Goal: Information Seeking & Learning: Learn about a topic

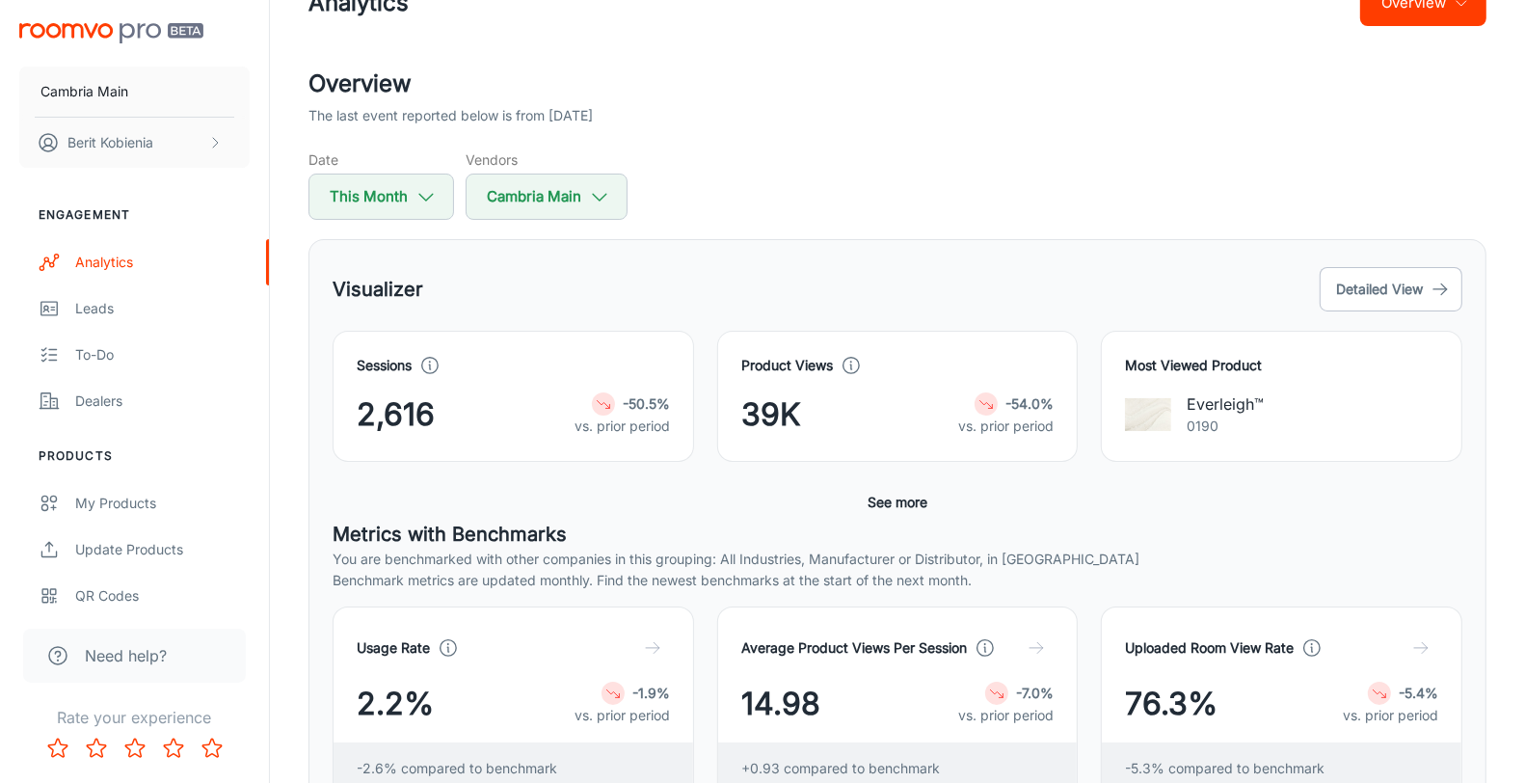
scroll to position [384, 0]
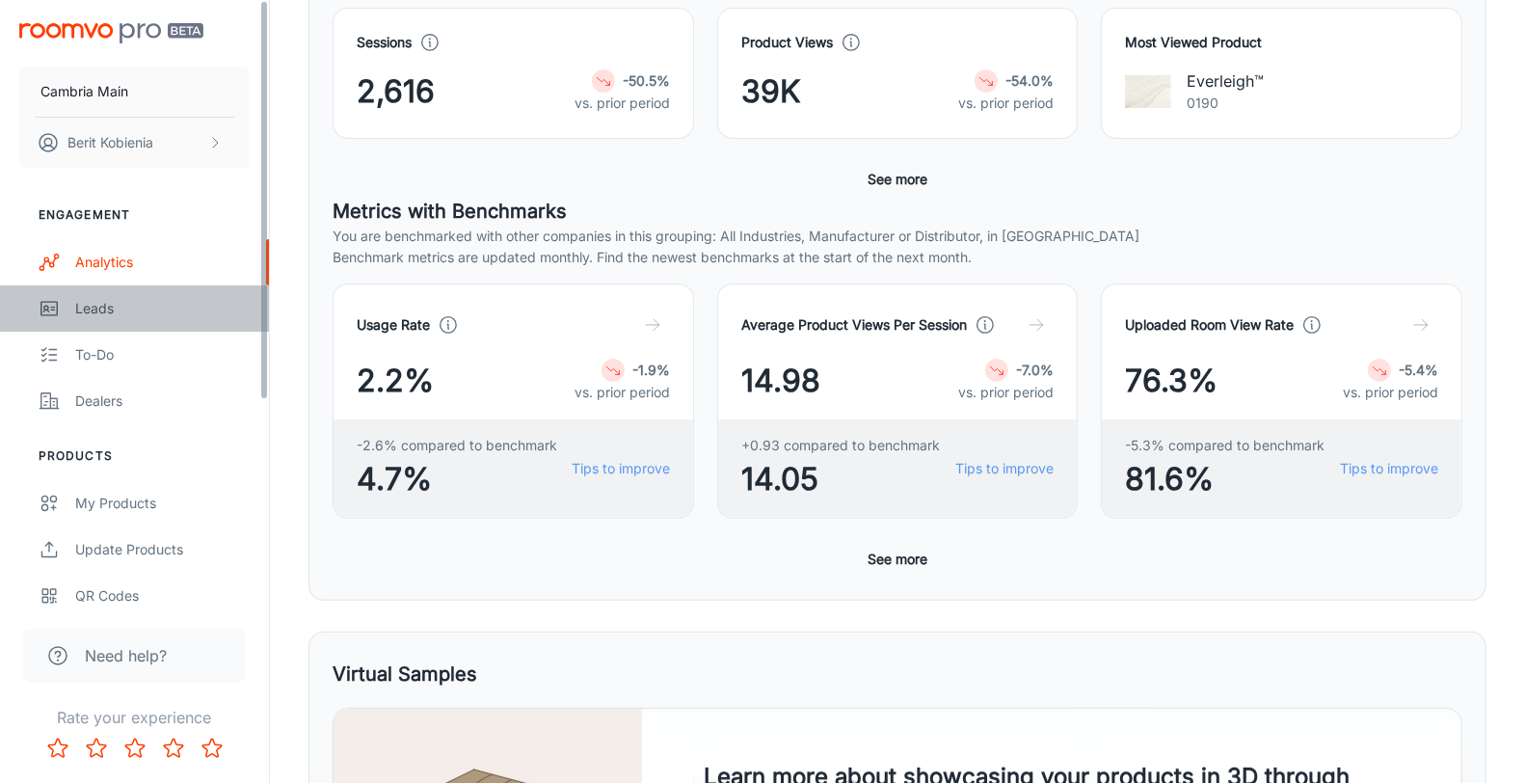
click at [125, 306] on div "Leads" at bounding box center [162, 308] width 174 height 21
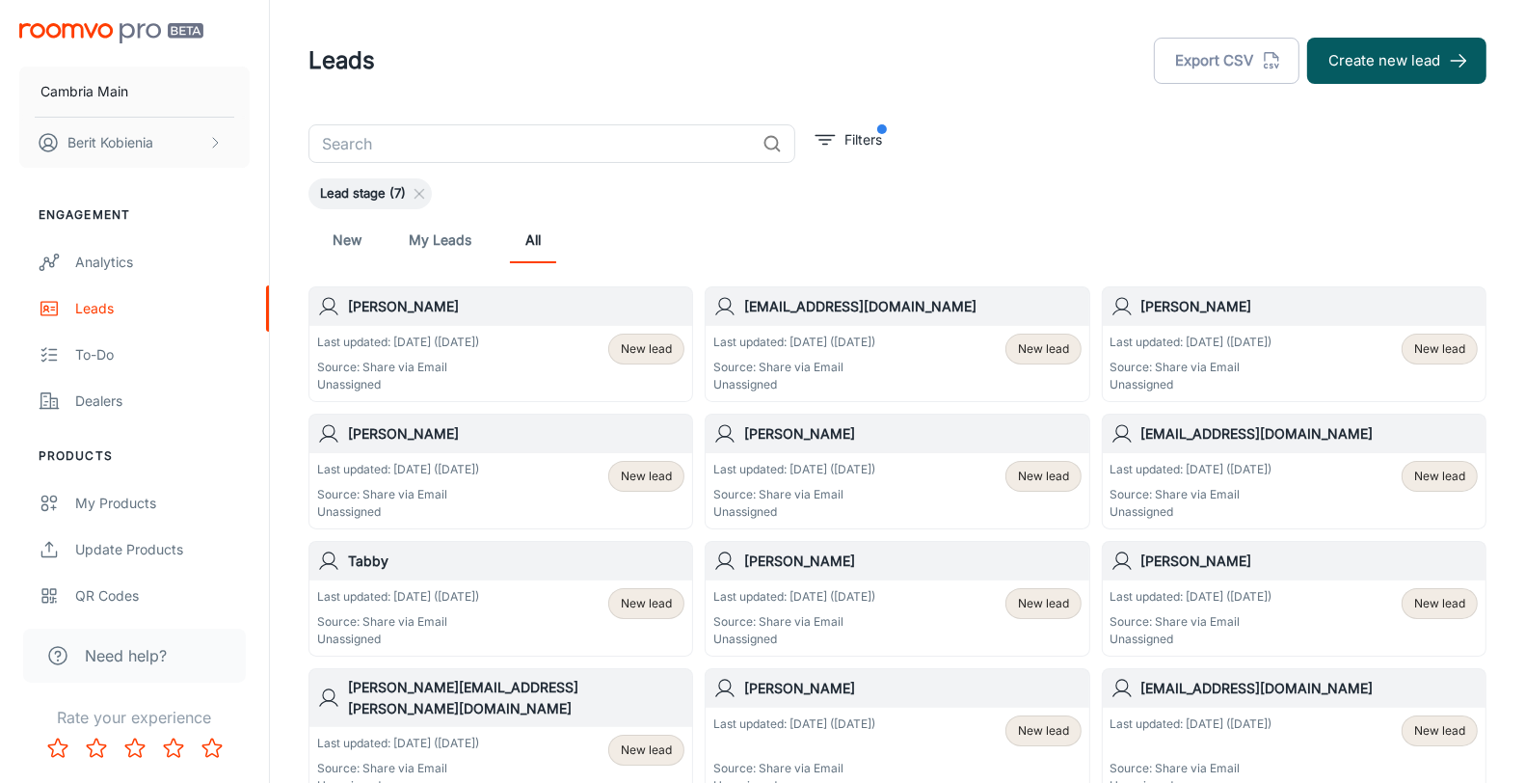
scroll to position [4, 0]
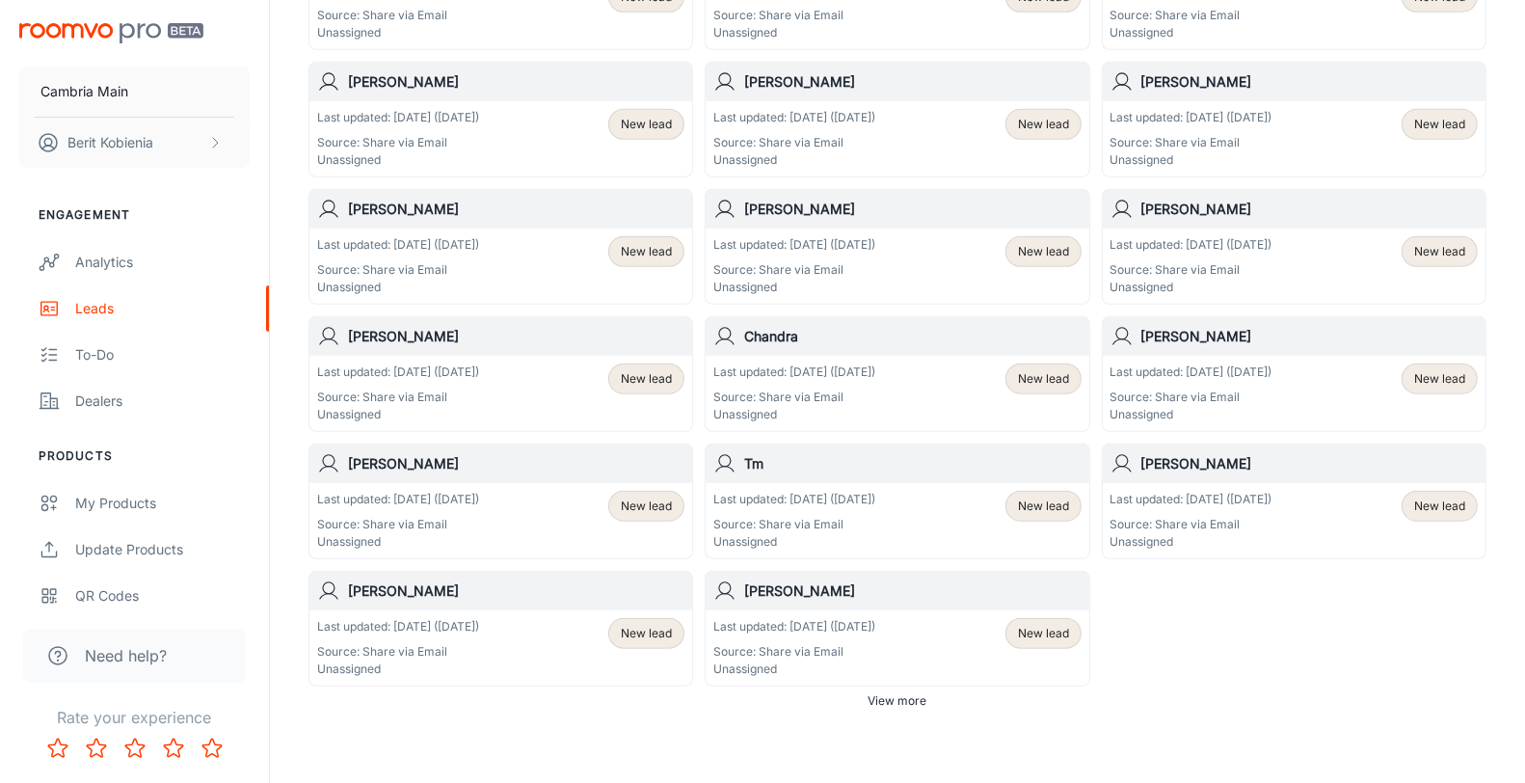
scroll to position [1052, 0]
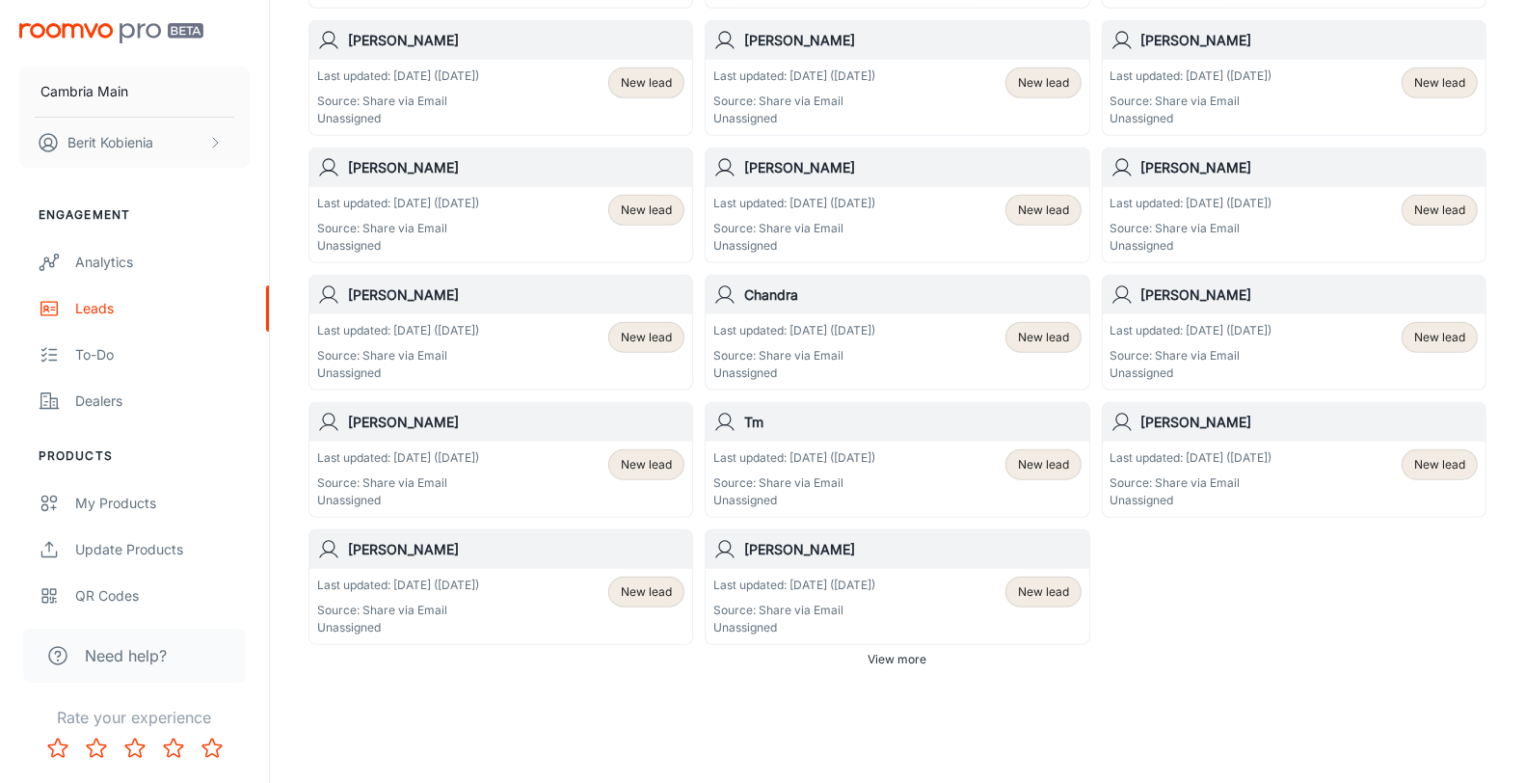
drag, startPoint x: 909, startPoint y: 644, endPoint x: 897, endPoint y: 630, distance: 17.8
click at [927, 613] on div "Last updated: [DATE] ([DATE]) Source: Share via Email Unassigned New lead" at bounding box center [897, 606] width 383 height 75
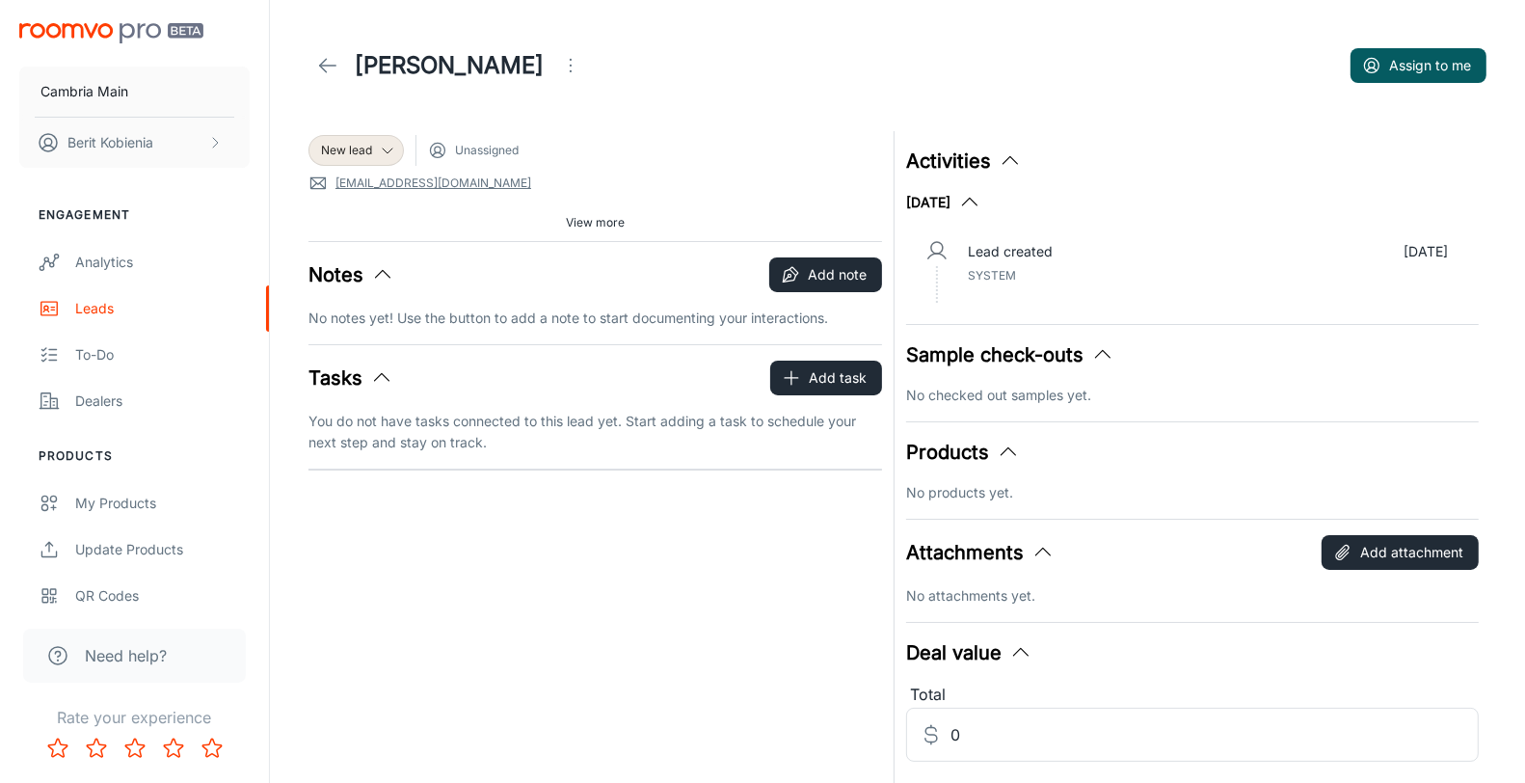
click at [316, 56] on icon at bounding box center [327, 65] width 23 height 23
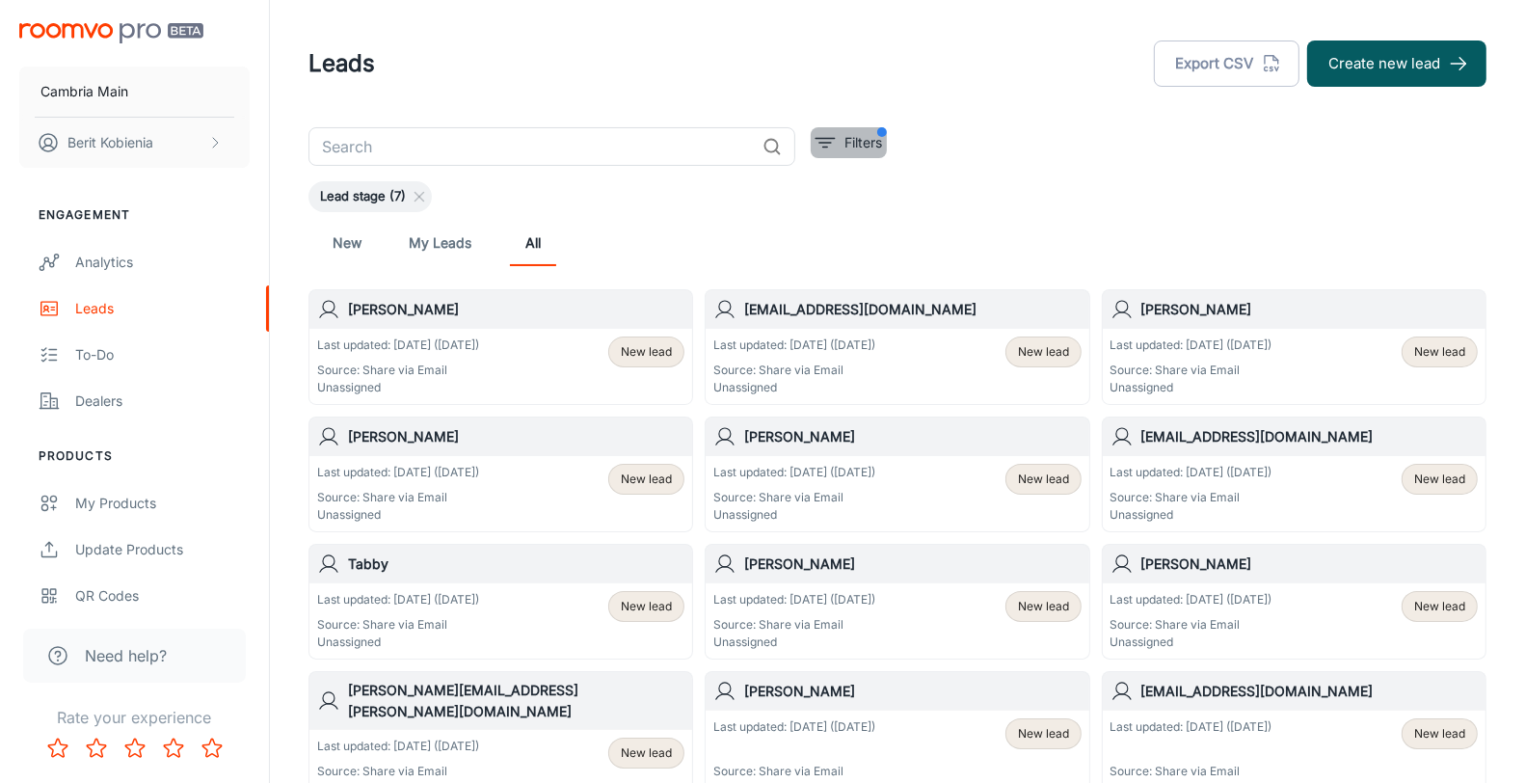
click at [872, 149] on p "Filters" at bounding box center [863, 142] width 38 height 21
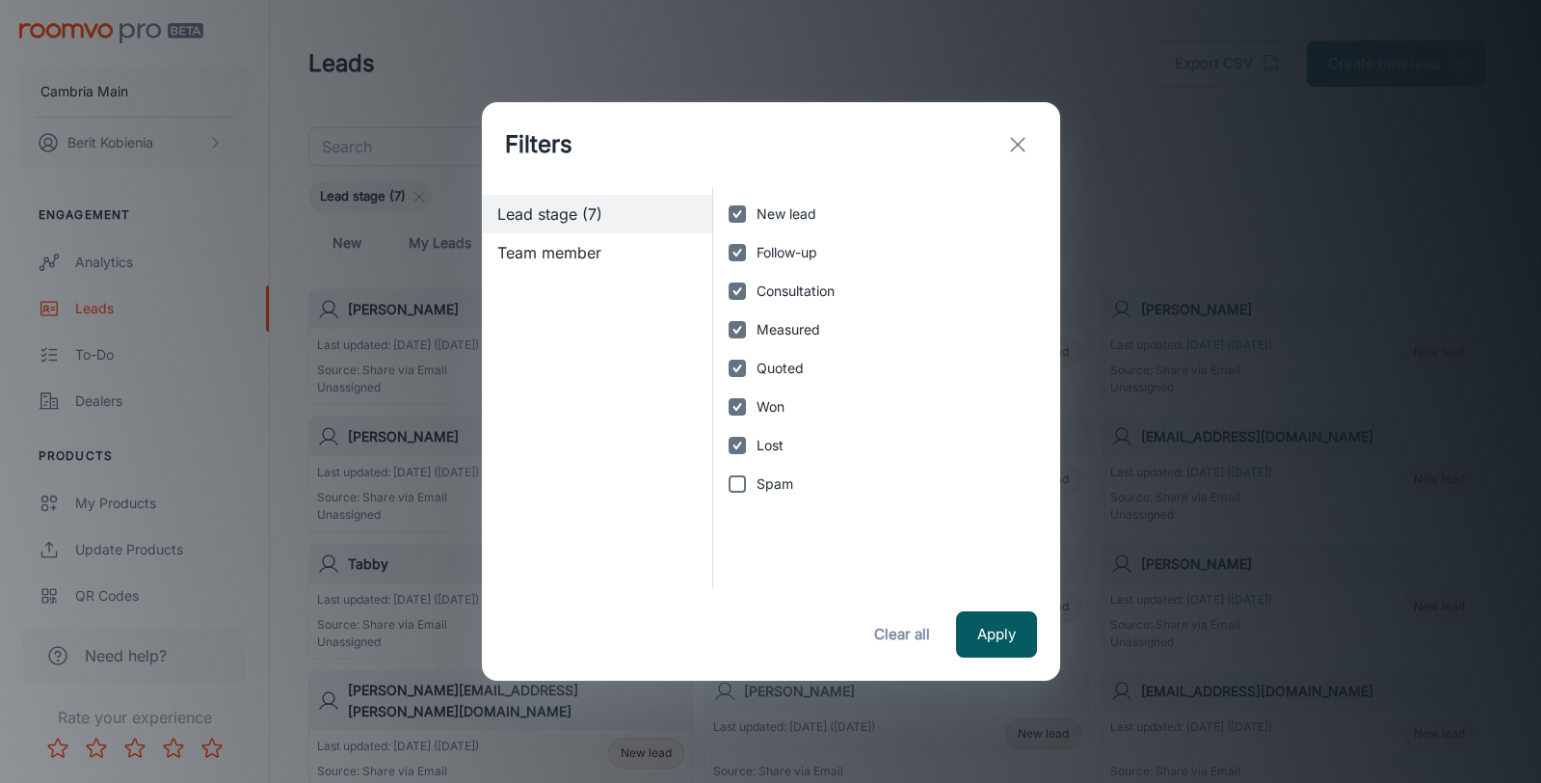
click at [1269, 187] on div "Filters Lead stage (7) Team member New lead Follow-up Consultation Measured Quo…" at bounding box center [770, 391] width 1541 height 783
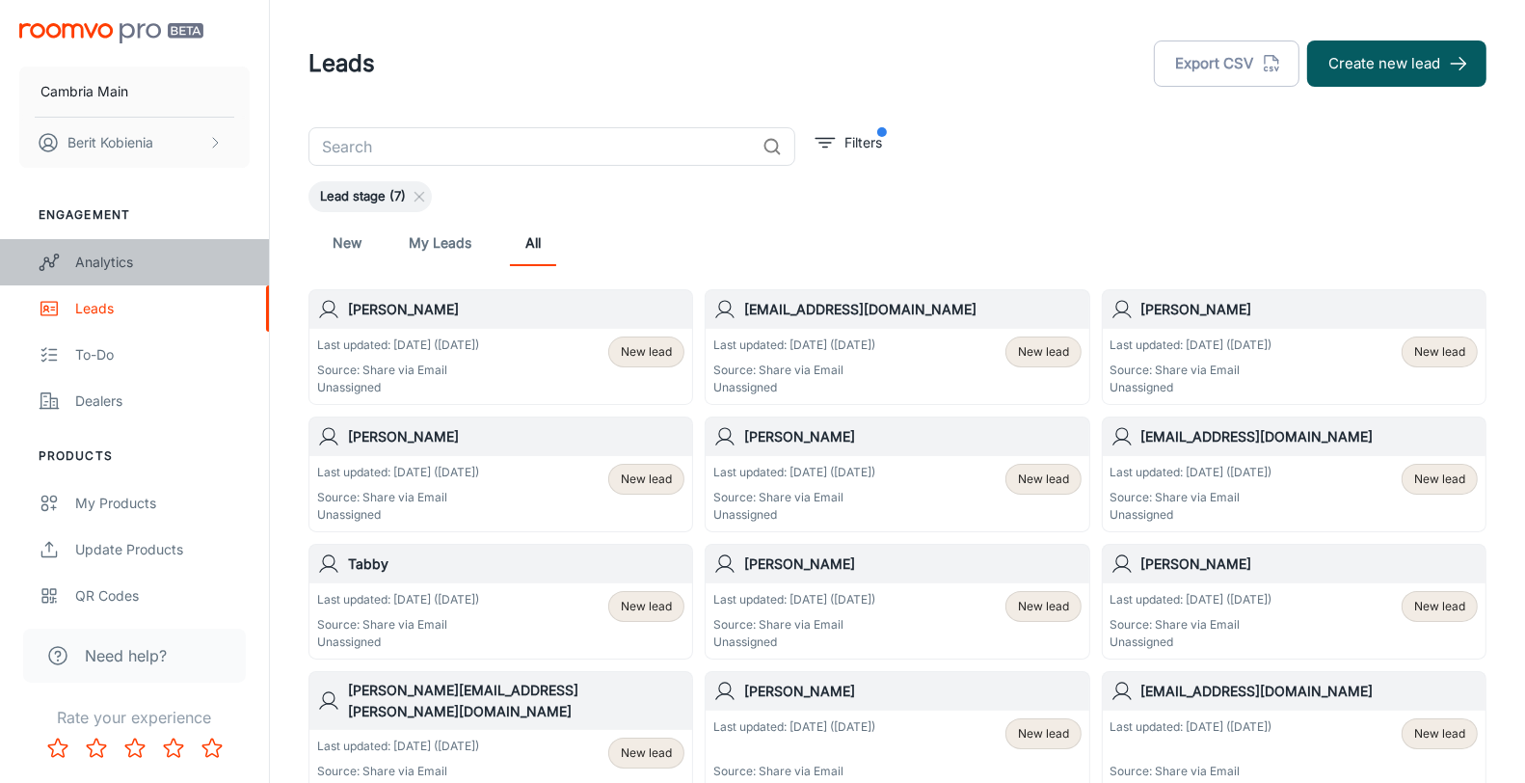
click at [126, 269] on div "Analytics" at bounding box center [162, 262] width 174 height 21
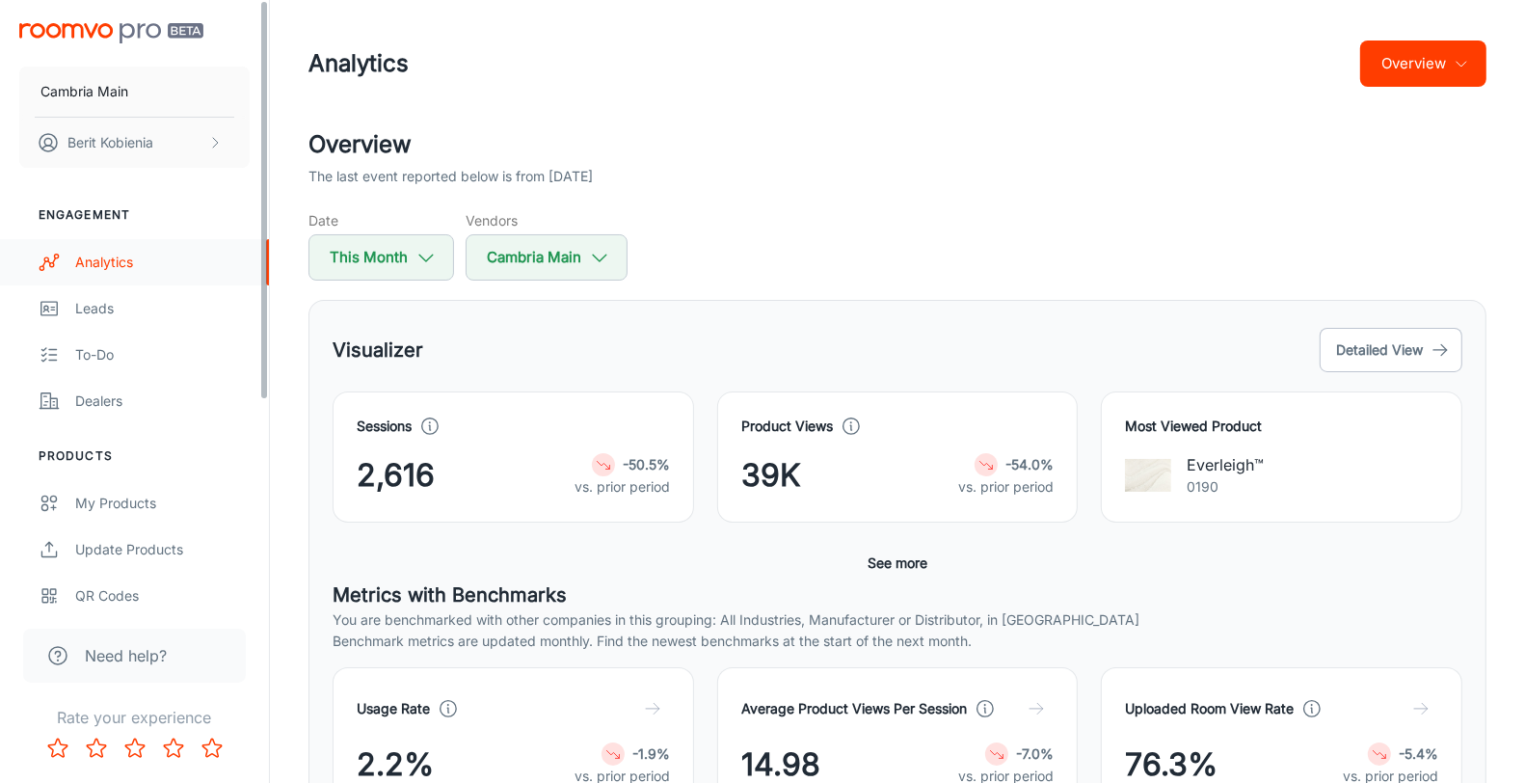
click at [142, 252] on div "Analytics" at bounding box center [162, 262] width 174 height 21
click at [372, 252] on button "This Month" at bounding box center [381, 257] width 146 height 46
select select "9"
select select "2025"
select select "9"
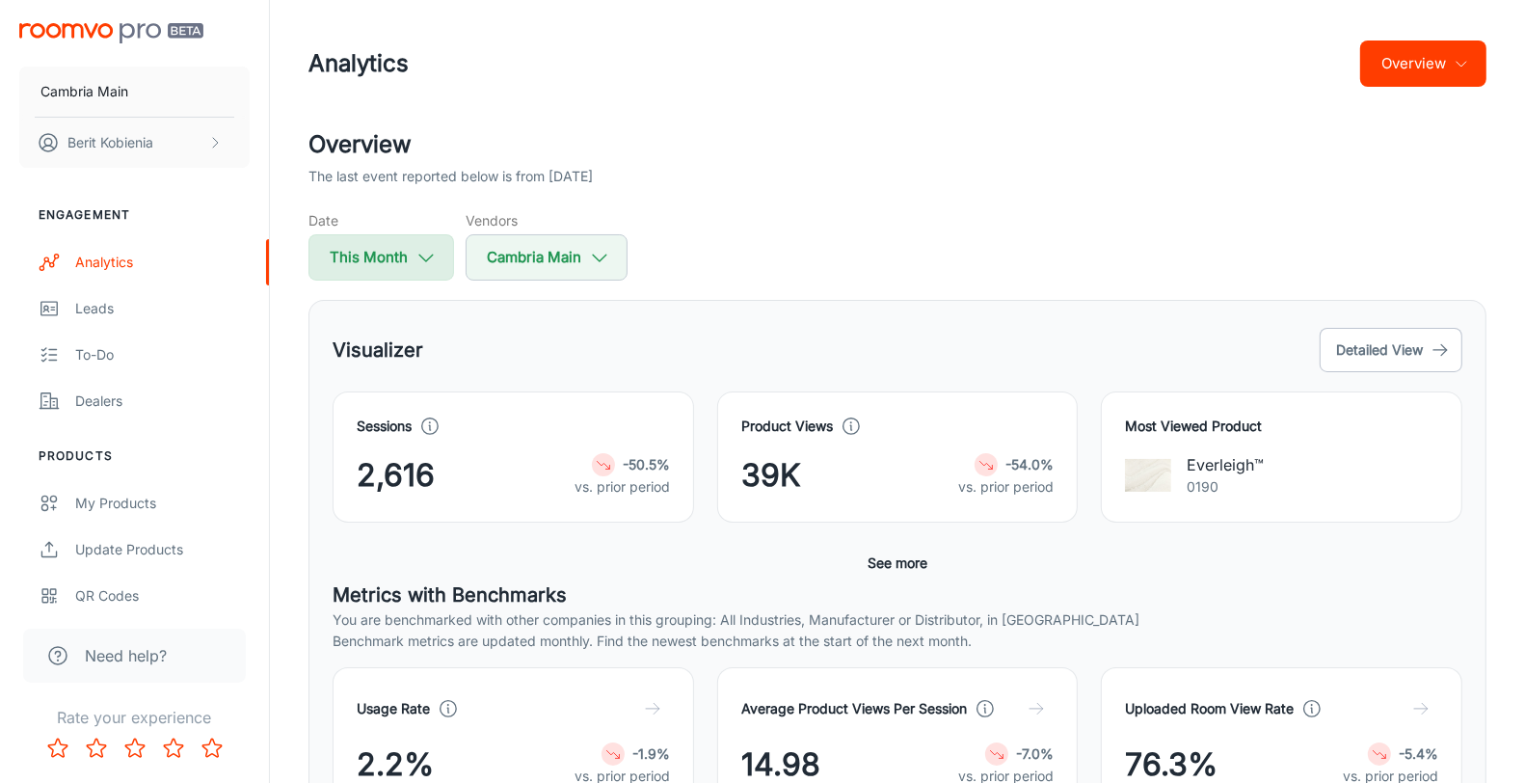
select select "2025"
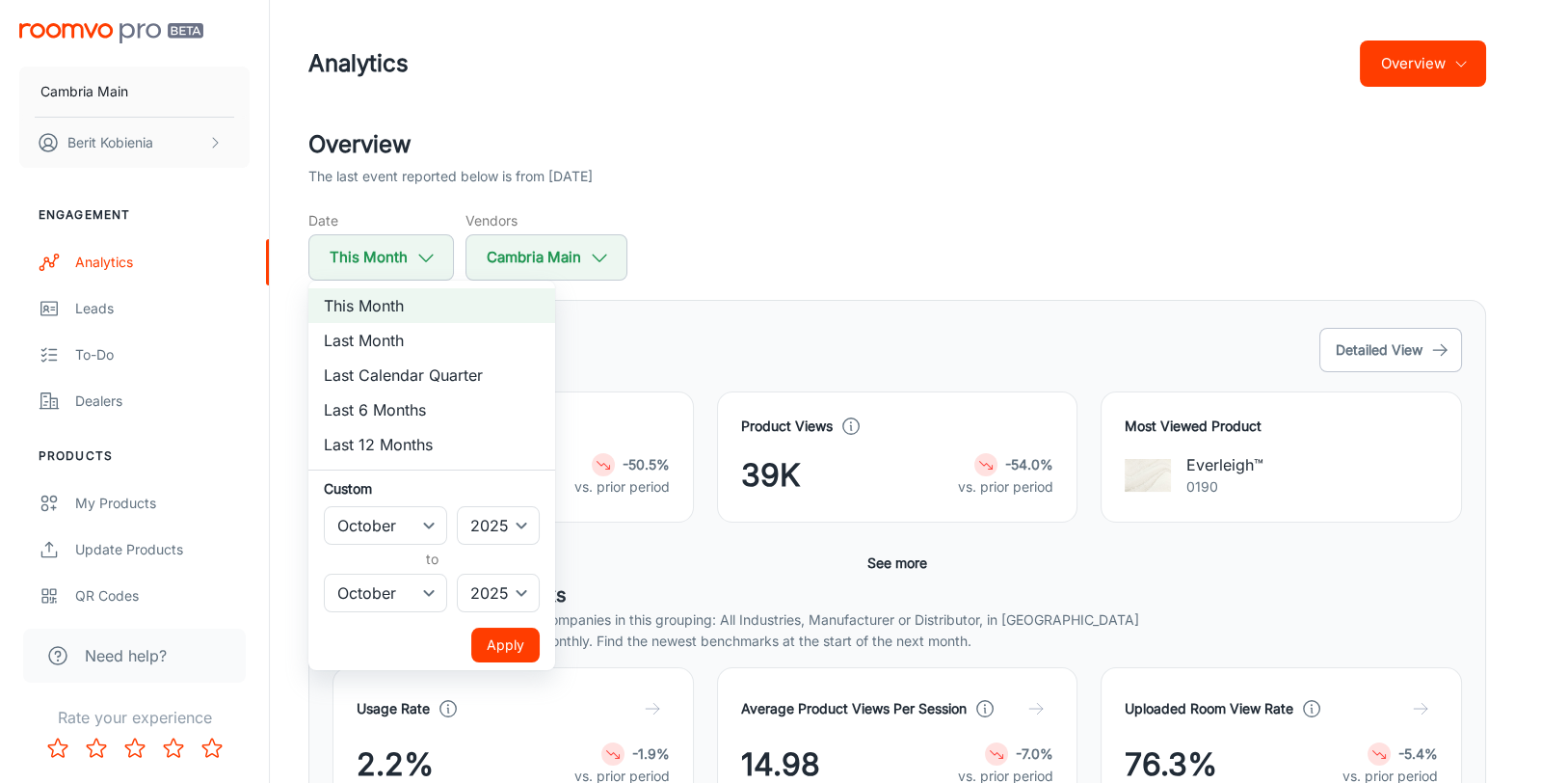
click at [380, 323] on li "Last Month" at bounding box center [431, 340] width 247 height 35
select select "8"
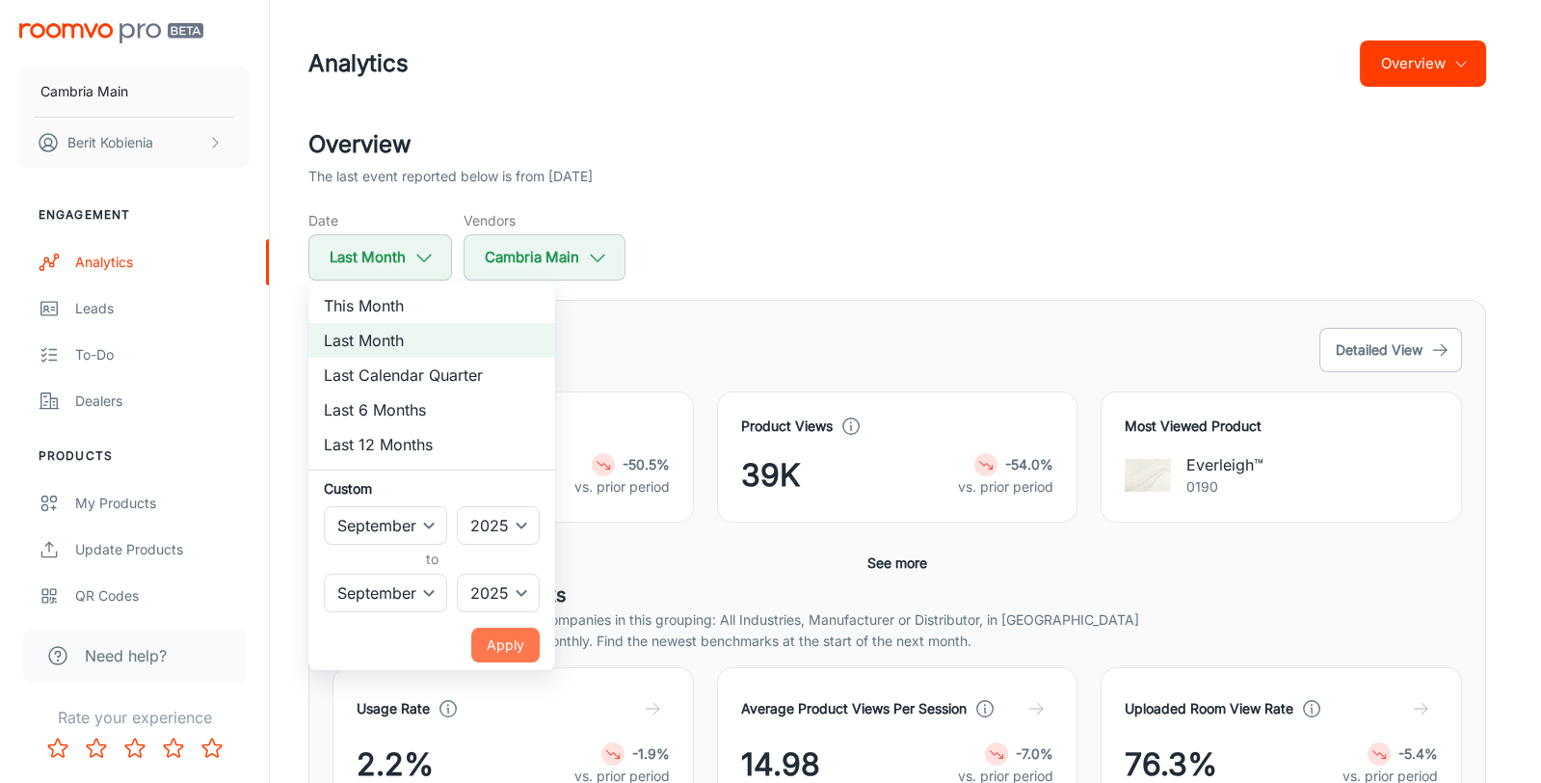
click at [522, 635] on button "Apply" at bounding box center [505, 644] width 68 height 35
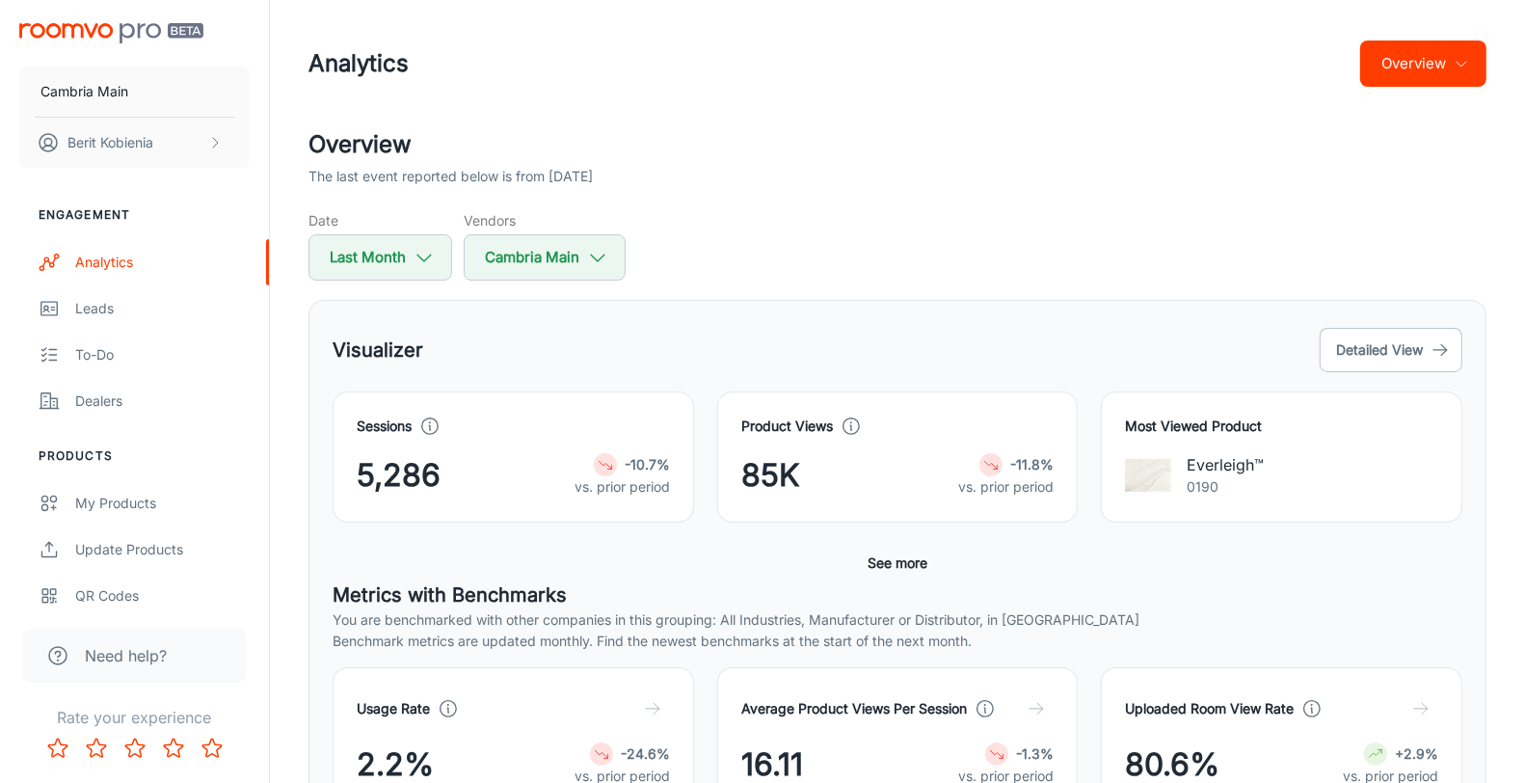
click at [373, 250] on button "Last Month" at bounding box center [380, 257] width 144 height 46
select select "8"
select select "2025"
select select "8"
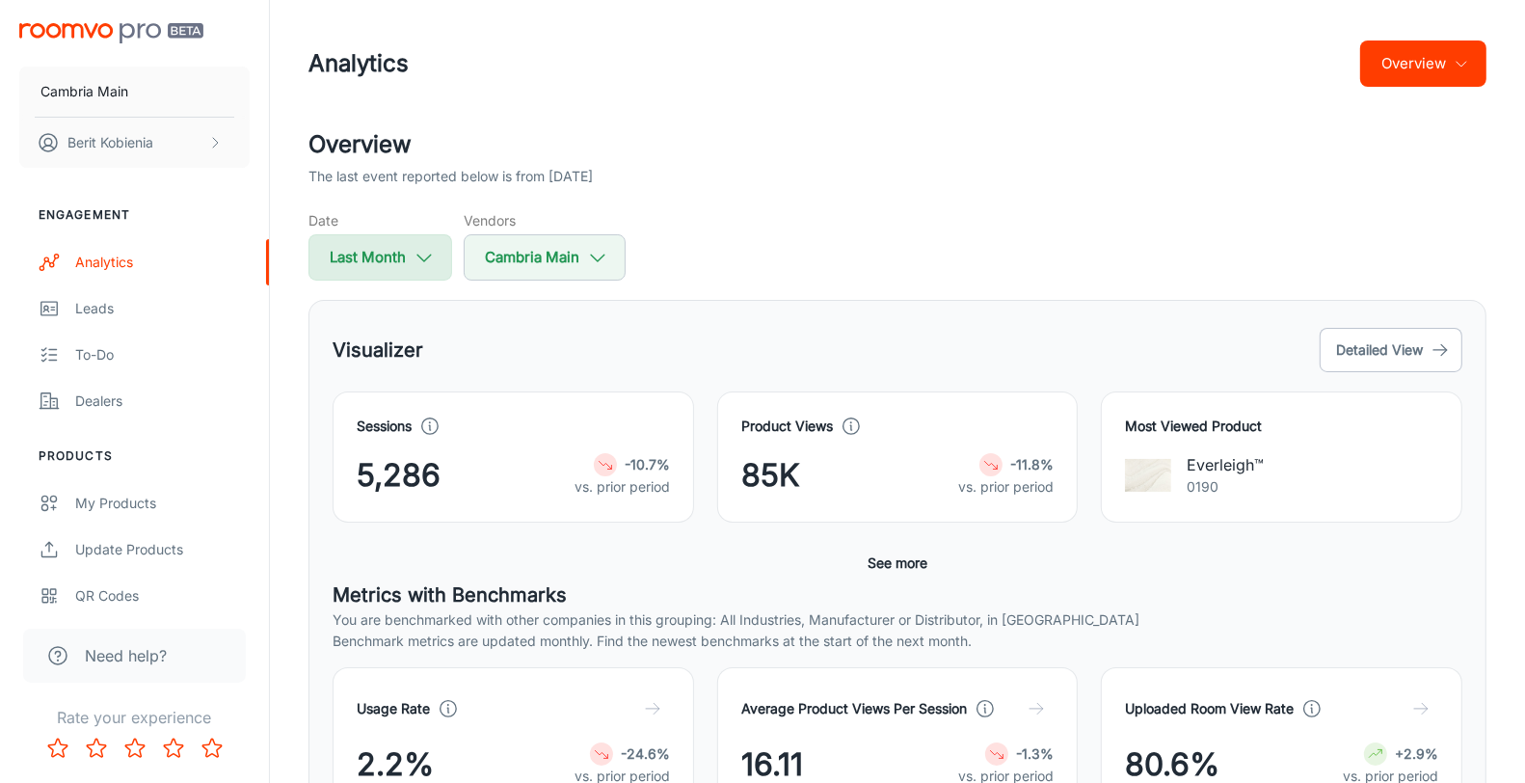
select select "2025"
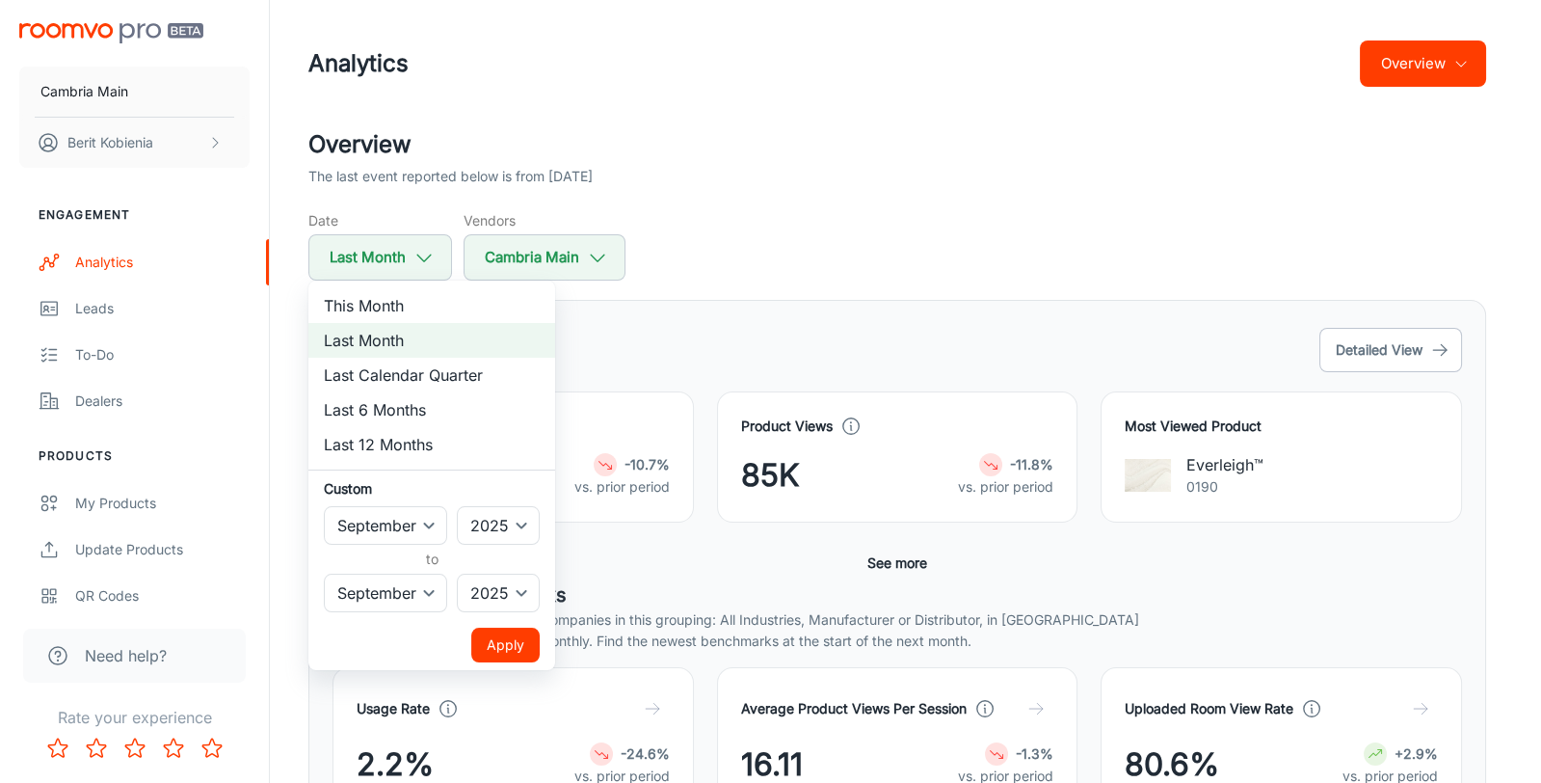
click at [332, 302] on li "This Month" at bounding box center [431, 305] width 247 height 35
select select "9"
click at [487, 649] on button "Apply" at bounding box center [505, 644] width 68 height 35
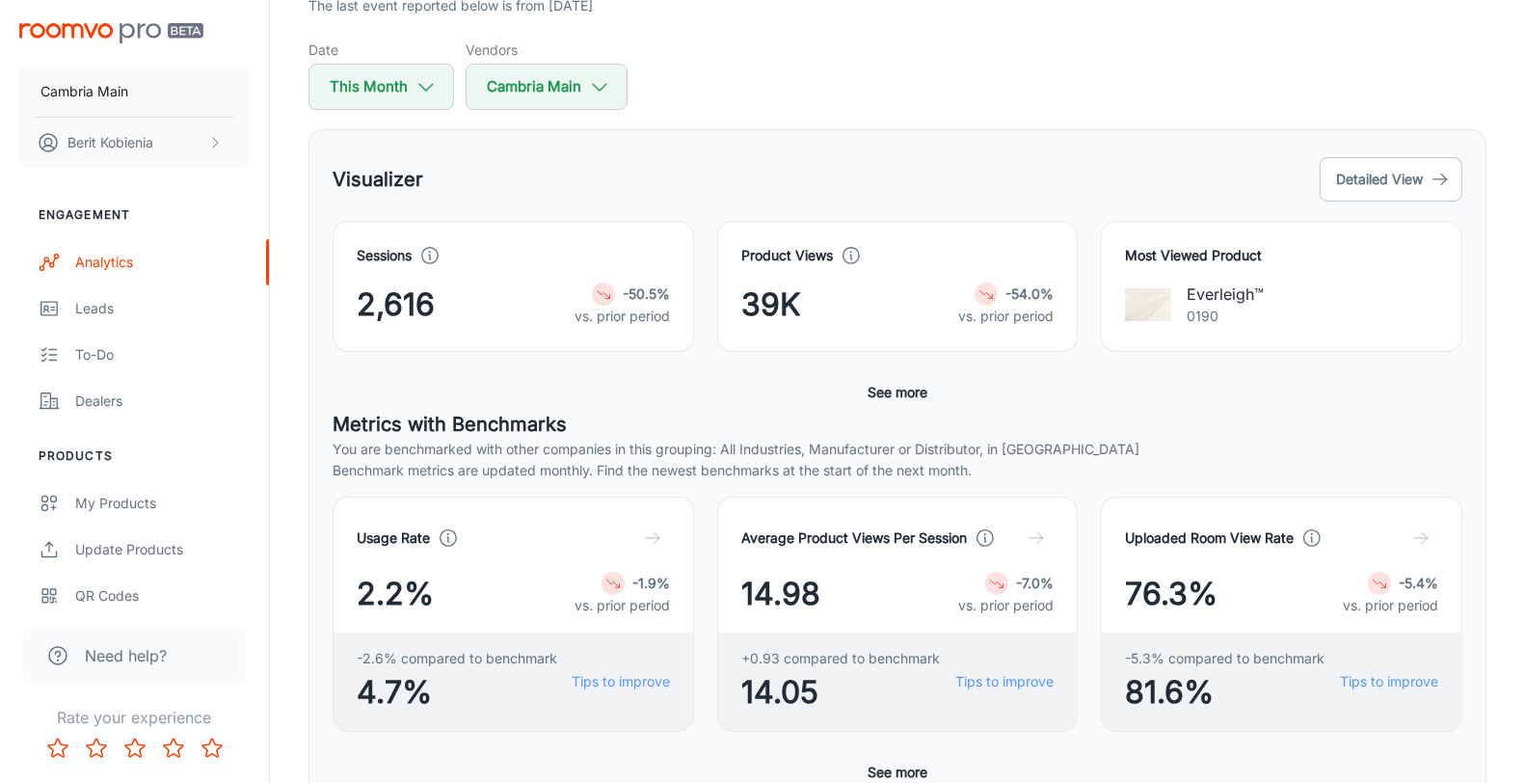
scroll to position [164, 0]
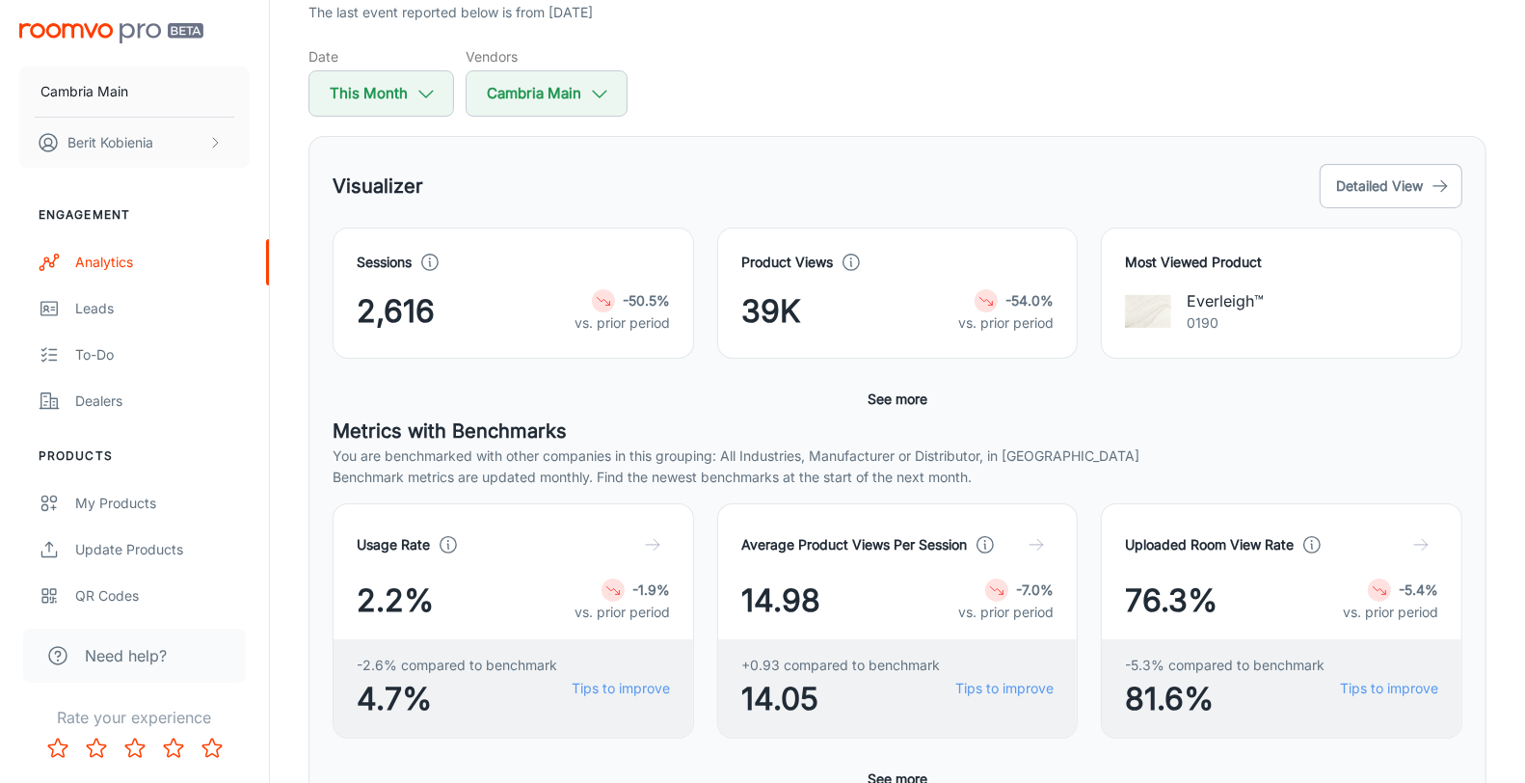
click at [890, 392] on button "See more" at bounding box center [897, 399] width 75 height 35
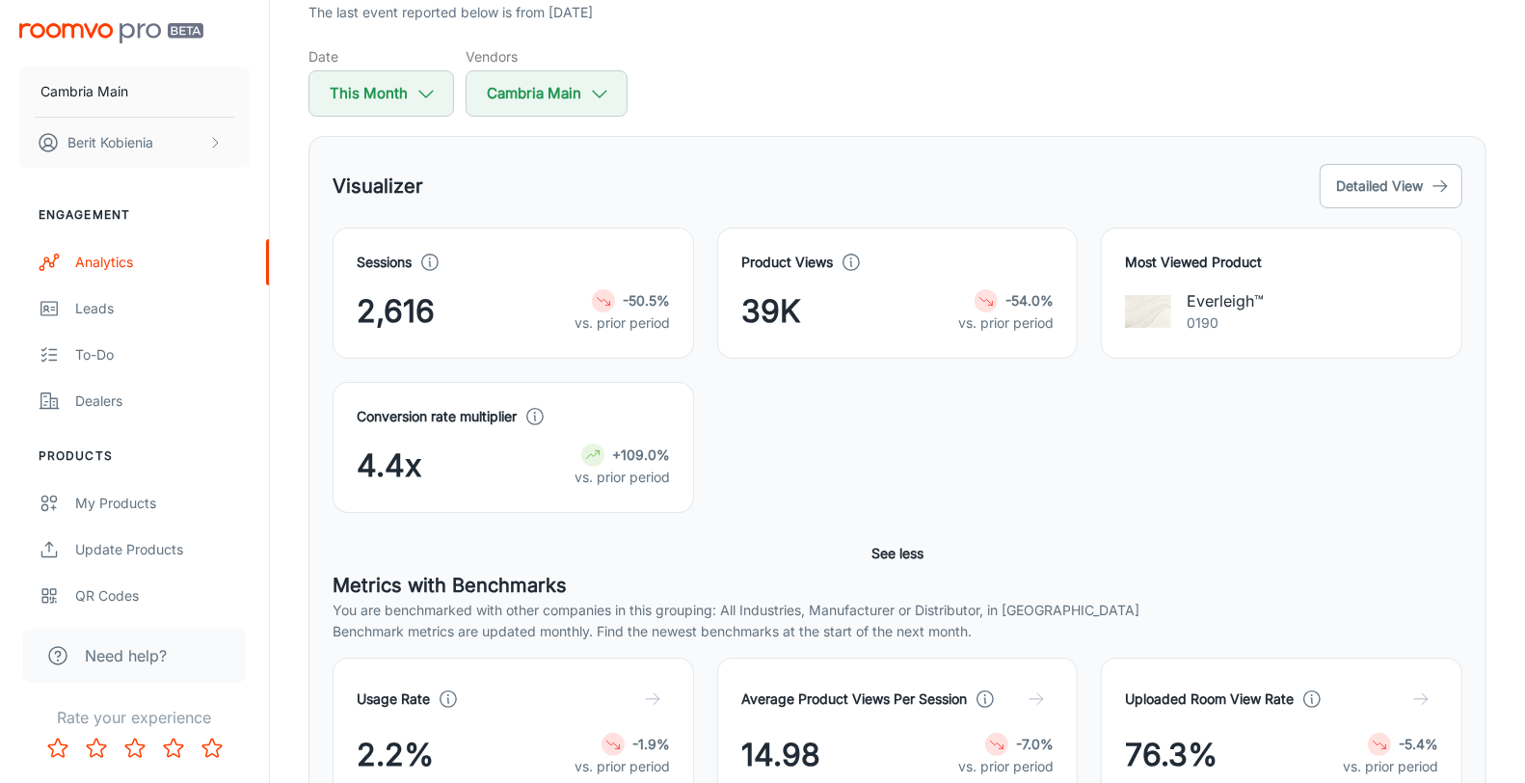
drag, startPoint x: 540, startPoint y: 415, endPoint x: 553, endPoint y: 424, distance: 16.0
click at [553, 424] on div "Conversion rate multiplier 4.4x +109.0% vs. prior period" at bounding box center [513, 447] width 313 height 83
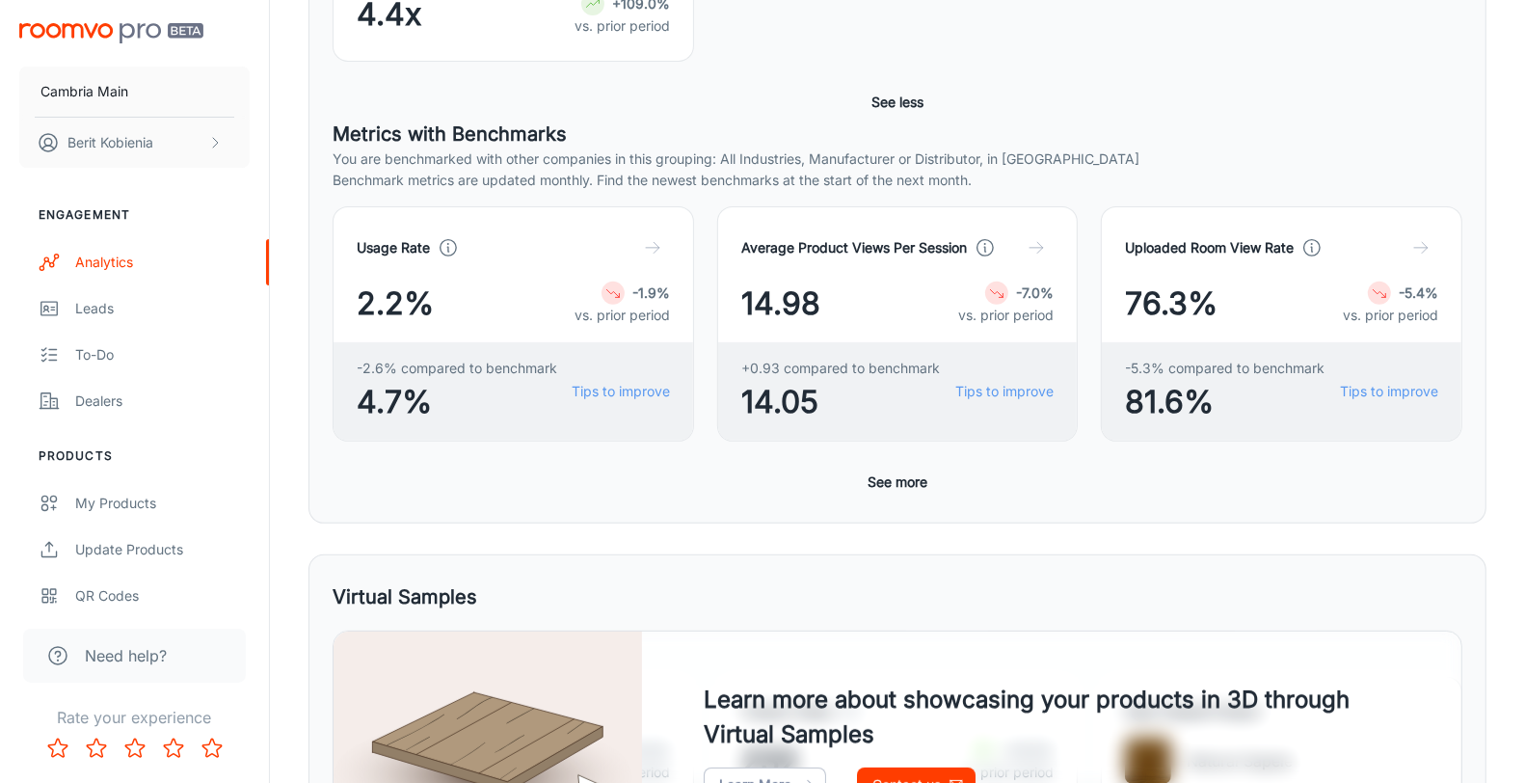
scroll to position [710, 0]
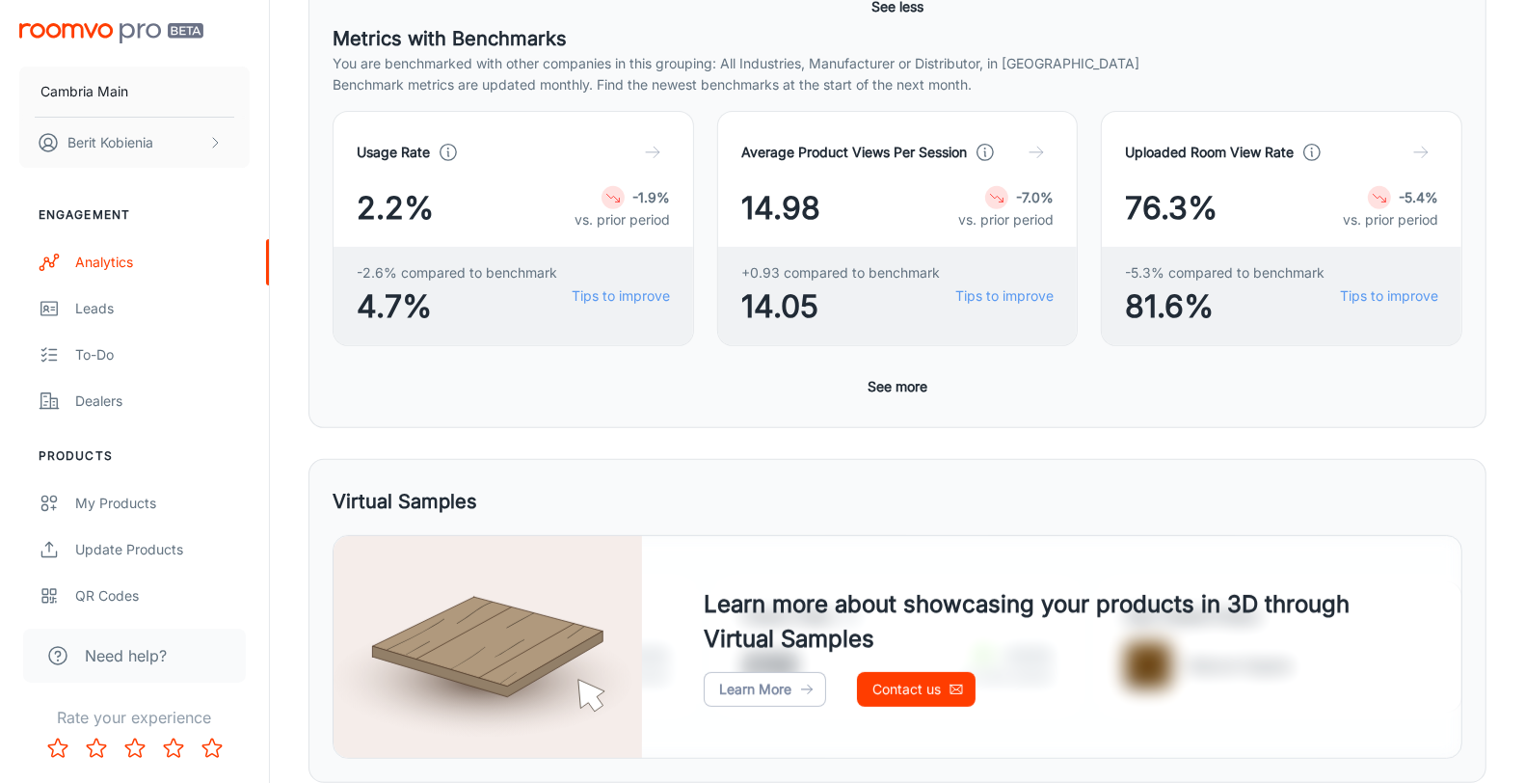
click at [326, 395] on div "Visualizer Detailed View Sessions 2,616 -50.5% vs. prior period Product Views 3…" at bounding box center [897, 8] width 1178 height 839
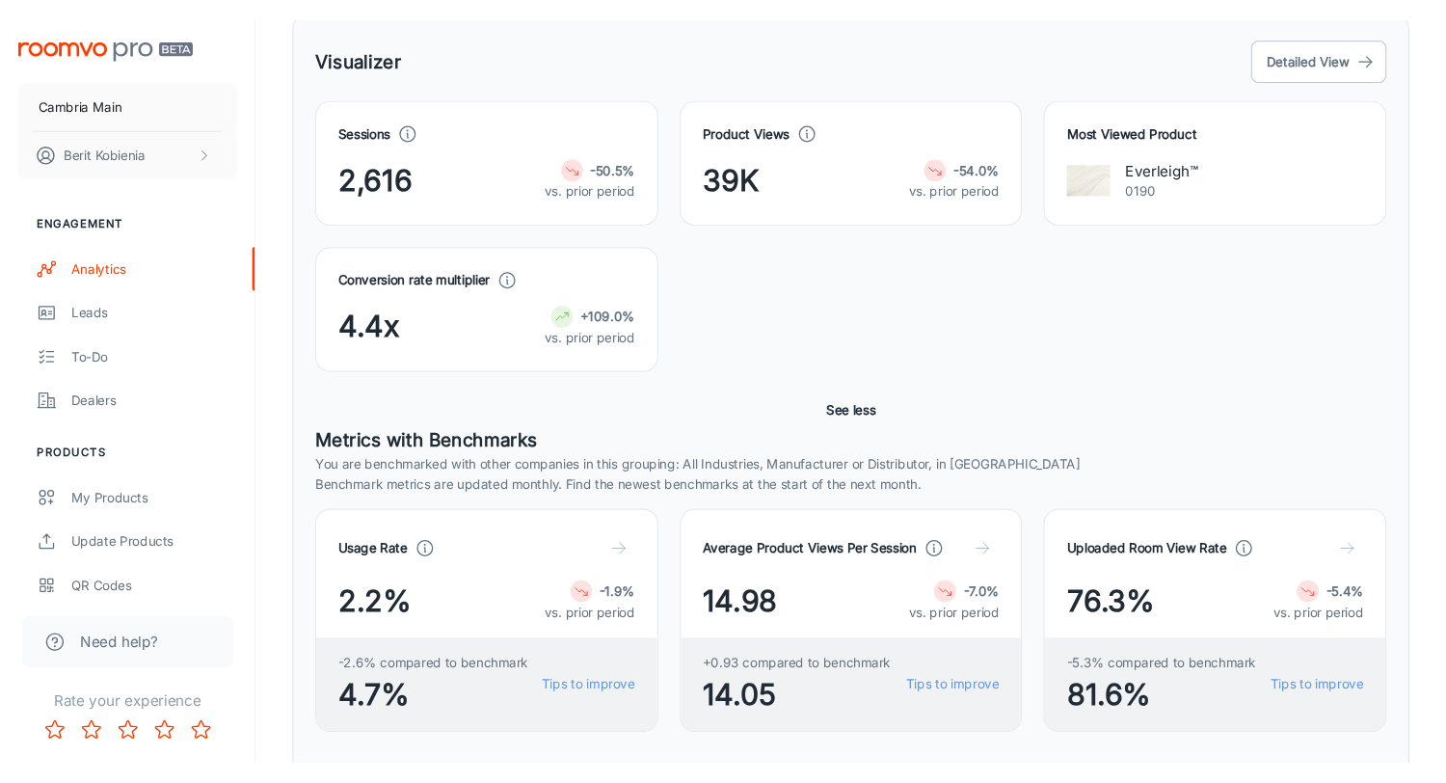
scroll to position [0, 0]
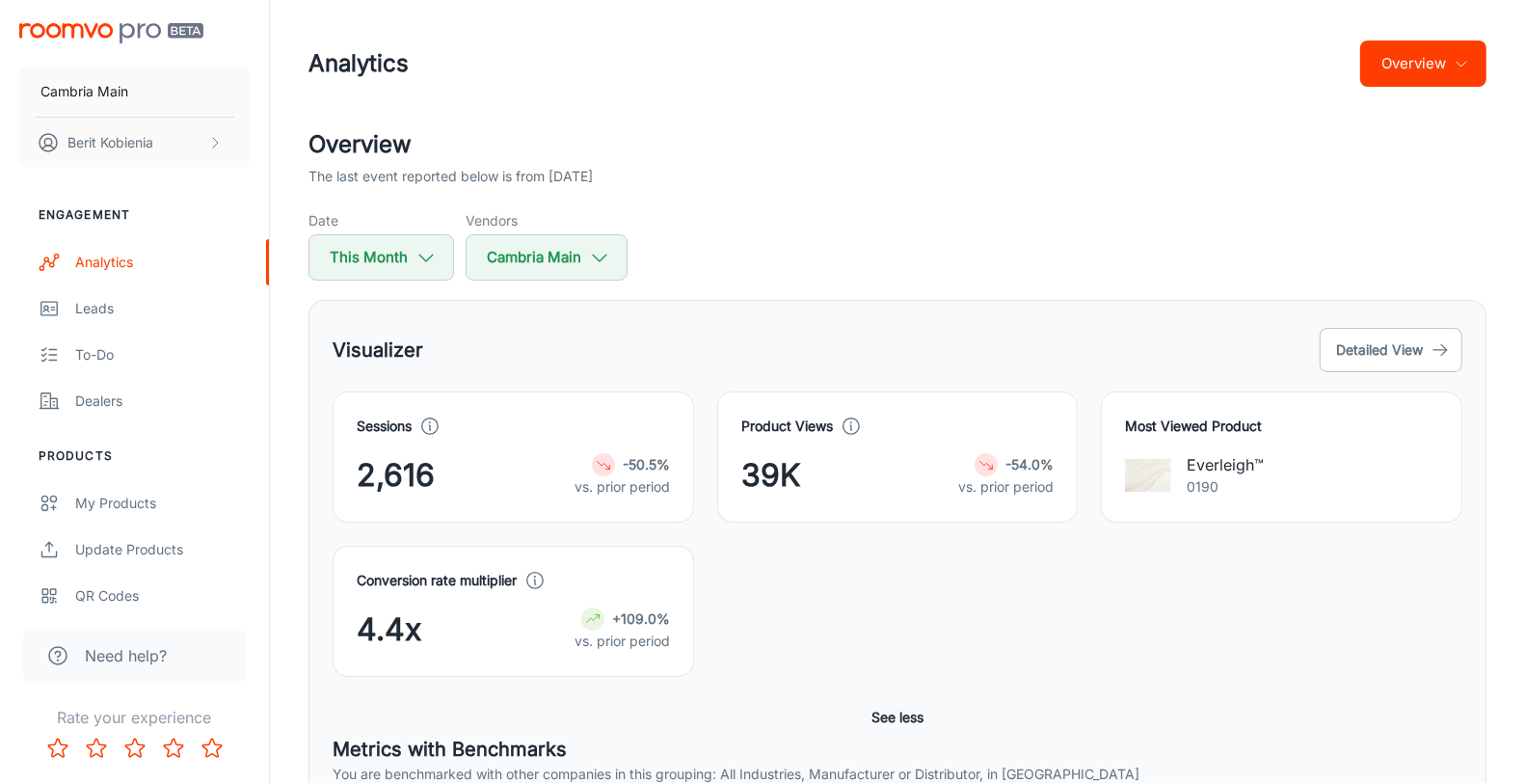
click at [816, 680] on div "Conversion rate multiplier 4.4x +109.0% vs. prior period" at bounding box center [898, 623] width 1130 height 154
click at [912, 307] on div "Visualizer Detailed View Sessions 2,616 -50.5% vs. prior period Product Views 3…" at bounding box center [897, 719] width 1178 height 839
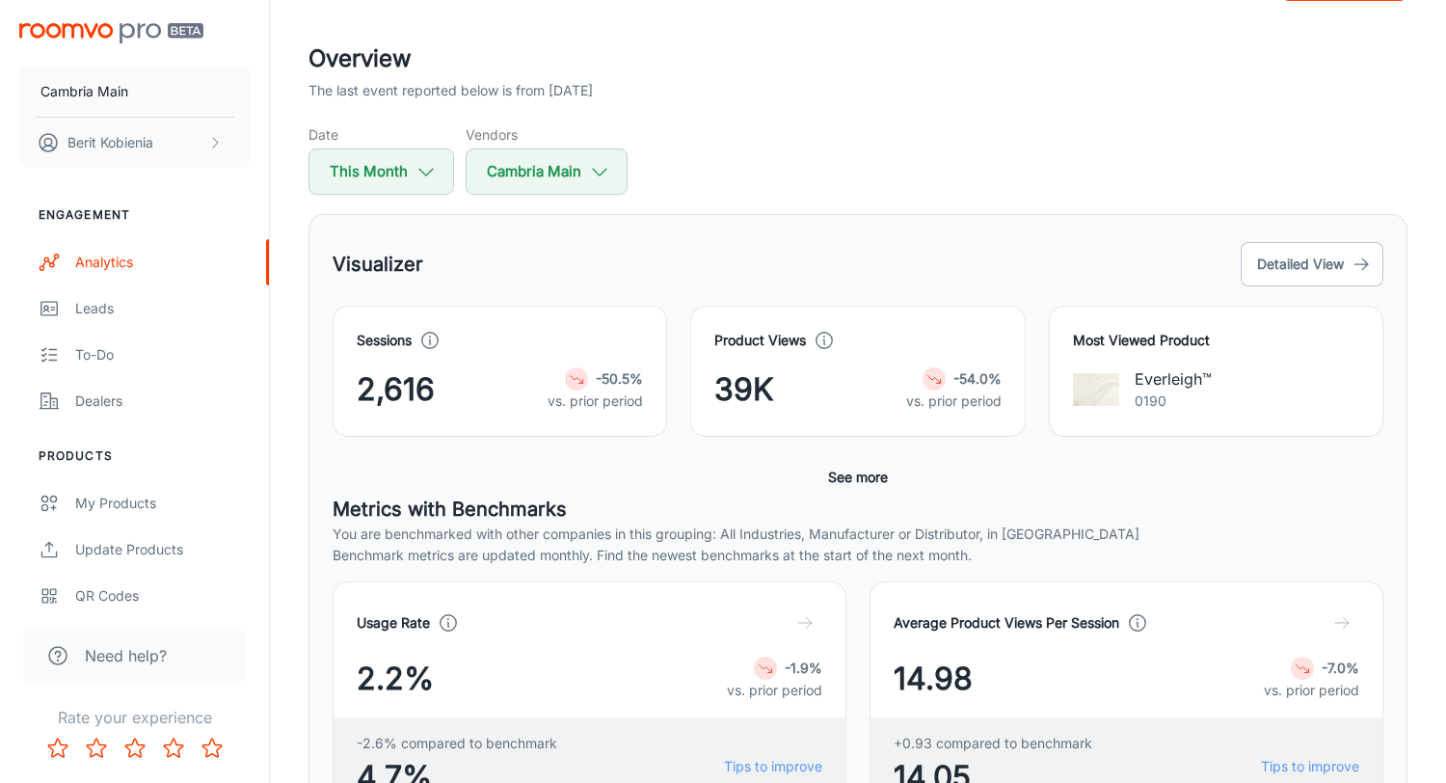
scroll to position [83, 0]
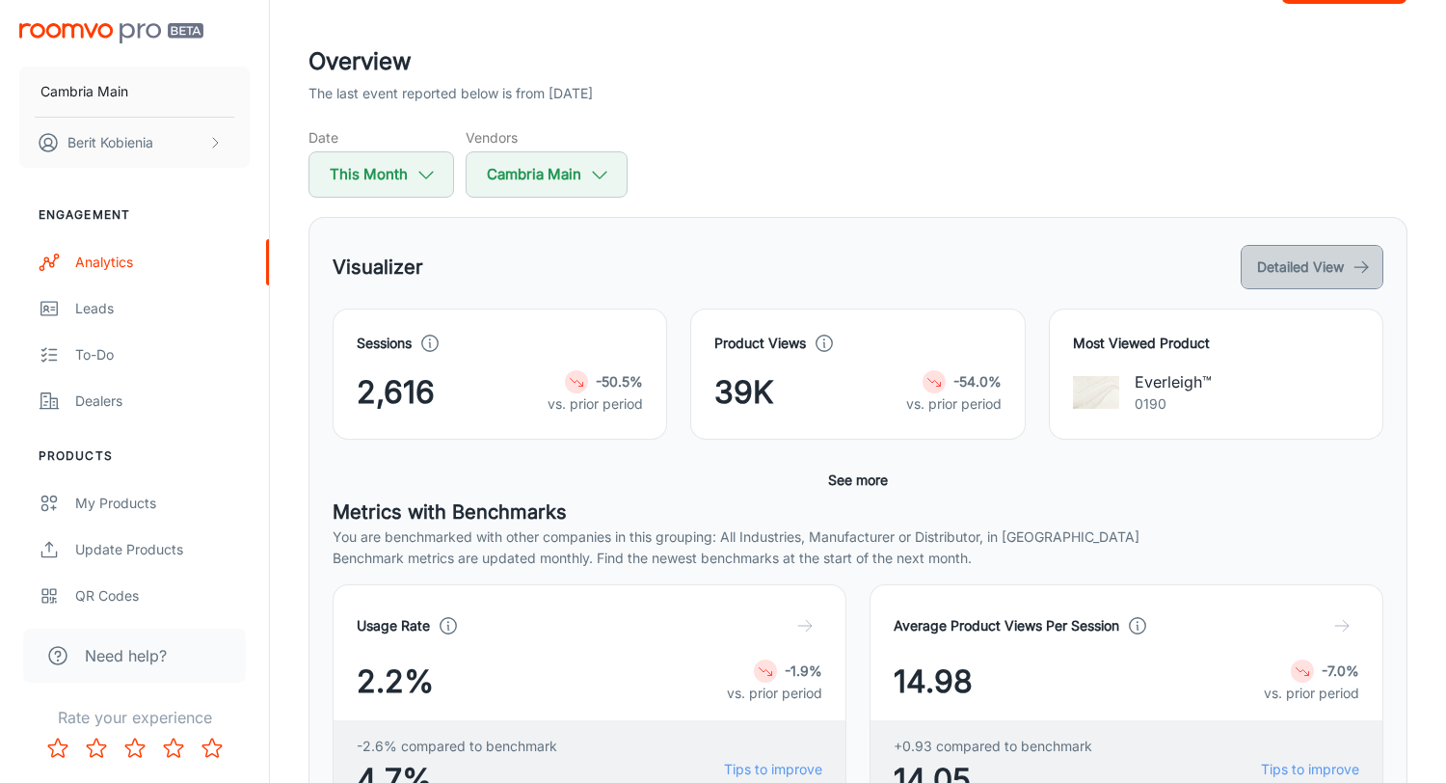
click at [1312, 267] on button "Detailed View" at bounding box center [1312, 267] width 143 height 44
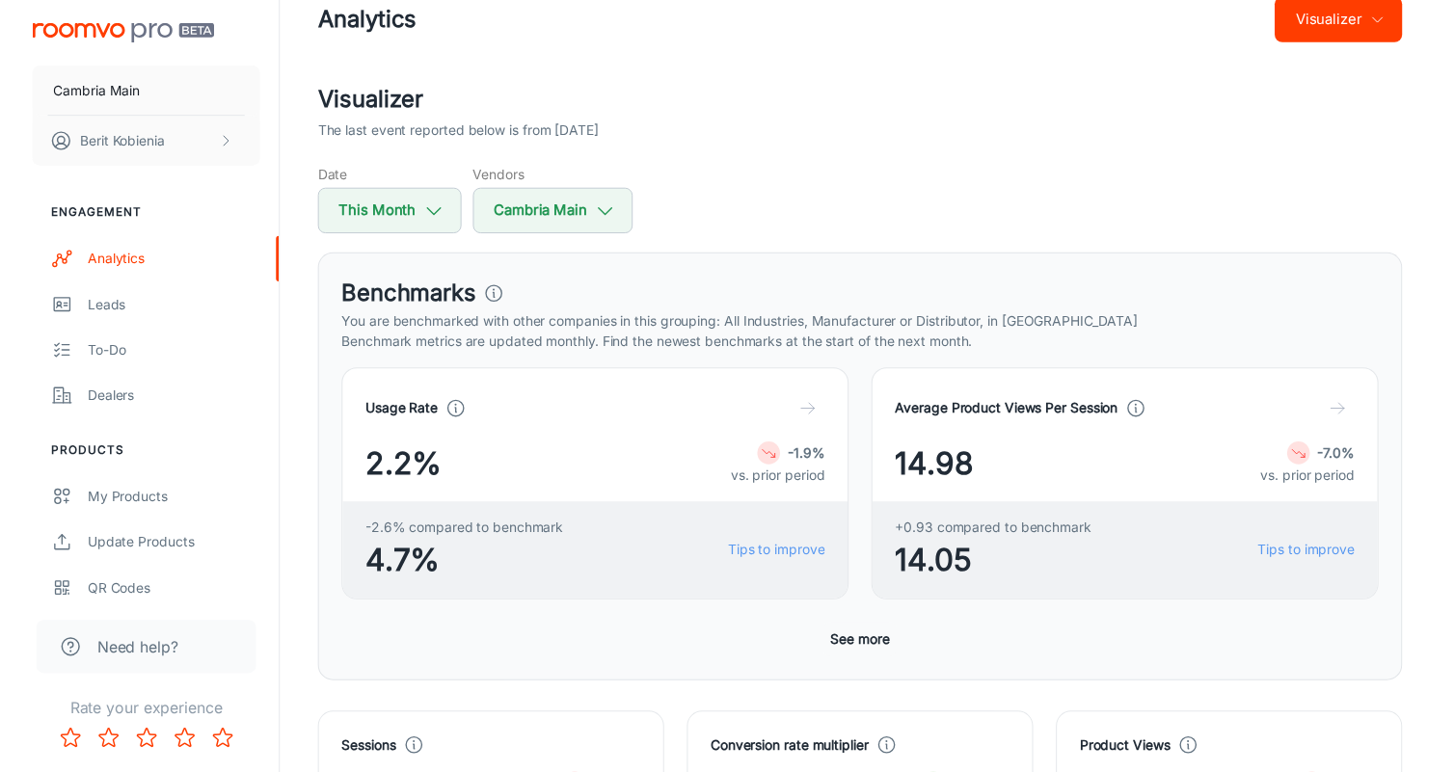
scroll to position [41, 0]
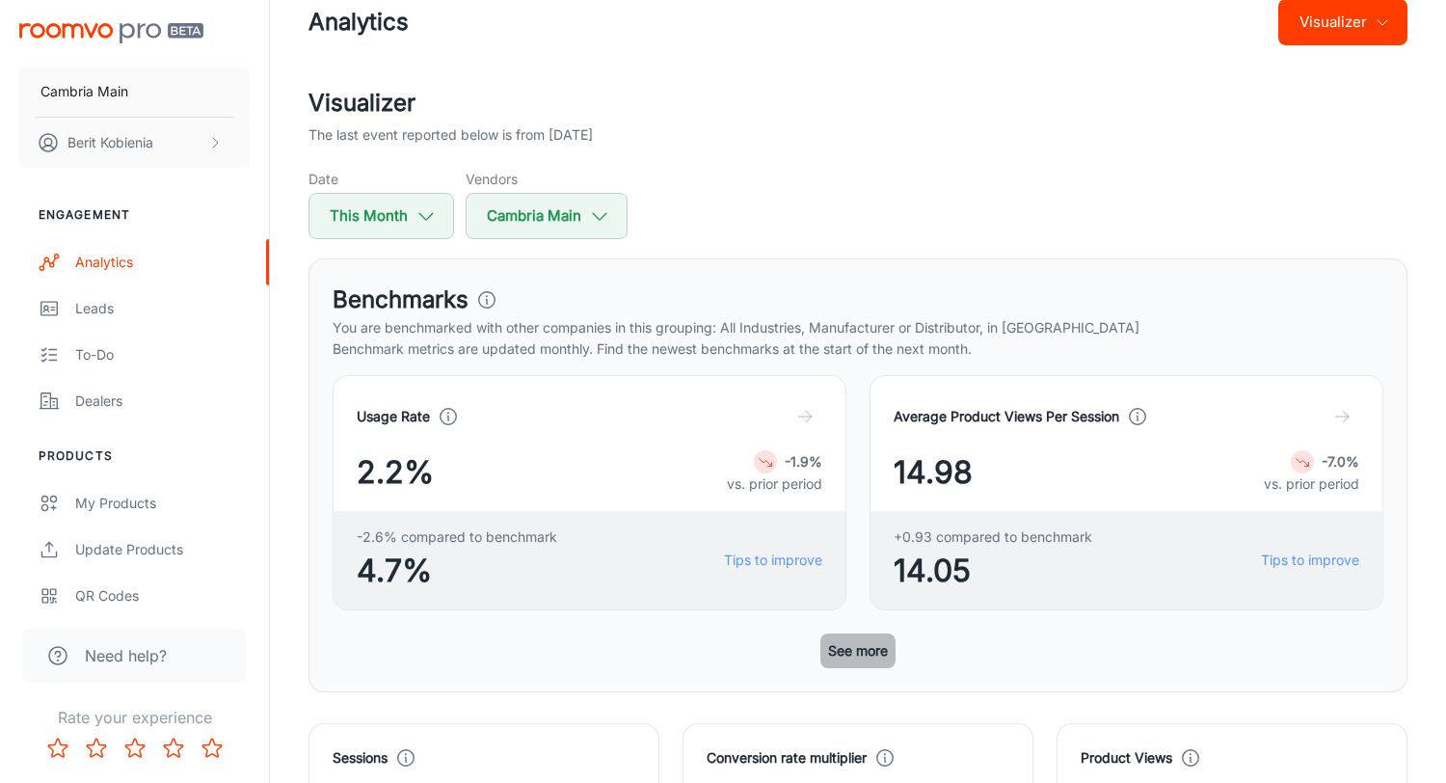
click at [864, 642] on button "See more" at bounding box center [857, 650] width 75 height 35
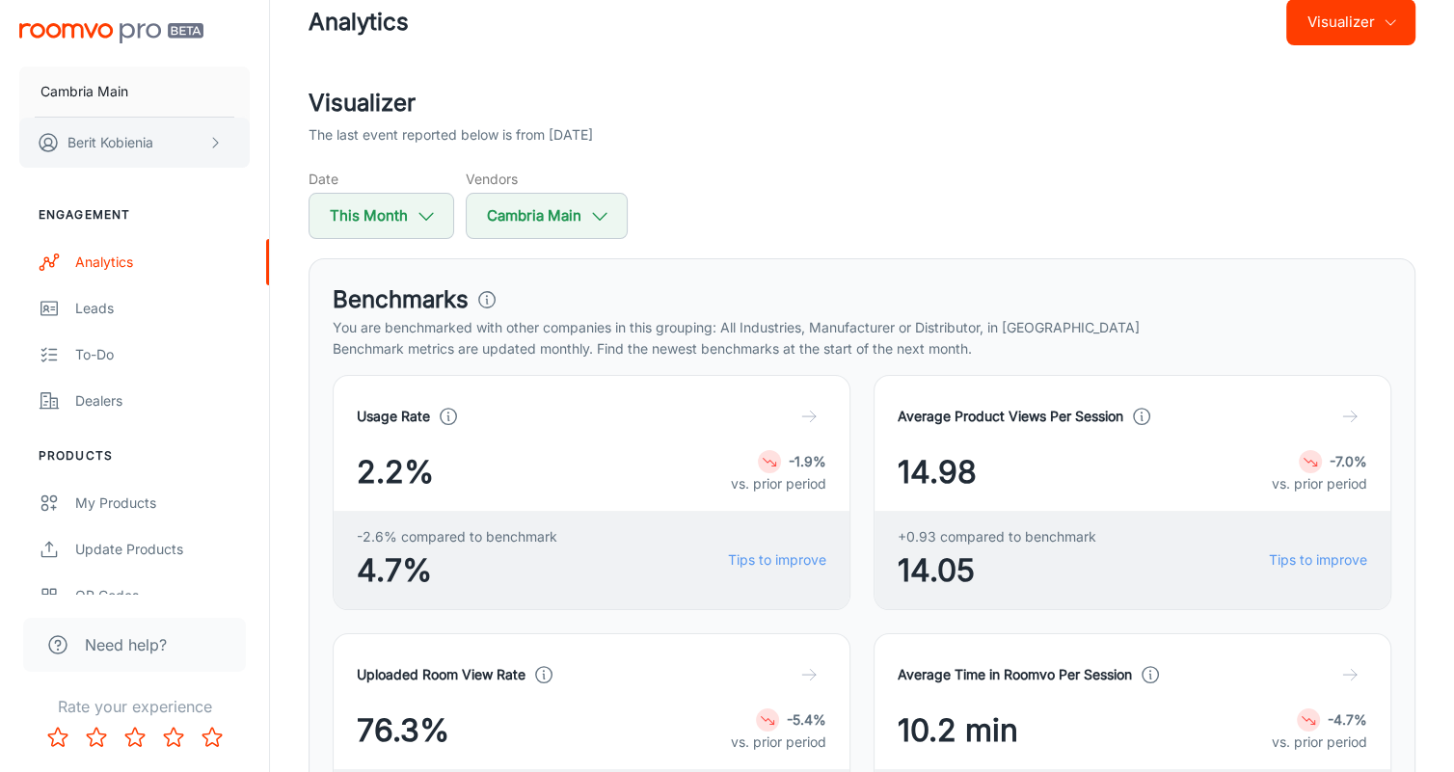
click at [211, 142] on icon "scrollable content" at bounding box center [214, 142] width 15 height 15
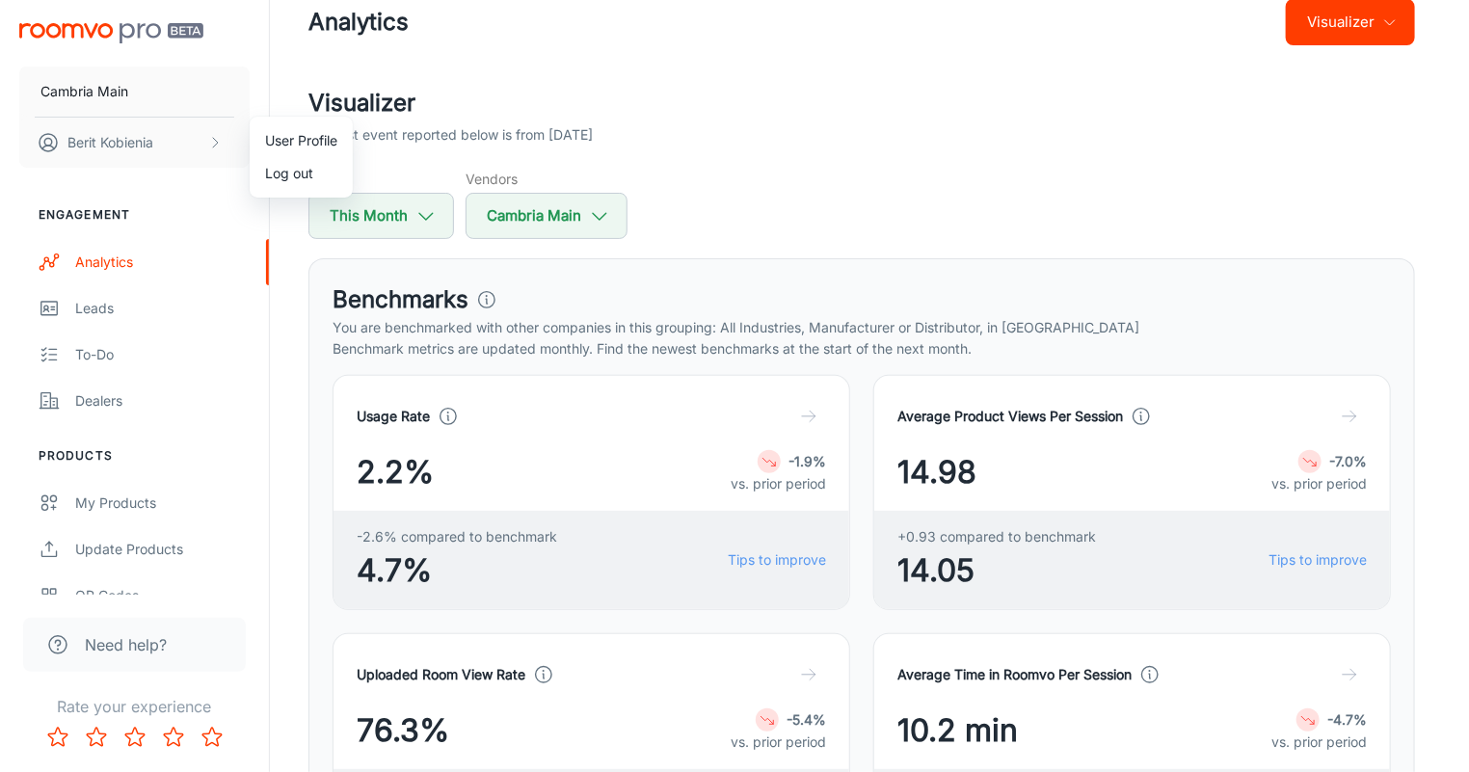
click at [191, 202] on div at bounding box center [734, 386] width 1469 height 772
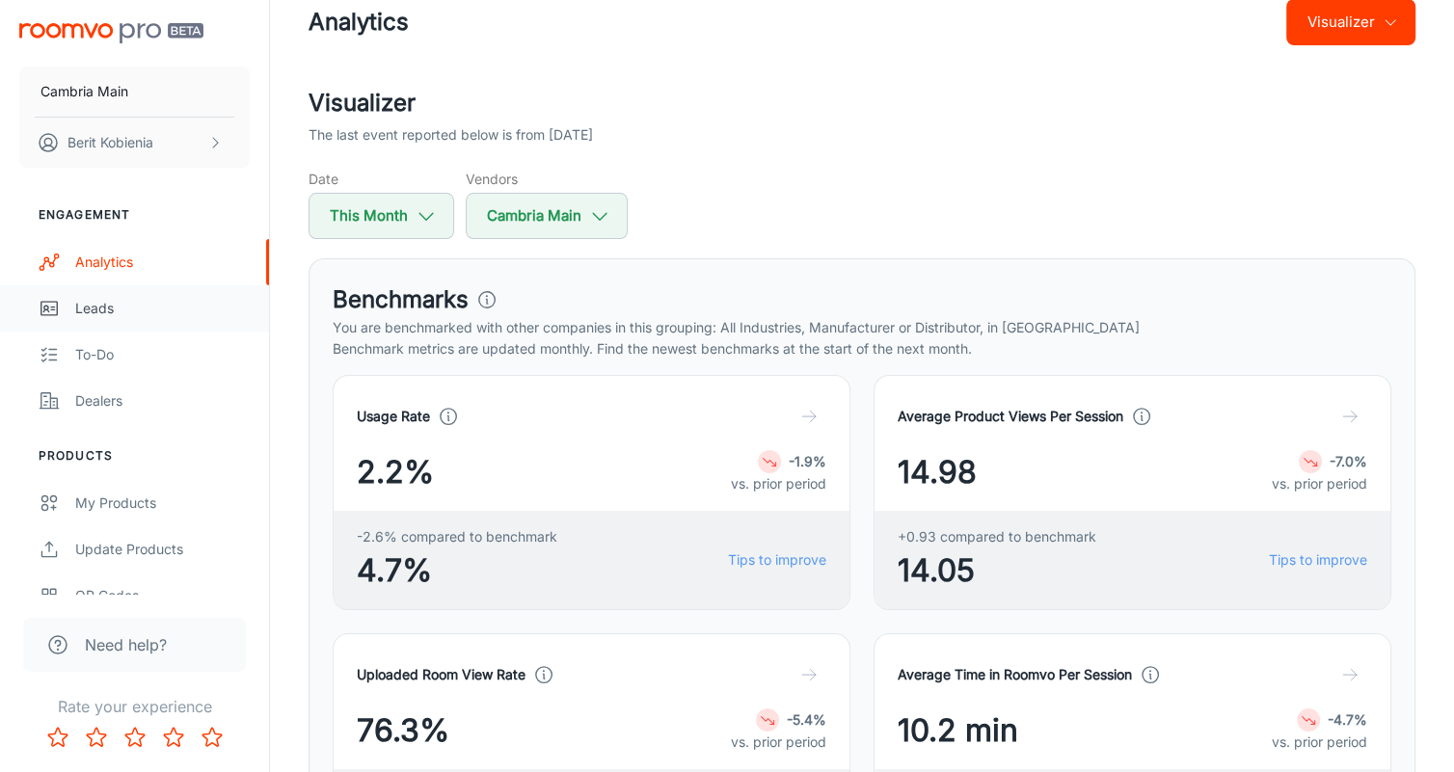
click at [144, 315] on div "Leads" at bounding box center [162, 308] width 174 height 21
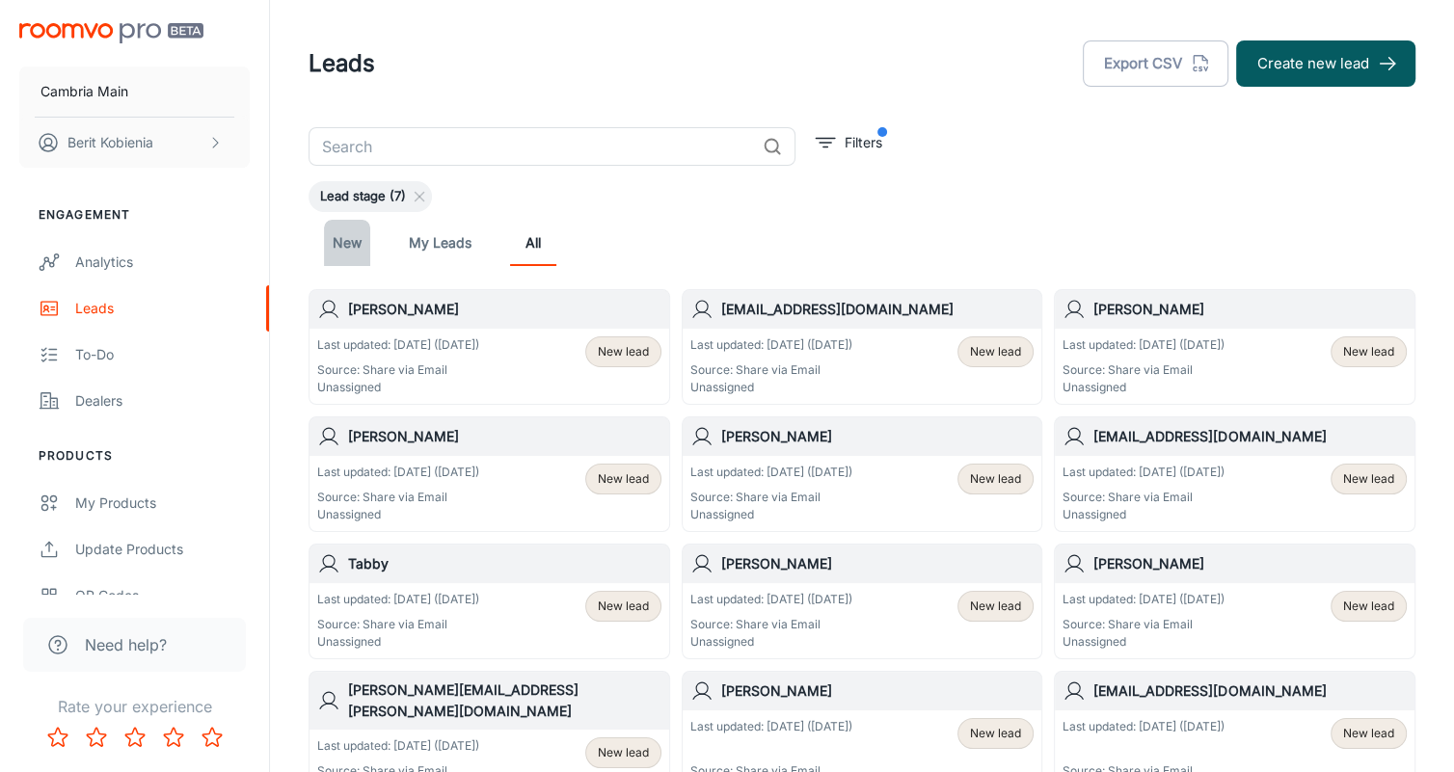
click at [348, 255] on link "New" at bounding box center [347, 243] width 46 height 46
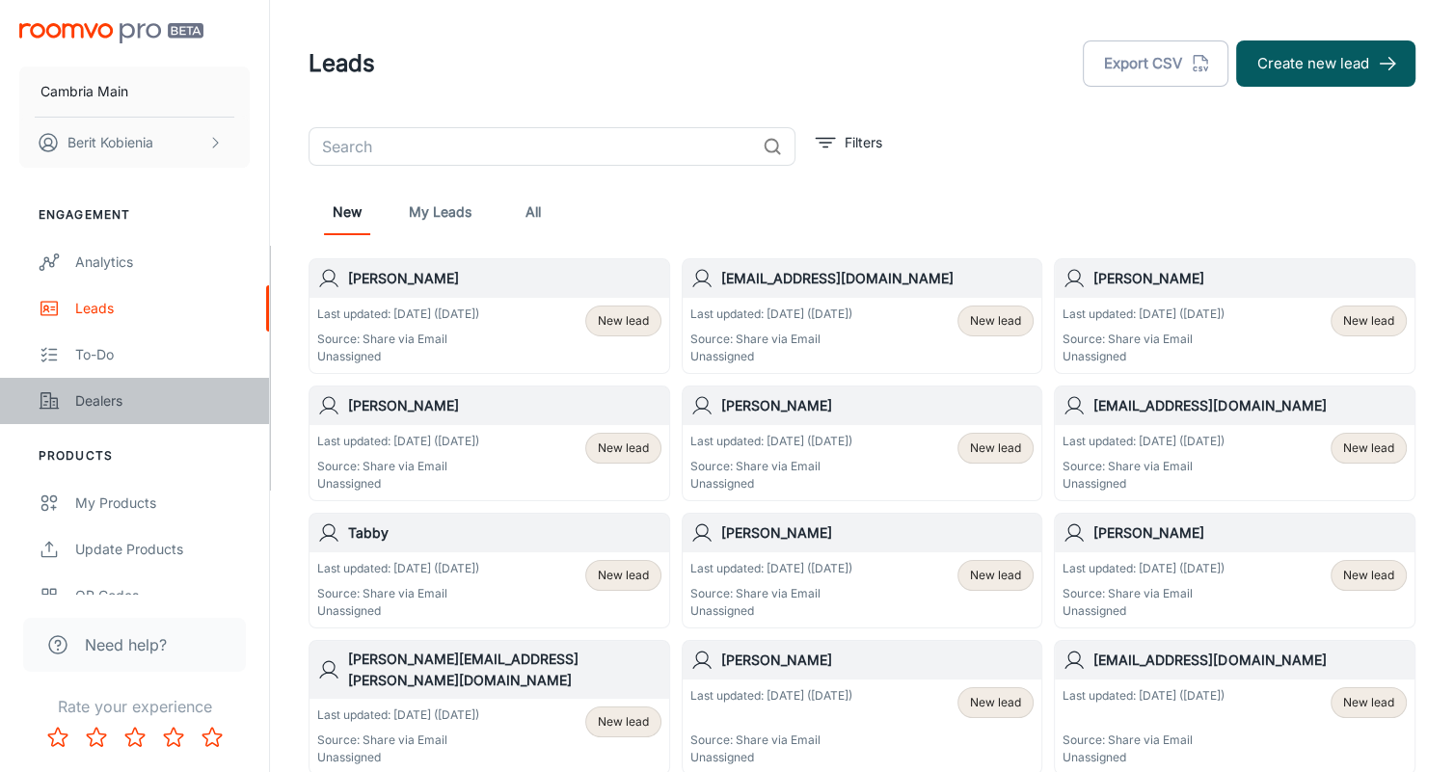
click at [98, 406] on div "Dealers" at bounding box center [162, 400] width 174 height 21
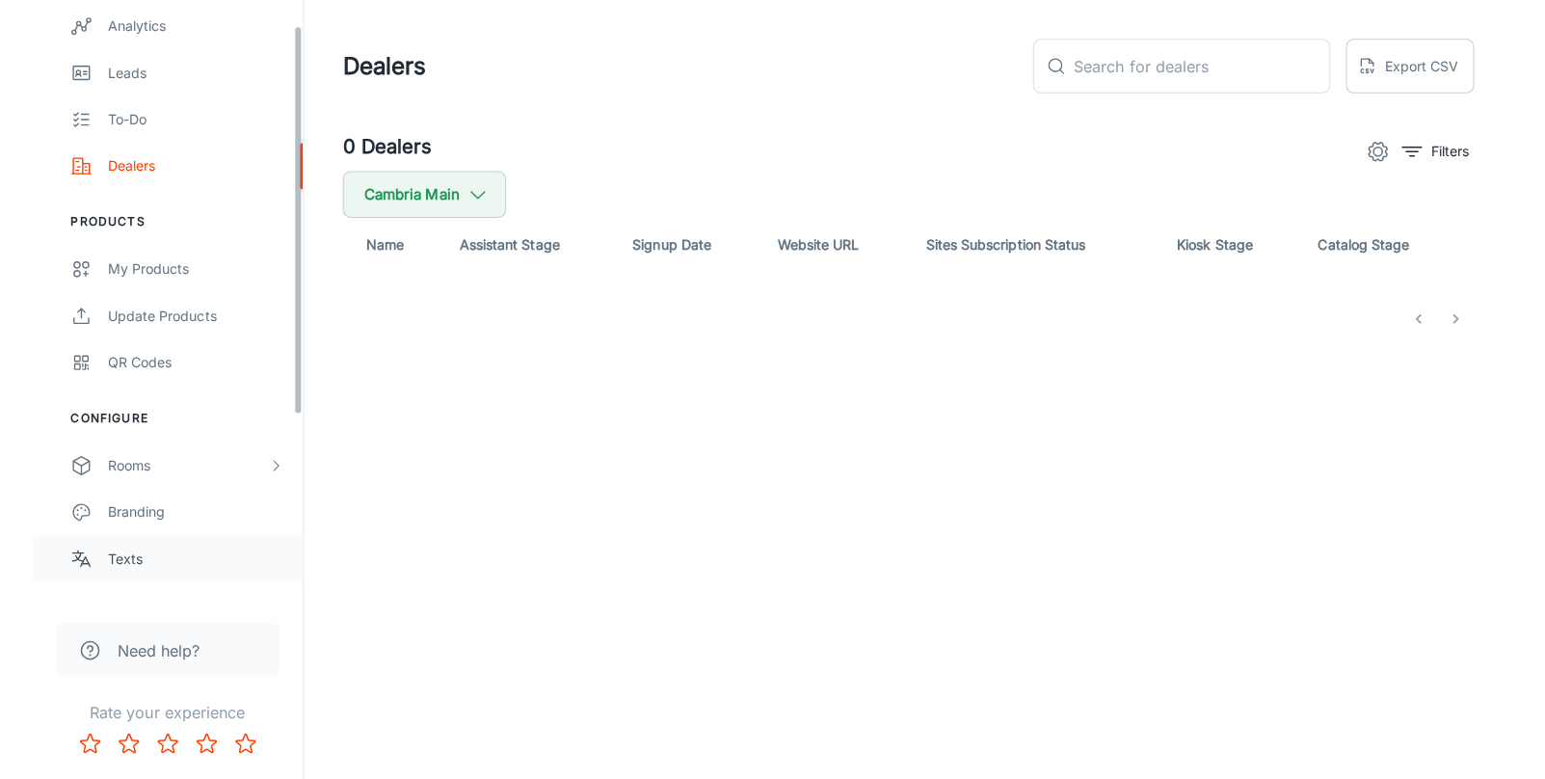
scroll to position [320, 0]
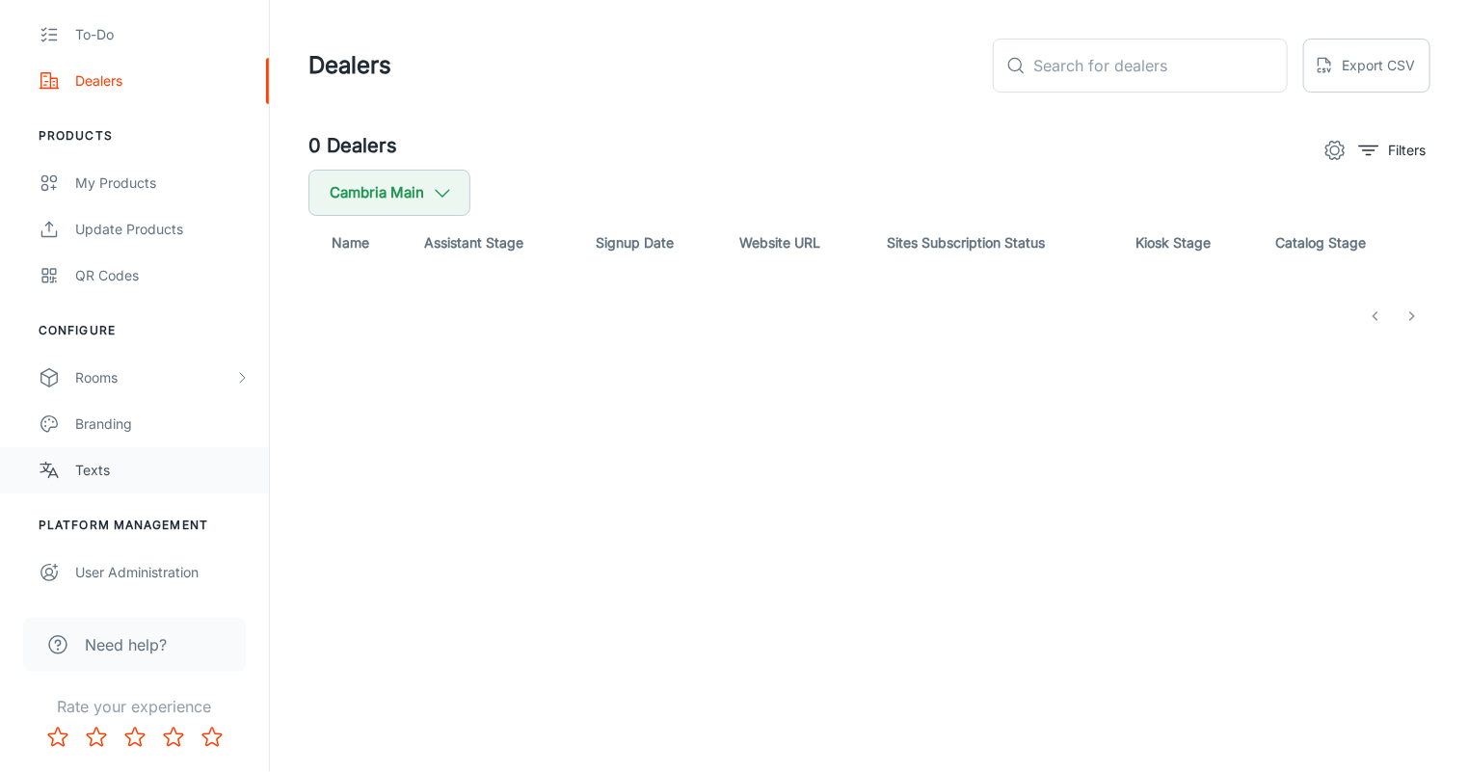
click at [163, 468] on div "Texts" at bounding box center [162, 470] width 174 height 21
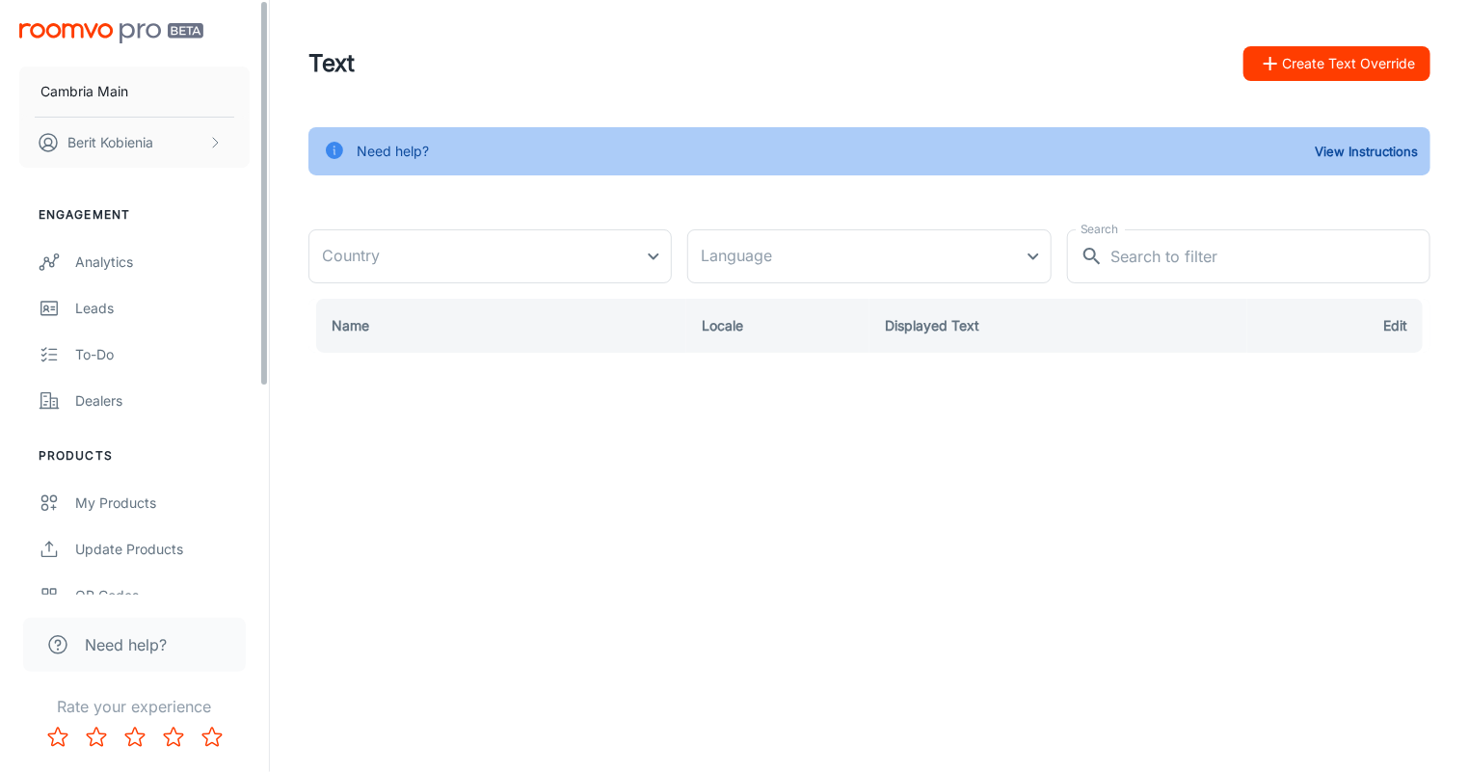
type input "[GEOGRAPHIC_DATA]"
type input "en-us"
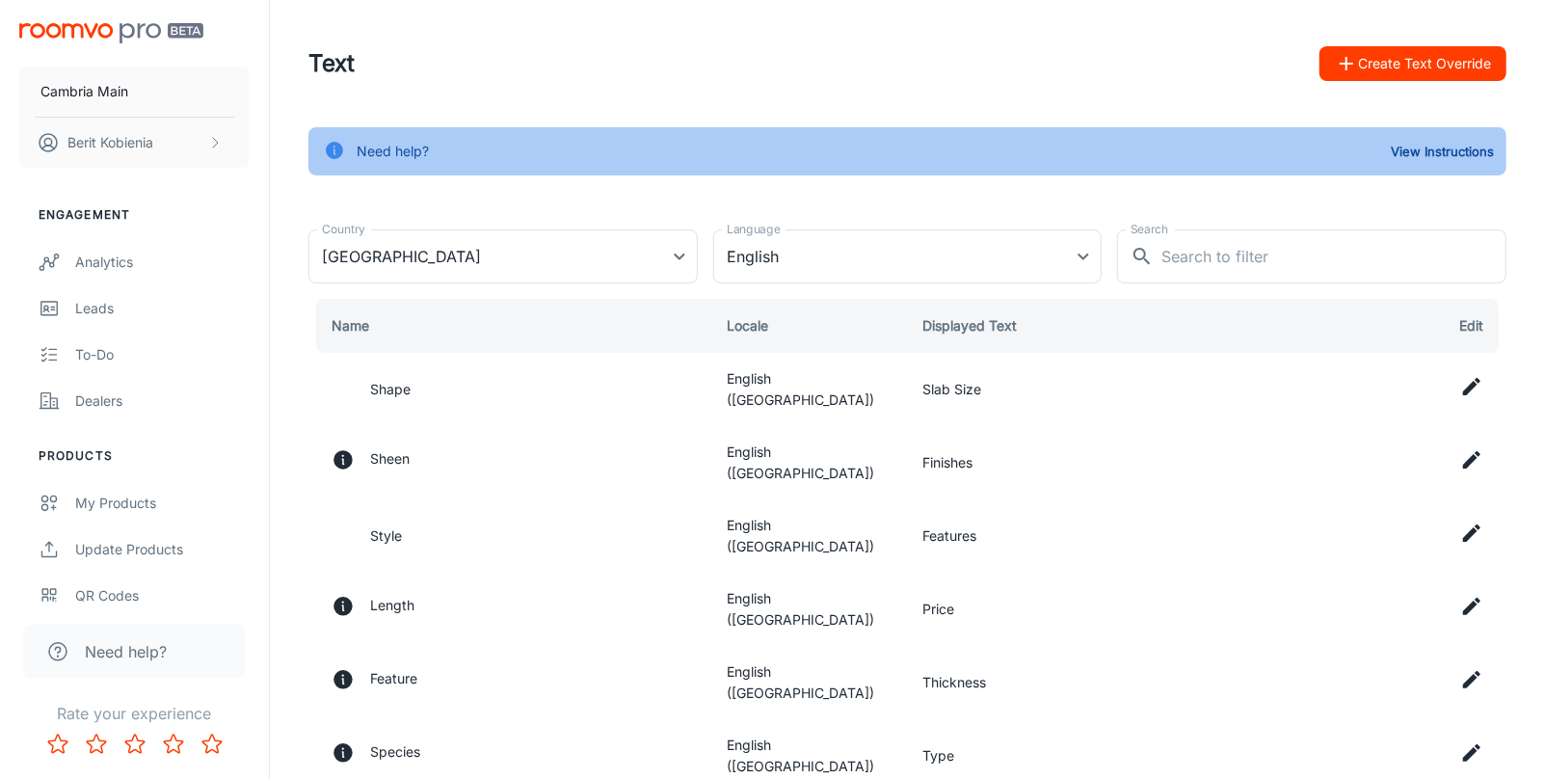
click at [334, 151] on icon at bounding box center [334, 150] width 21 height 21
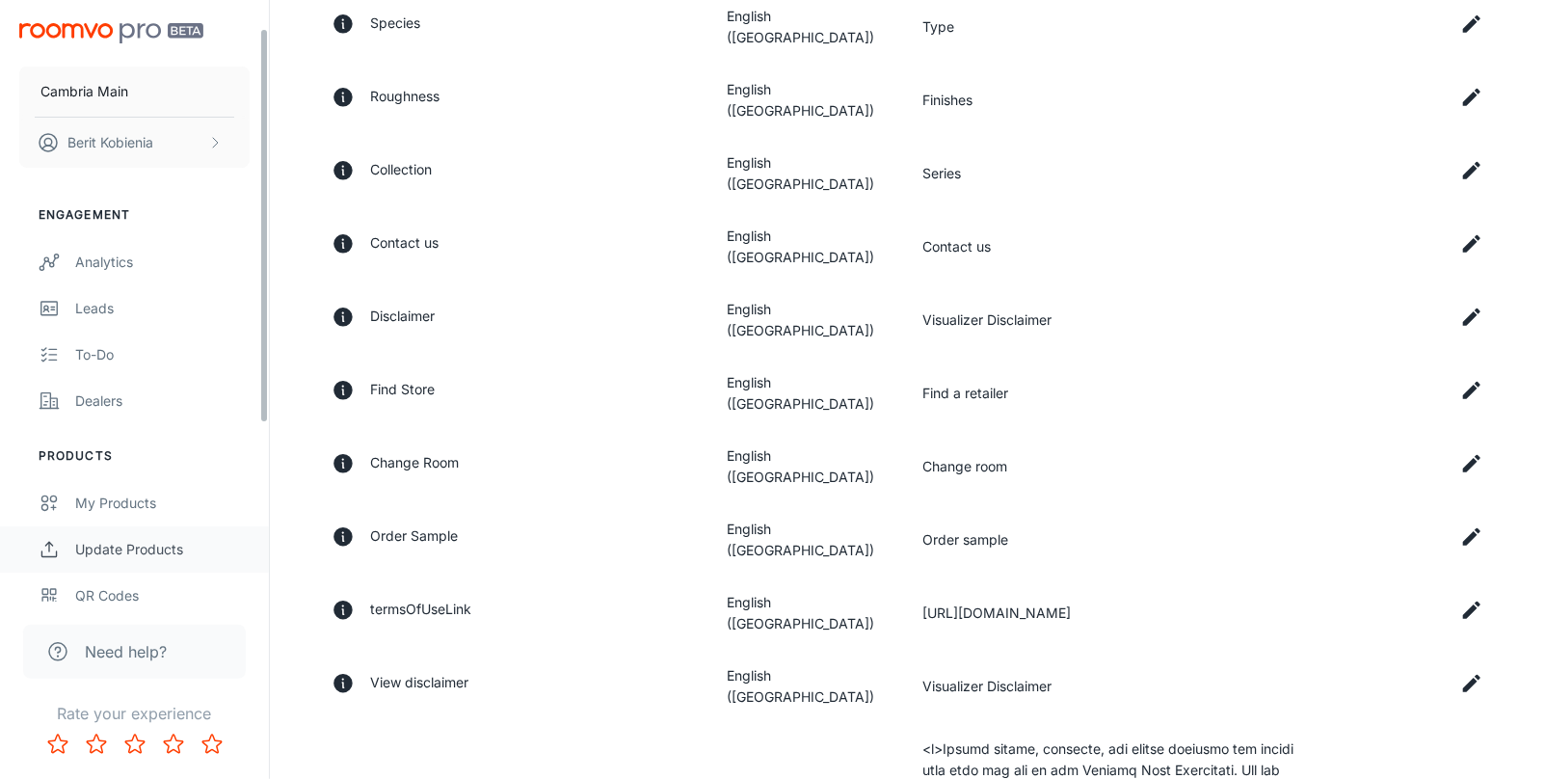
scroll to position [50, 0]
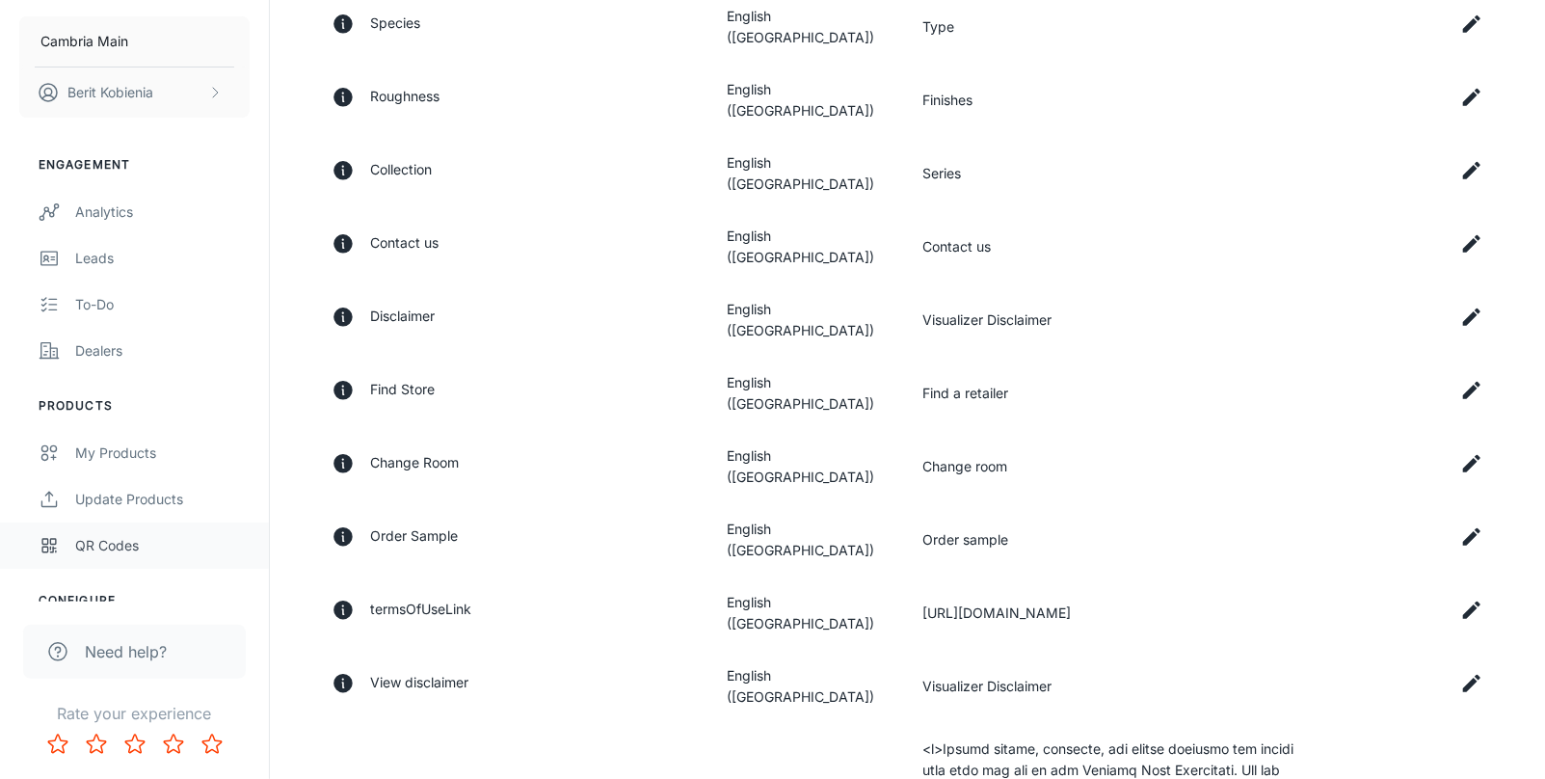
click at [74, 528] on link "QR Codes" at bounding box center [134, 545] width 269 height 46
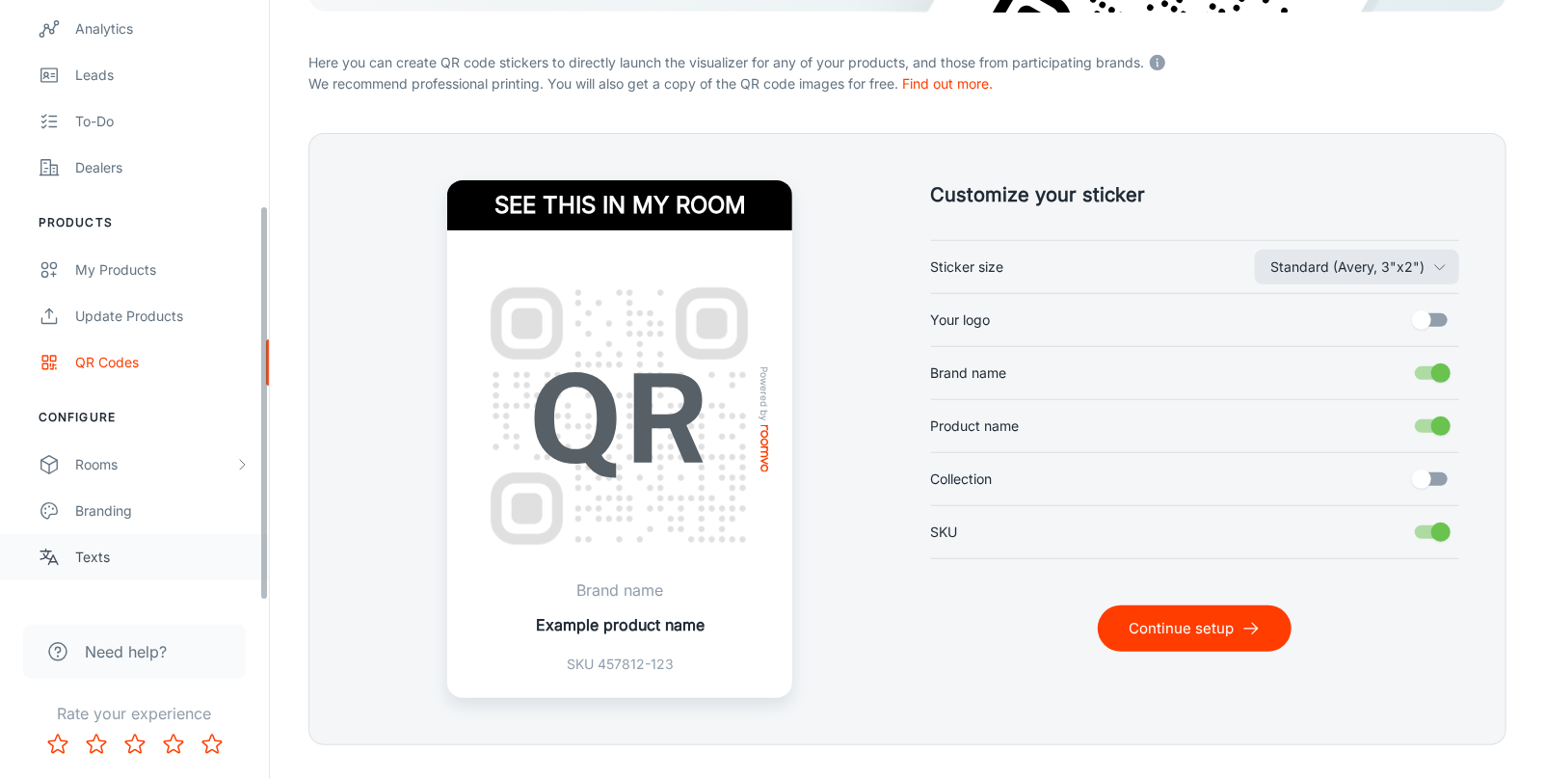
scroll to position [313, 0]
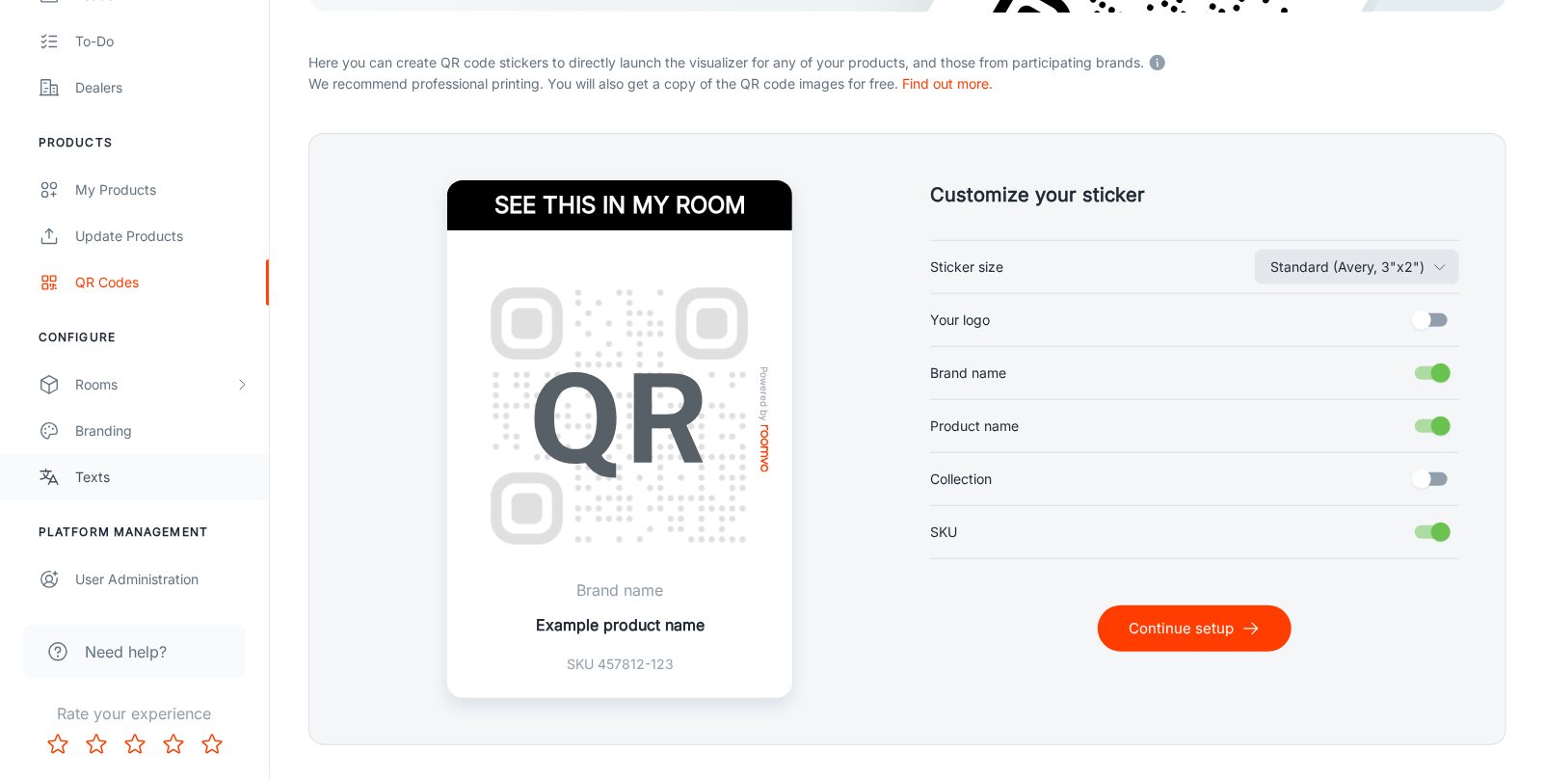
click at [127, 566] on link "User Administration" at bounding box center [134, 579] width 269 height 46
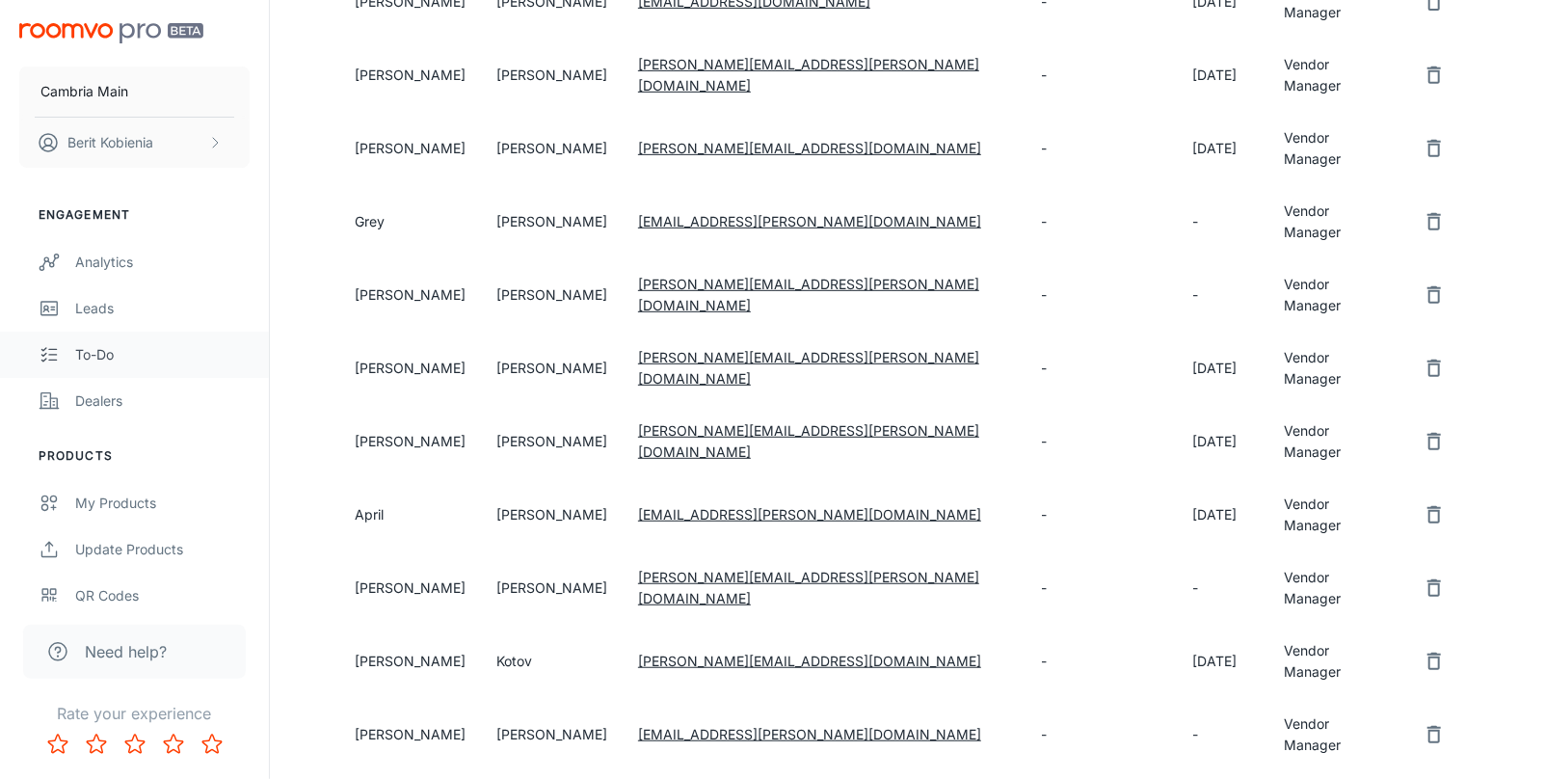
scroll to position [262, 0]
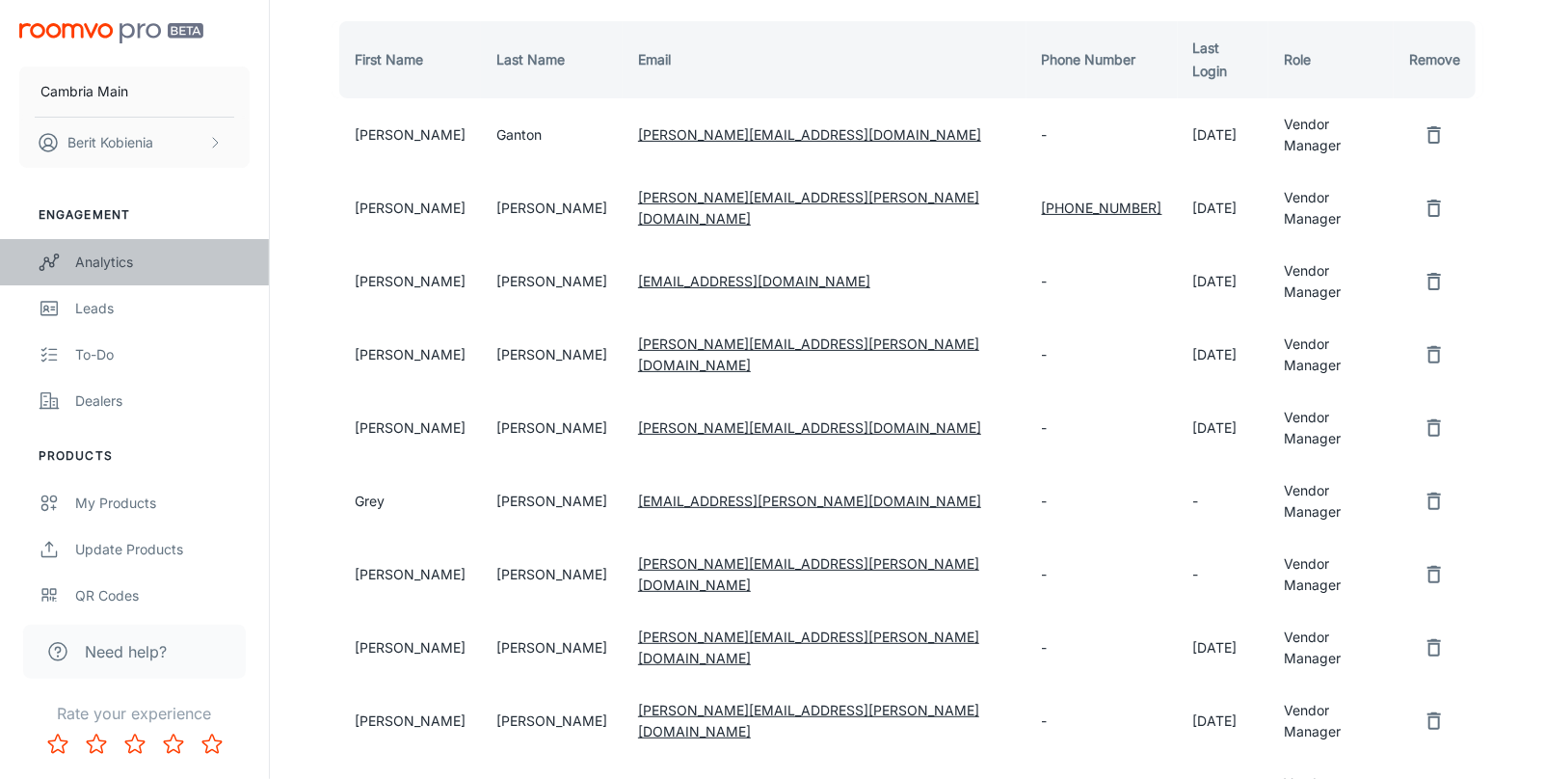
click at [72, 255] on link "Analytics" at bounding box center [134, 262] width 269 height 46
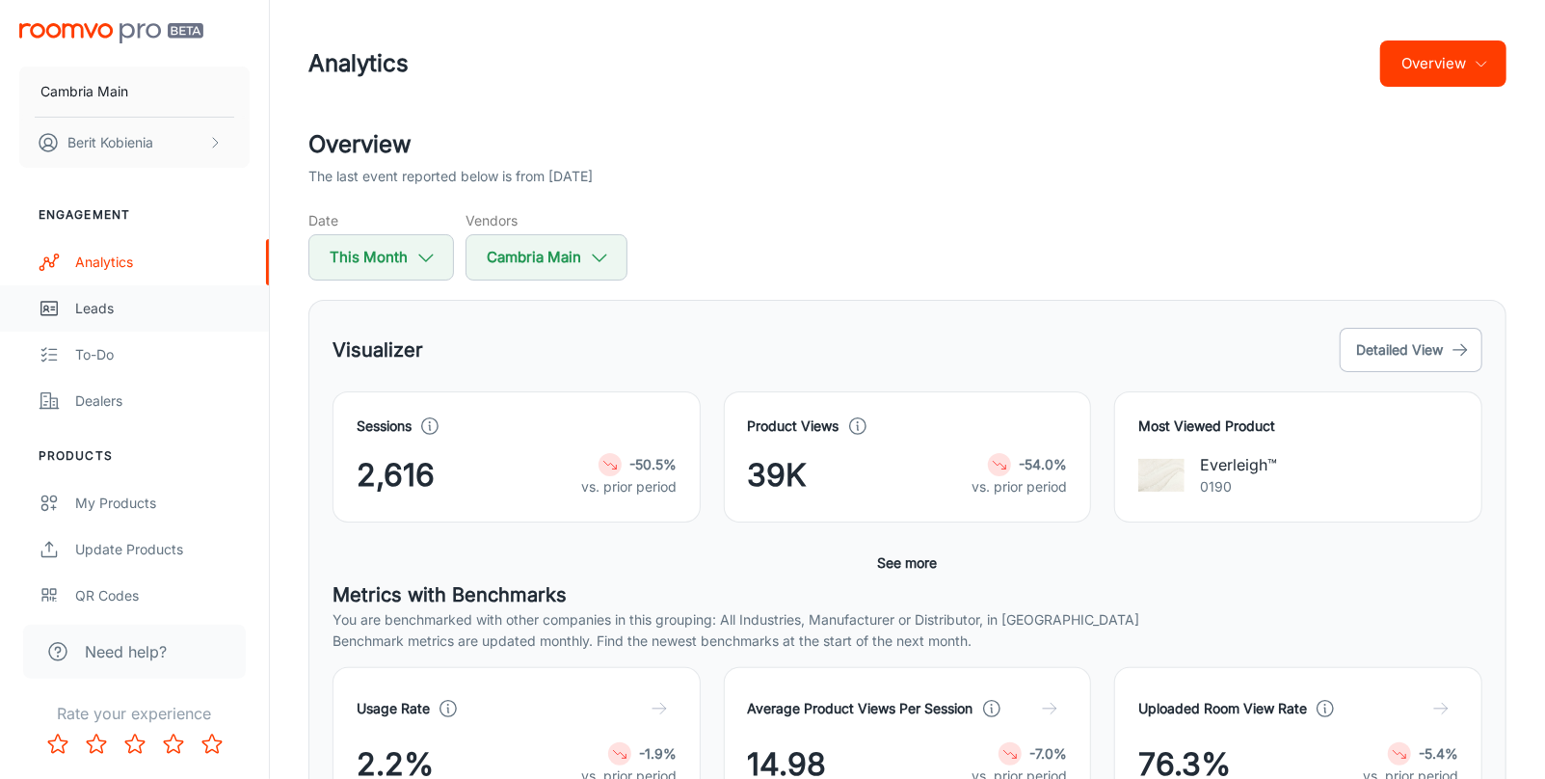
click at [79, 308] on div "Leads" at bounding box center [162, 308] width 174 height 21
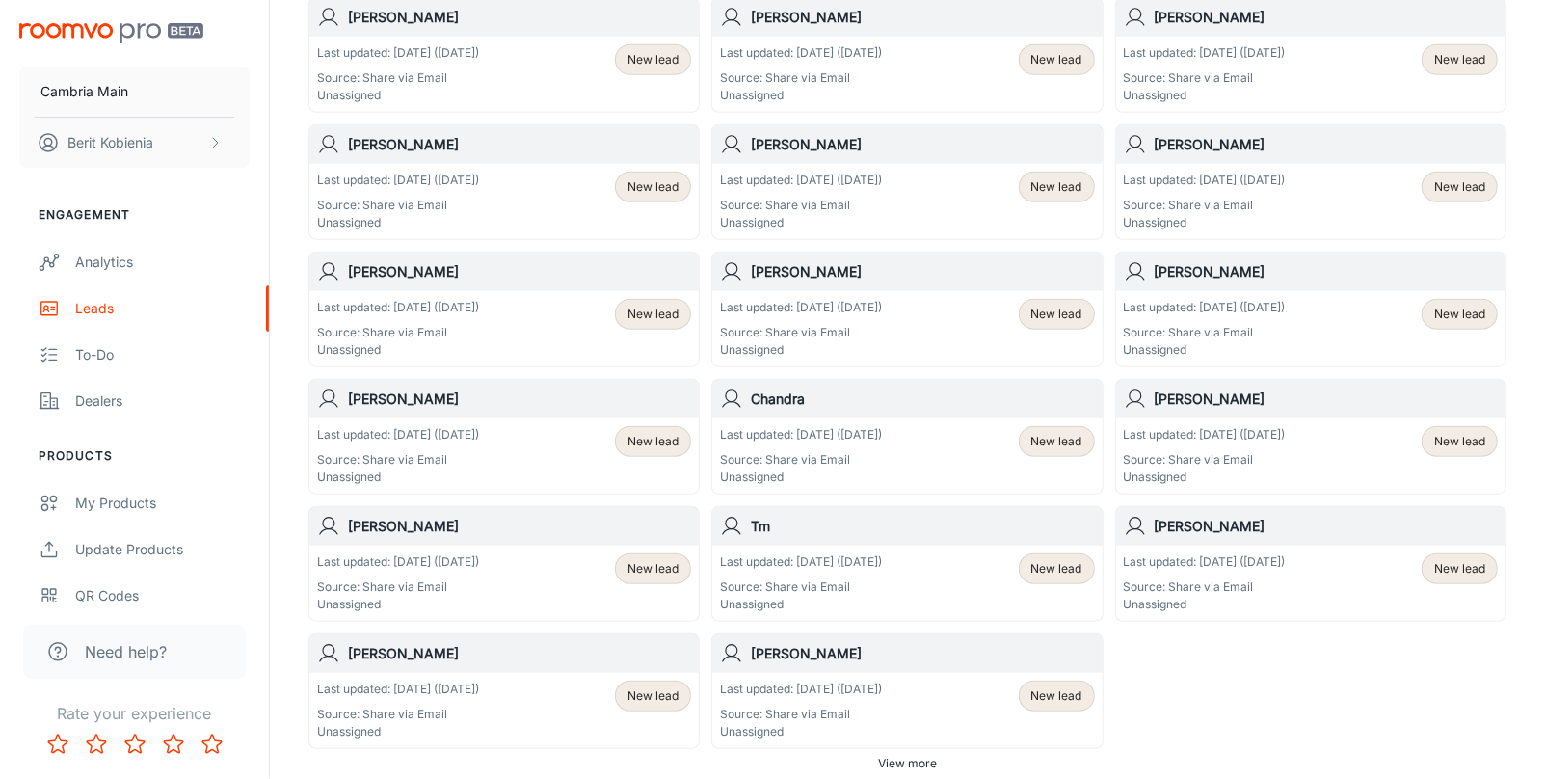
scroll to position [1055, 0]
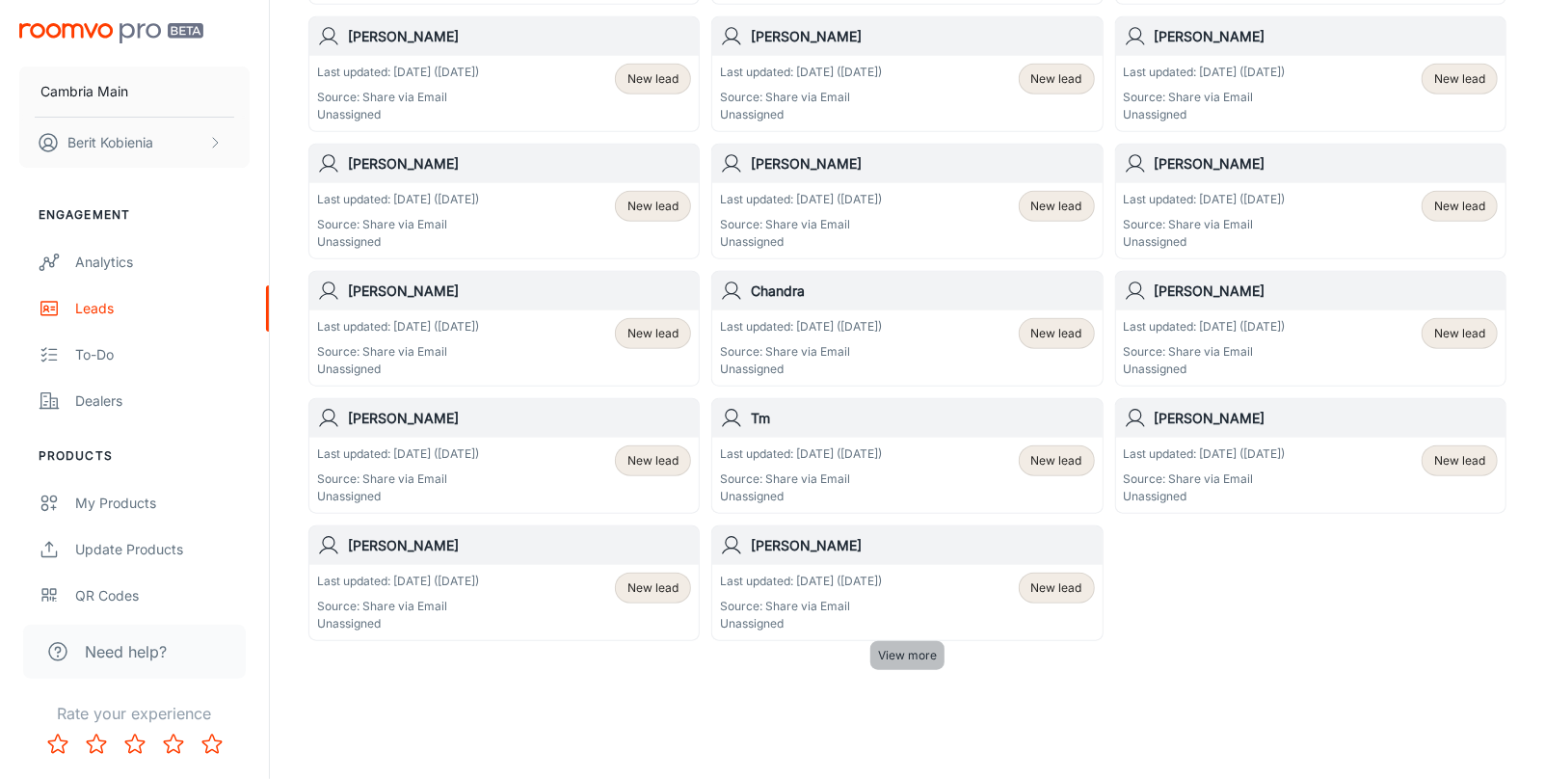
click at [908, 647] on span "View more" at bounding box center [907, 655] width 59 height 17
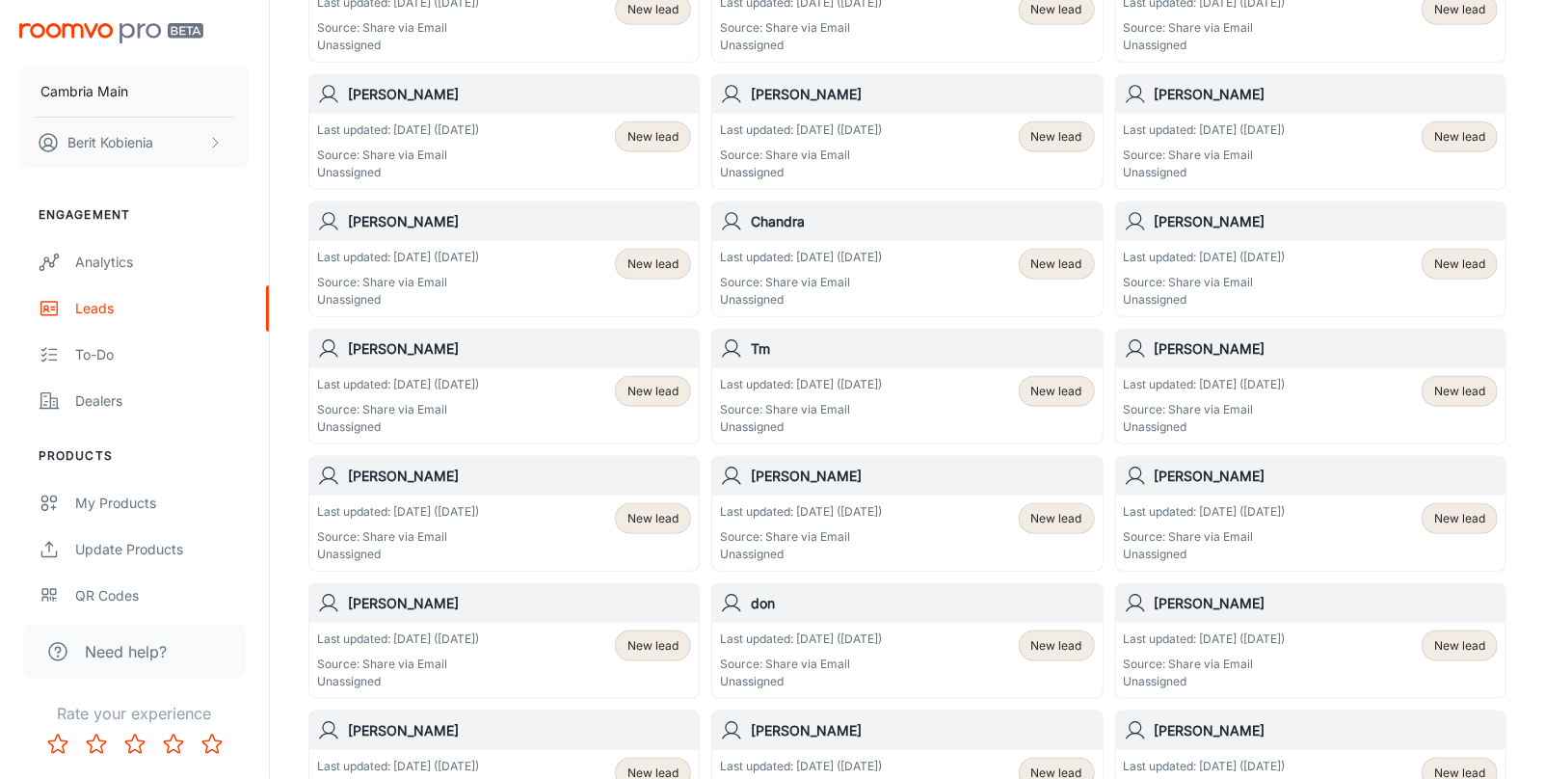
scroll to position [1576, 0]
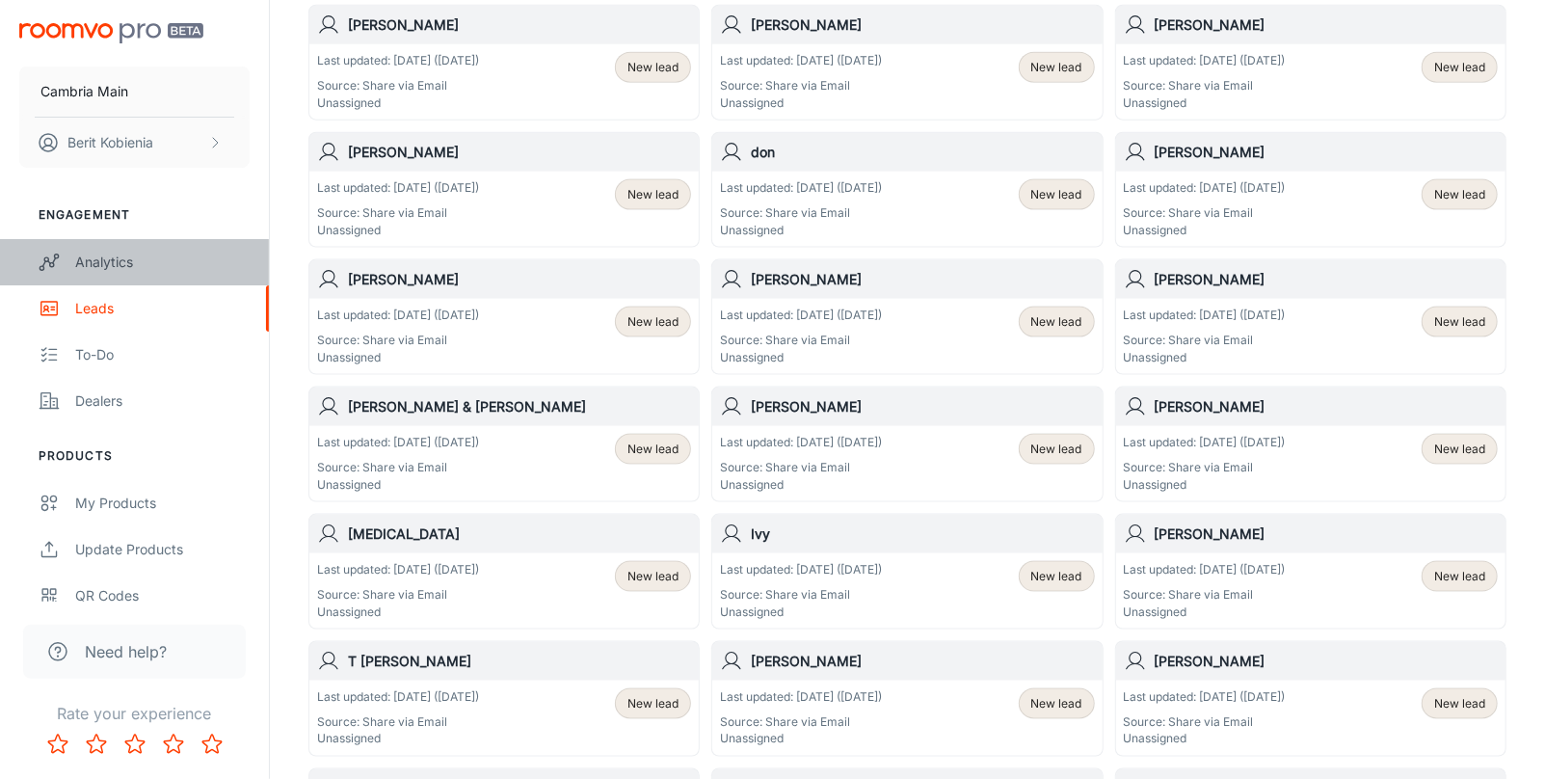
click at [141, 265] on div "Analytics" at bounding box center [162, 262] width 174 height 21
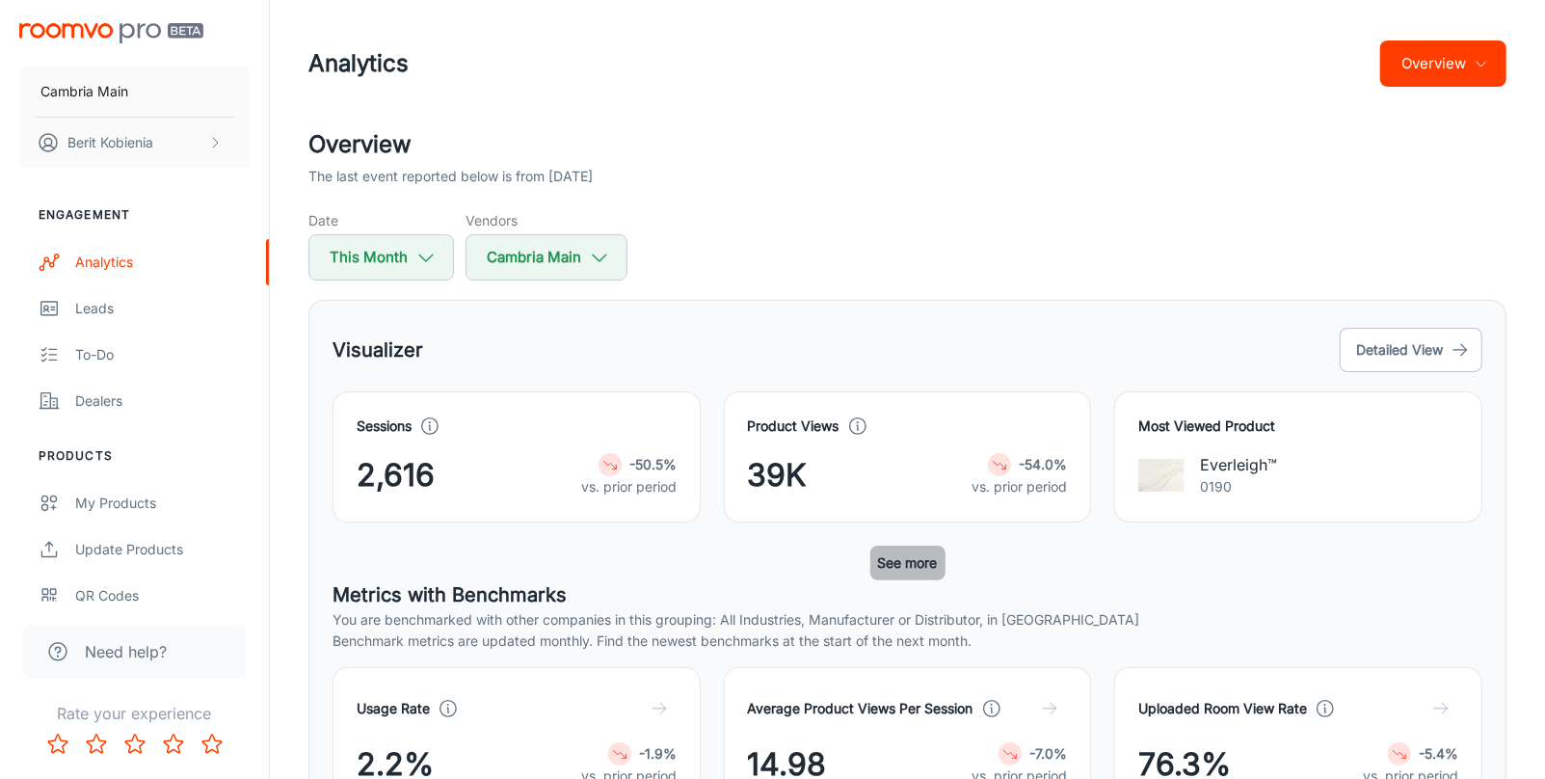
click at [902, 560] on button "See more" at bounding box center [907, 563] width 75 height 35
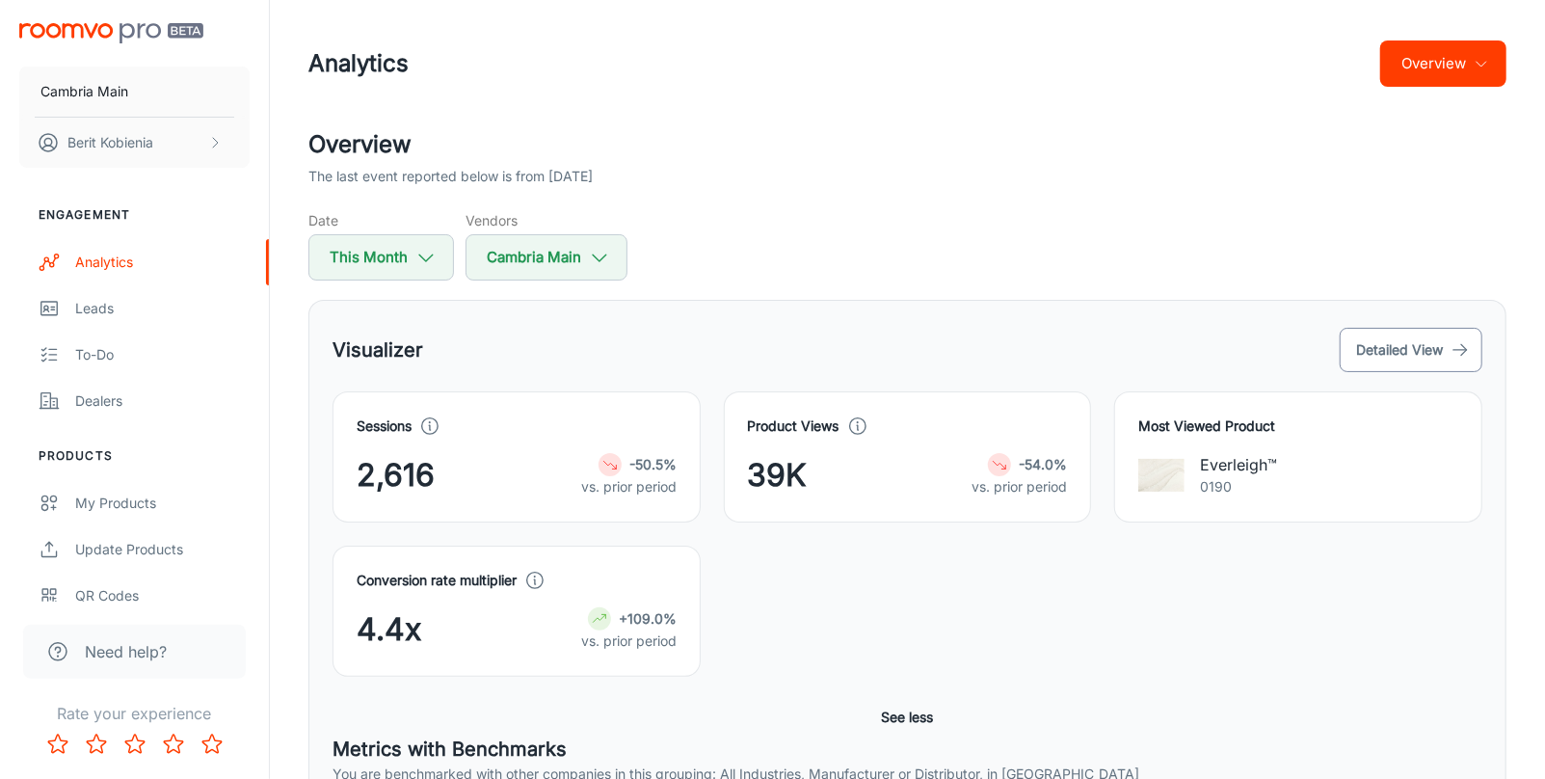
click at [1376, 334] on button "Detailed View" at bounding box center [1411, 350] width 143 height 44
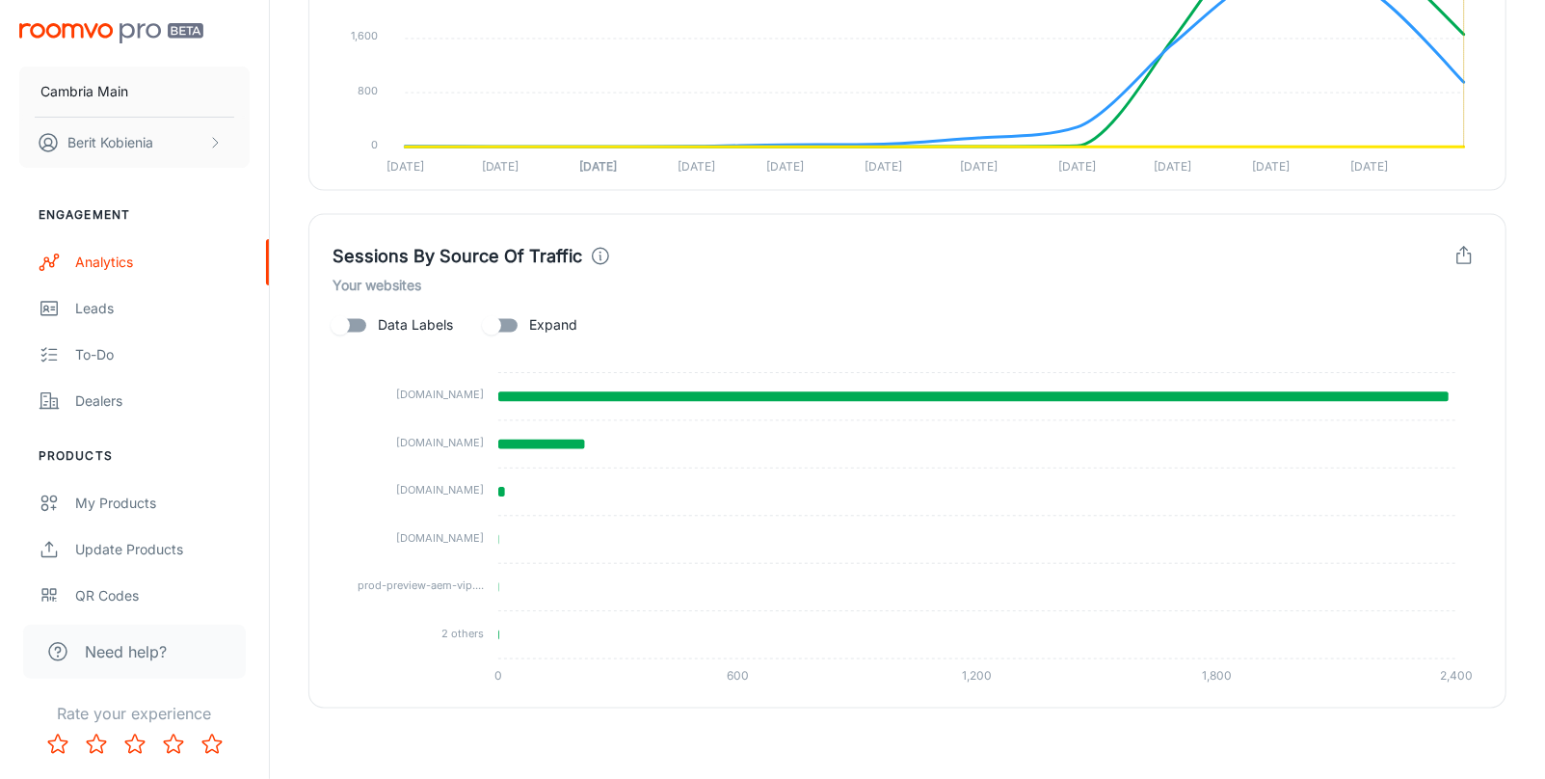
scroll to position [943, 0]
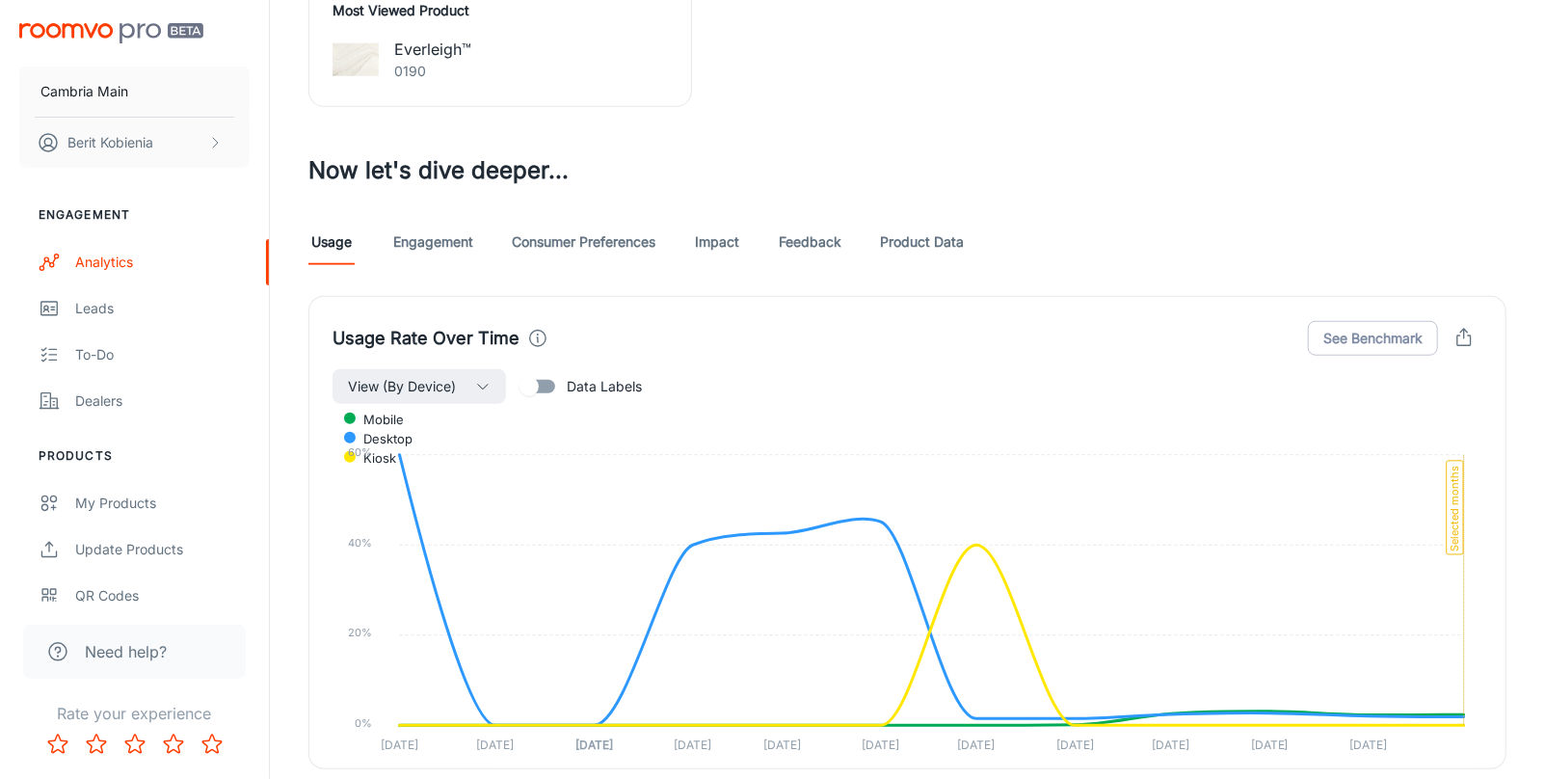
click at [430, 279] on div "Usage Rate Over Time See Benchmark View (By Device) Data Labels mobile desktop …" at bounding box center [895, 521] width 1221 height 496
click at [426, 249] on link "Engagement" at bounding box center [433, 242] width 80 height 46
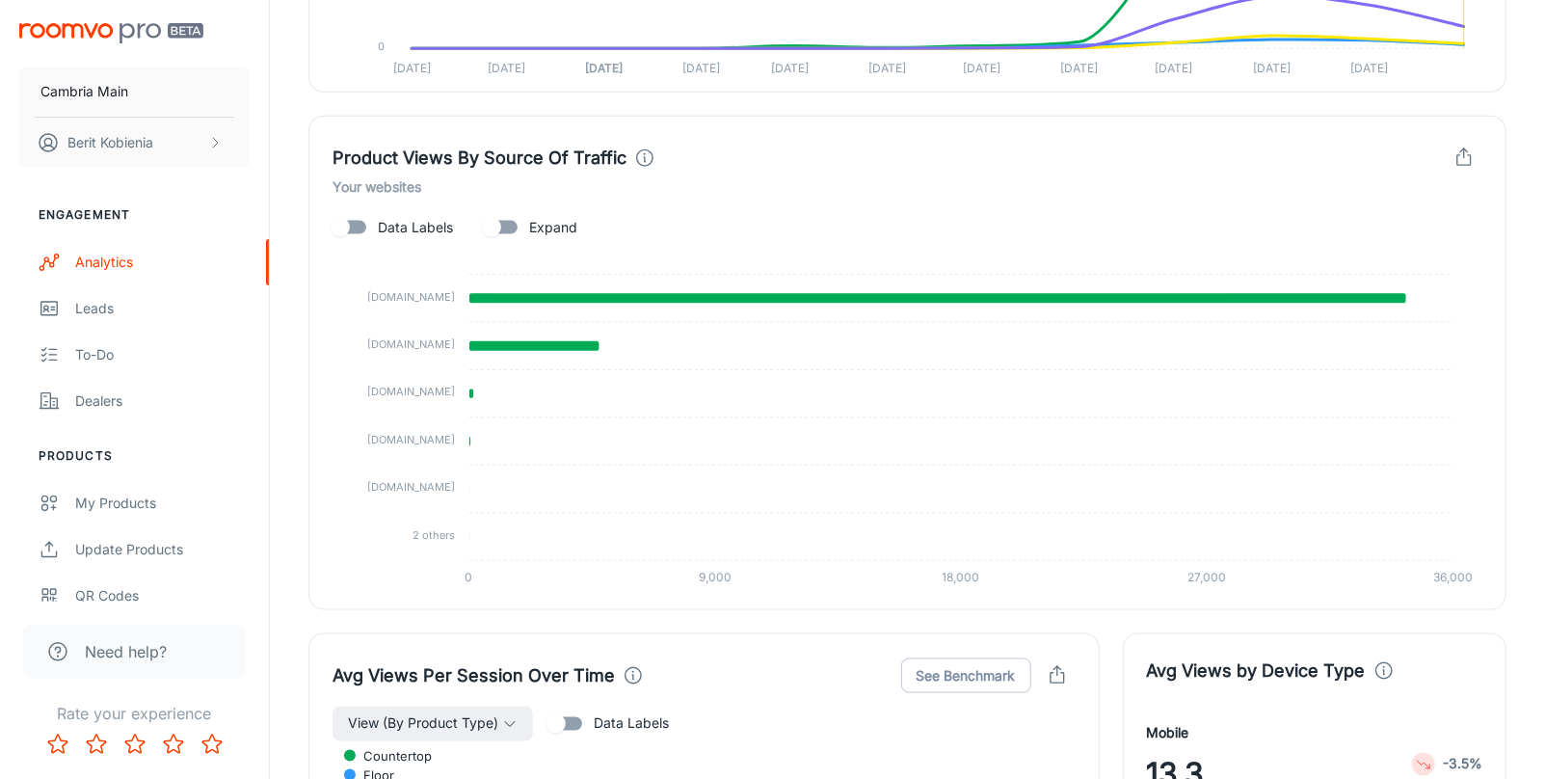
scroll to position [822, 0]
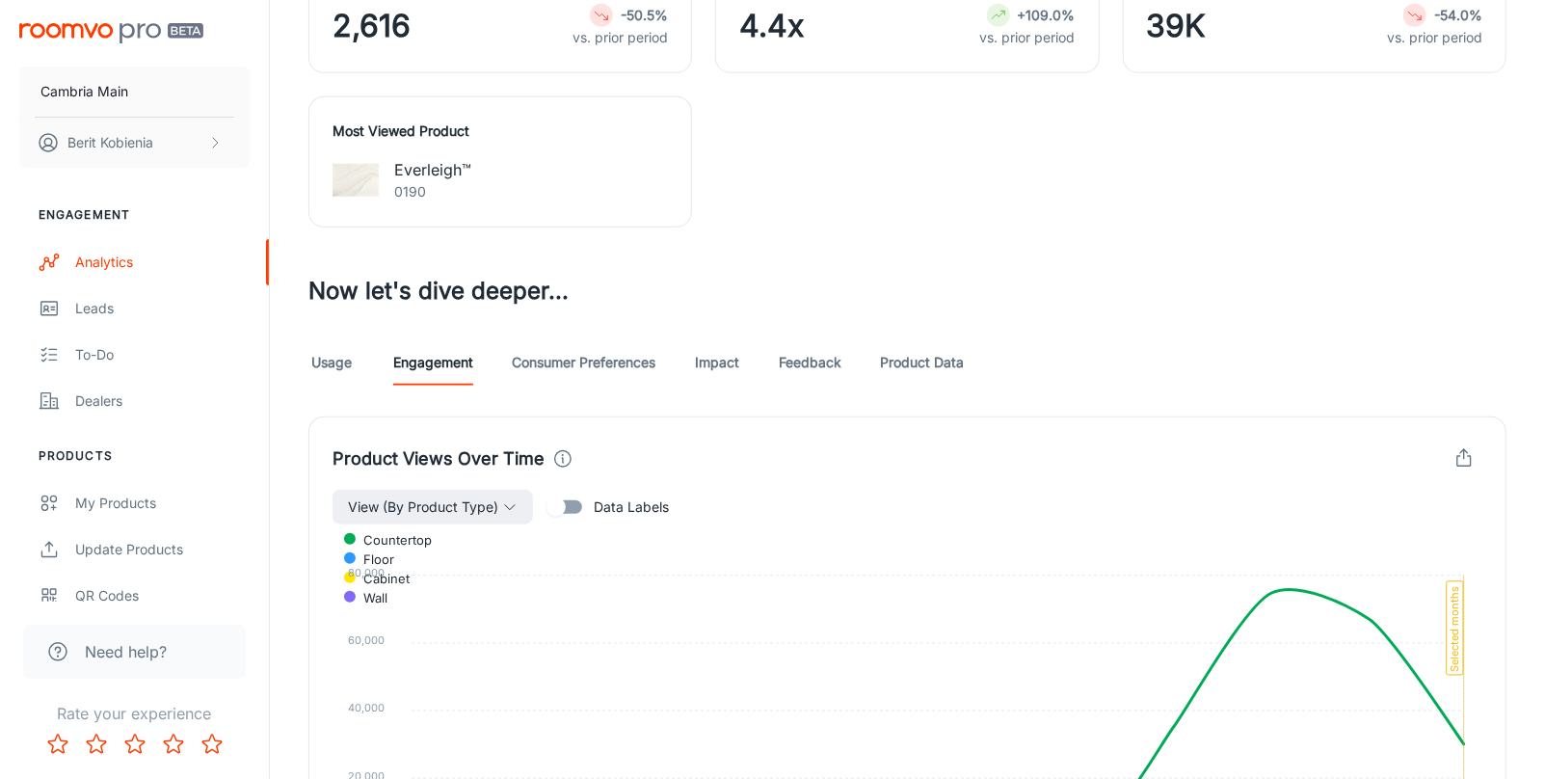
click at [611, 375] on link "Consumer Preferences" at bounding box center [584, 362] width 144 height 46
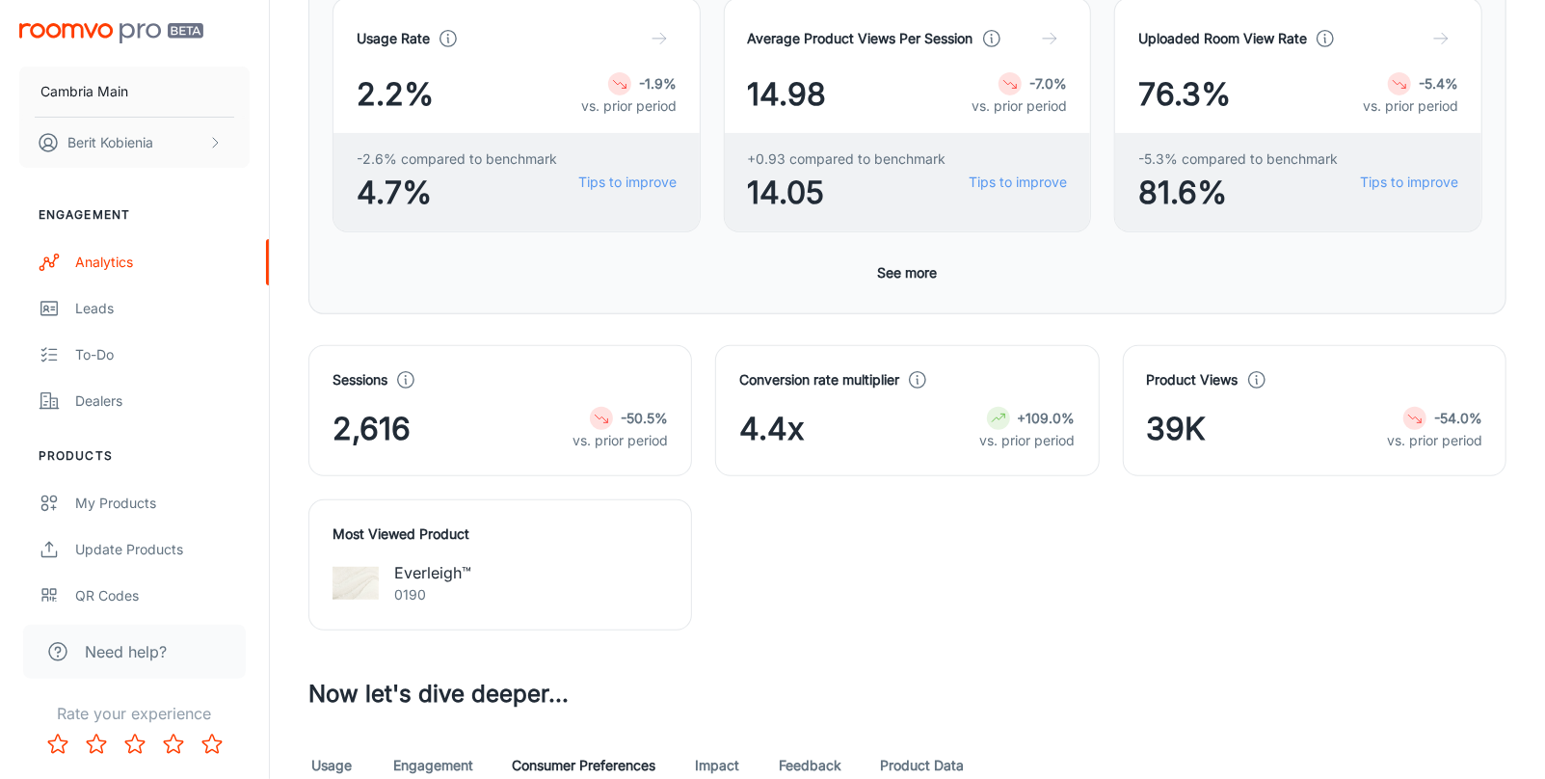
scroll to position [690, 0]
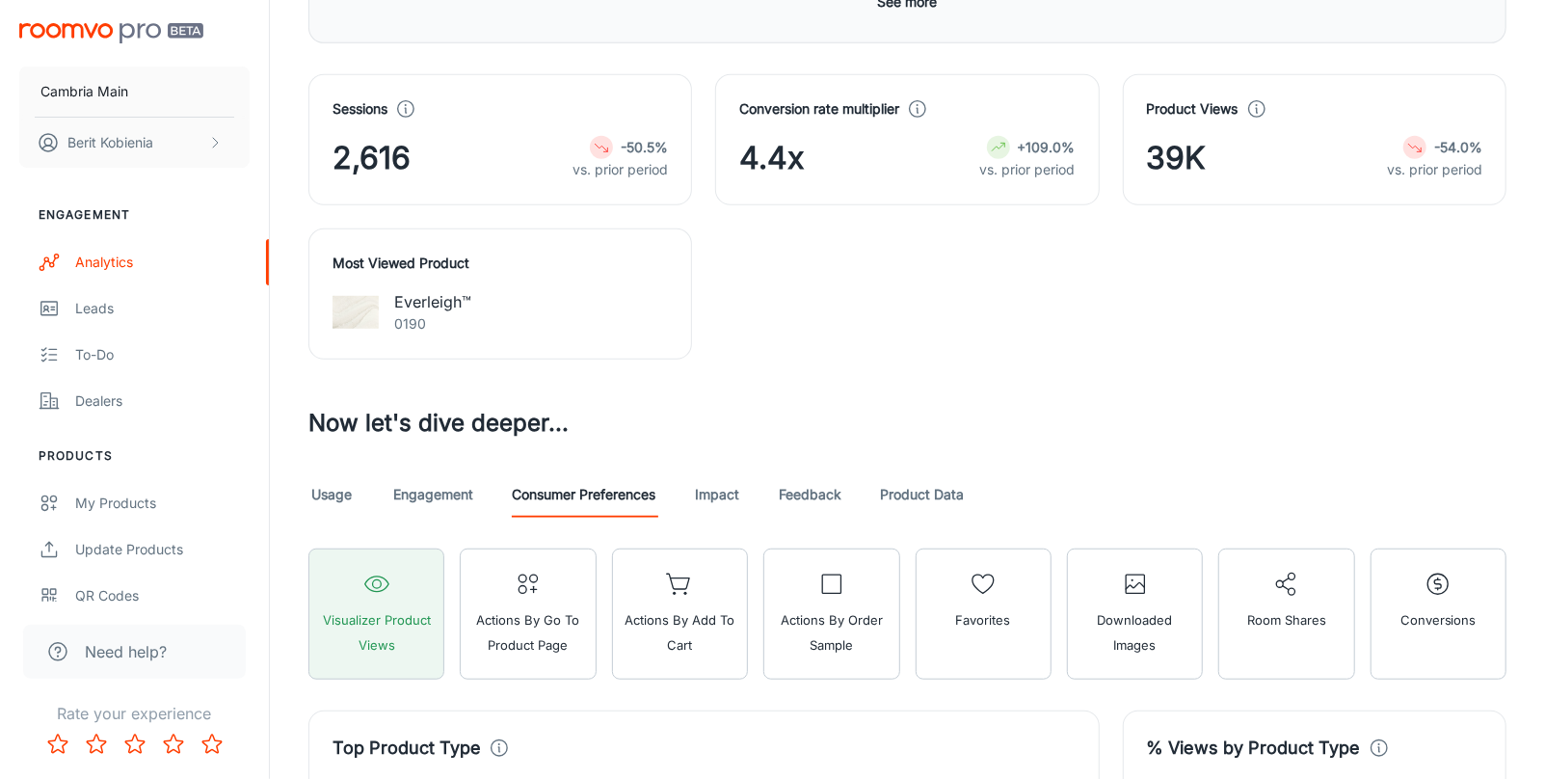
click at [765, 495] on div "Usage Engagement Consumer Preferences Impact Feedback Product Data" at bounding box center [907, 494] width 1198 height 46
click at [801, 571] on button "Actions by Order sample" at bounding box center [831, 613] width 136 height 131
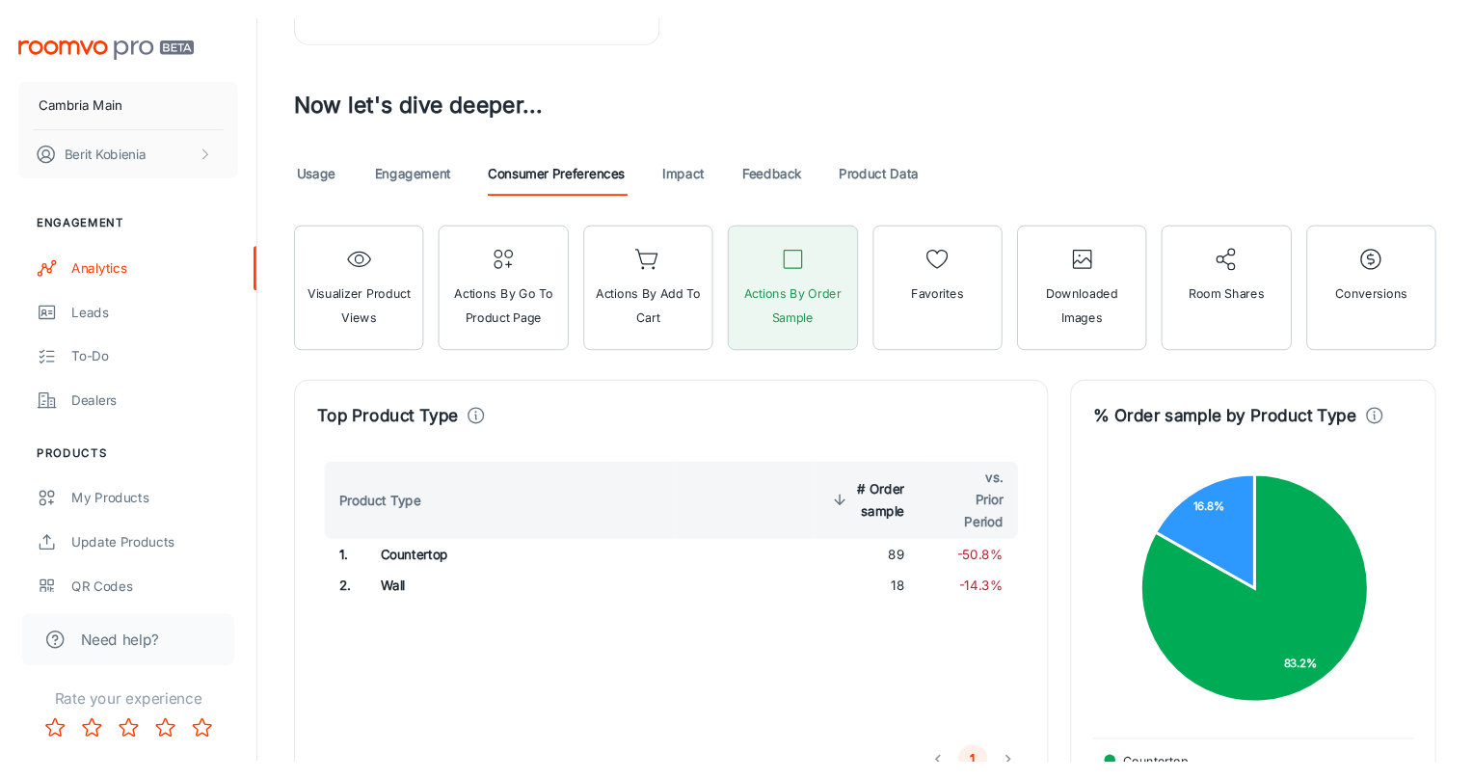
scroll to position [1378, 0]
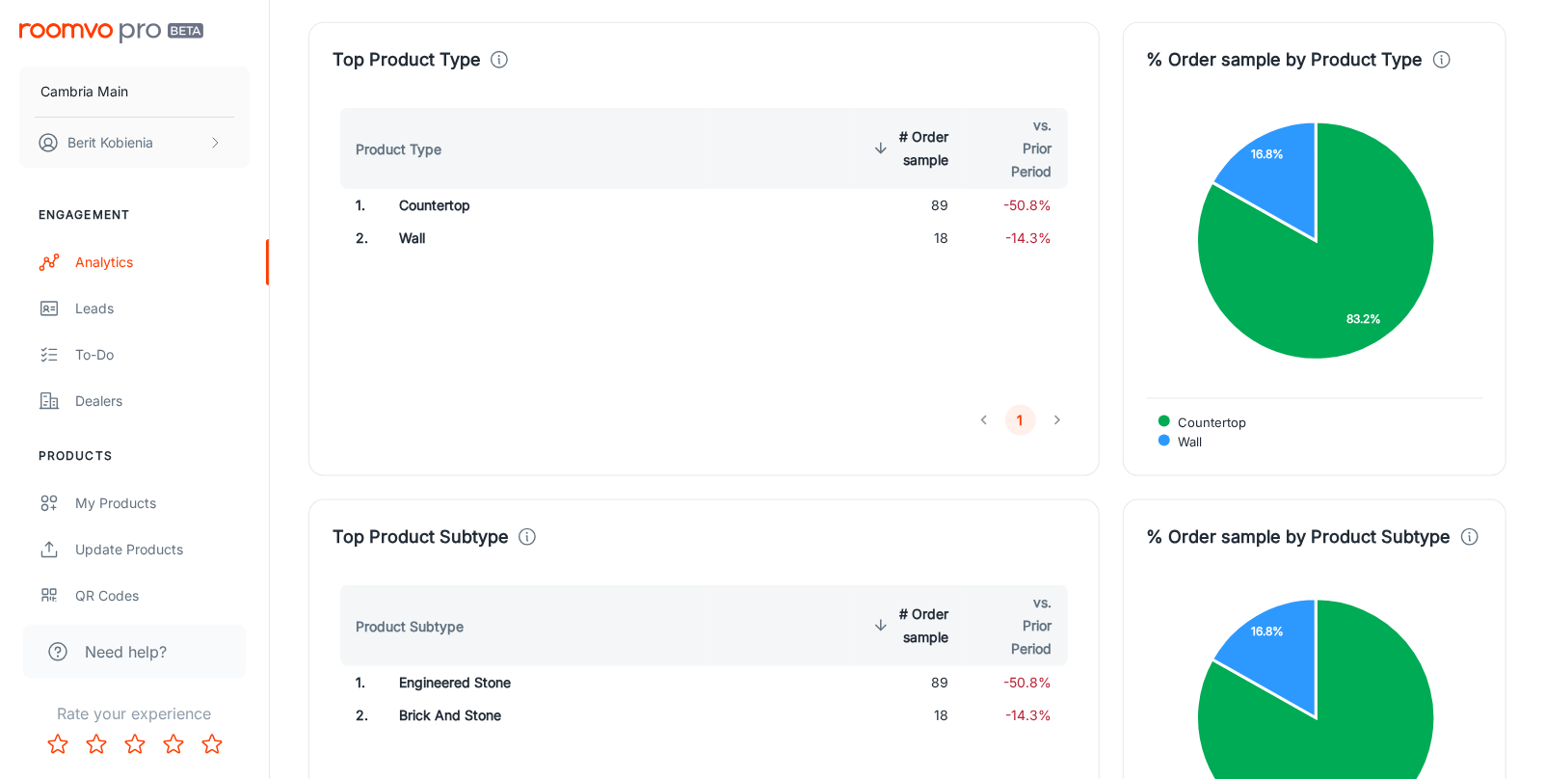
click at [1106, 212] on div "% Order sample by Product Type Countertop Wall 83.2% 16.8%" at bounding box center [1303, 237] width 407 height 477
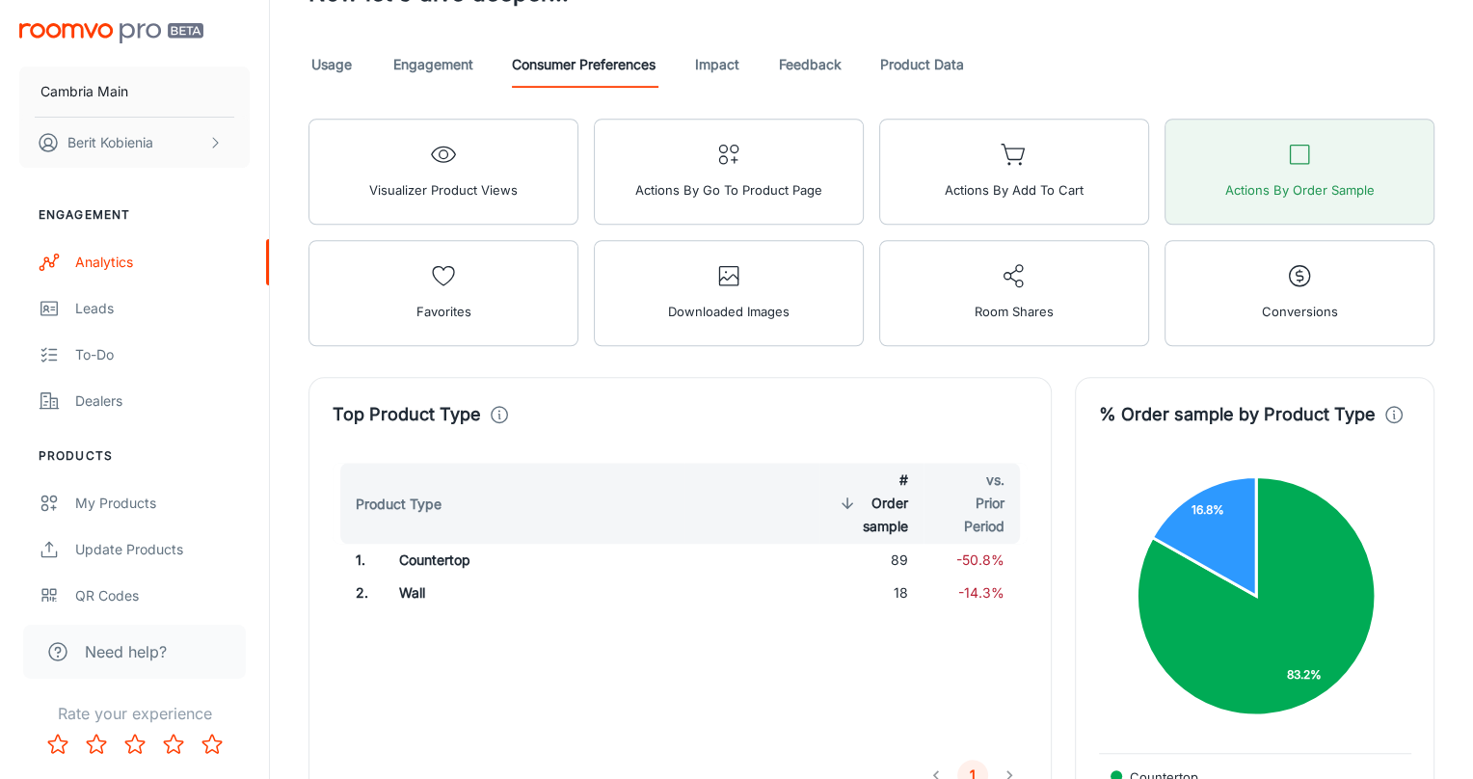
click at [1066, 354] on div "% Order sample by Product Type Countertop Wall 83.2% 16.8% Wall: 18 Wall: 18" at bounding box center [1243, 592] width 383 height 477
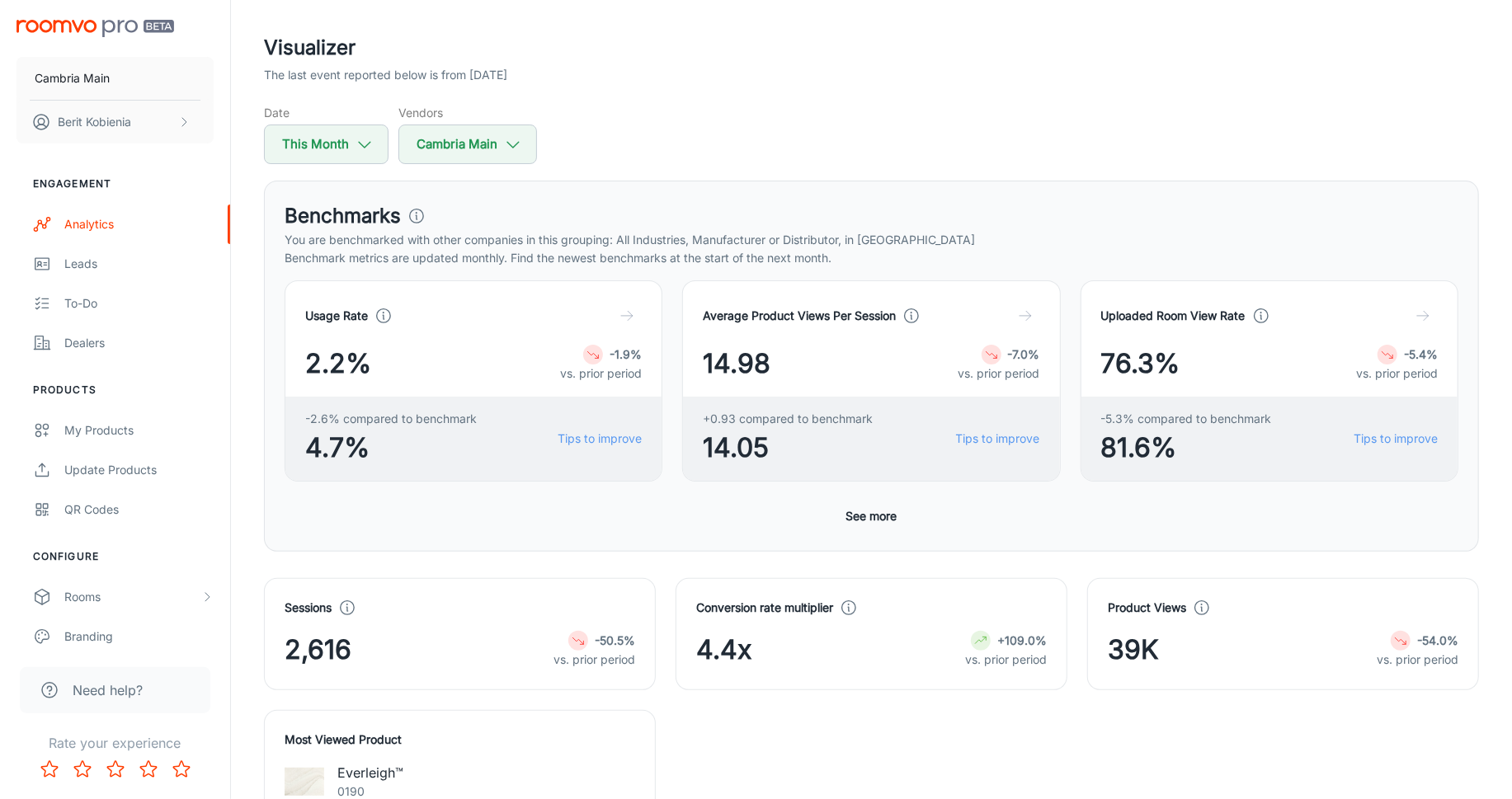
scroll to position [0, 0]
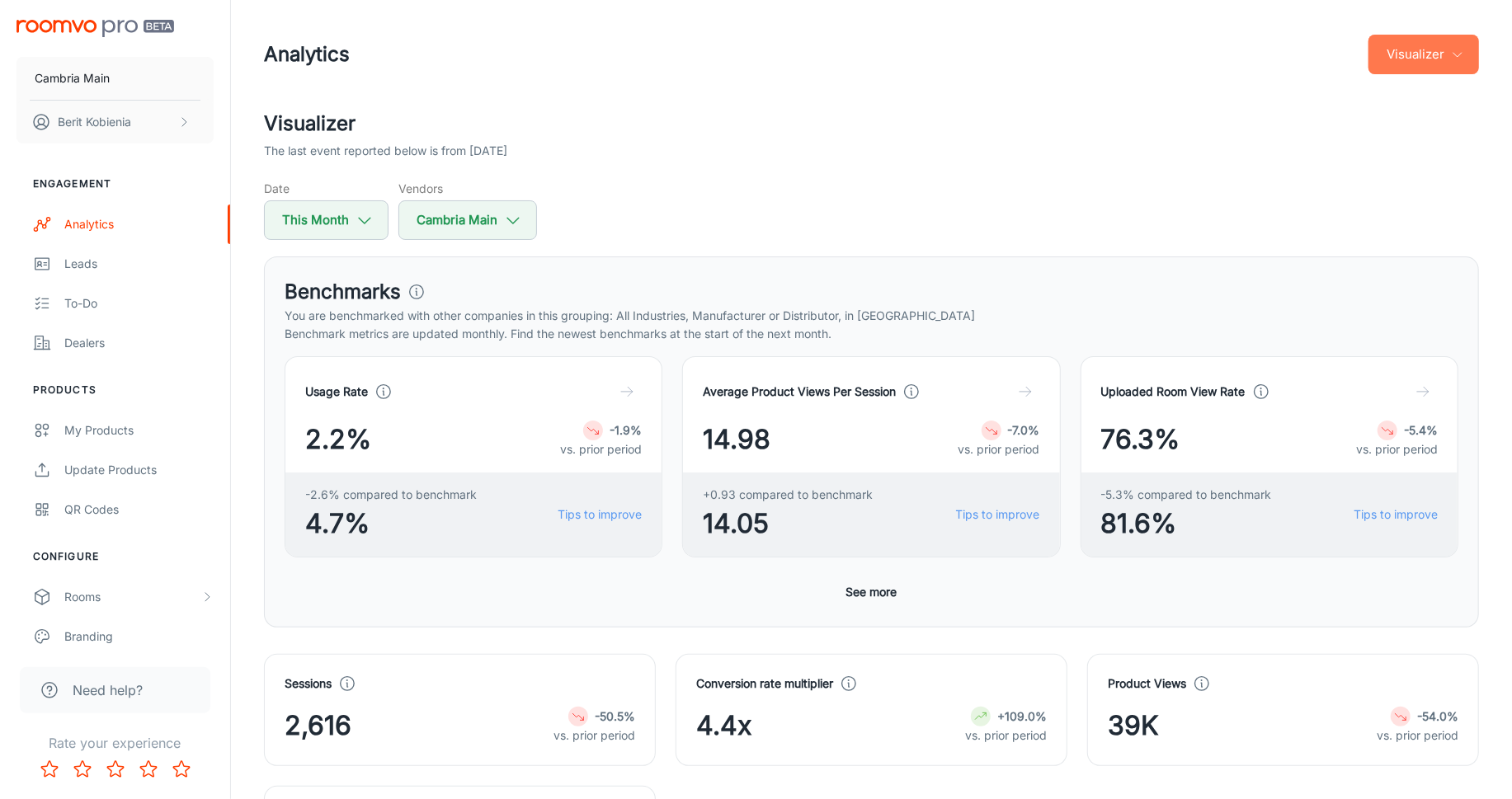
click at [1336, 40] on button "Visualizer" at bounding box center [1423, 54] width 110 height 39
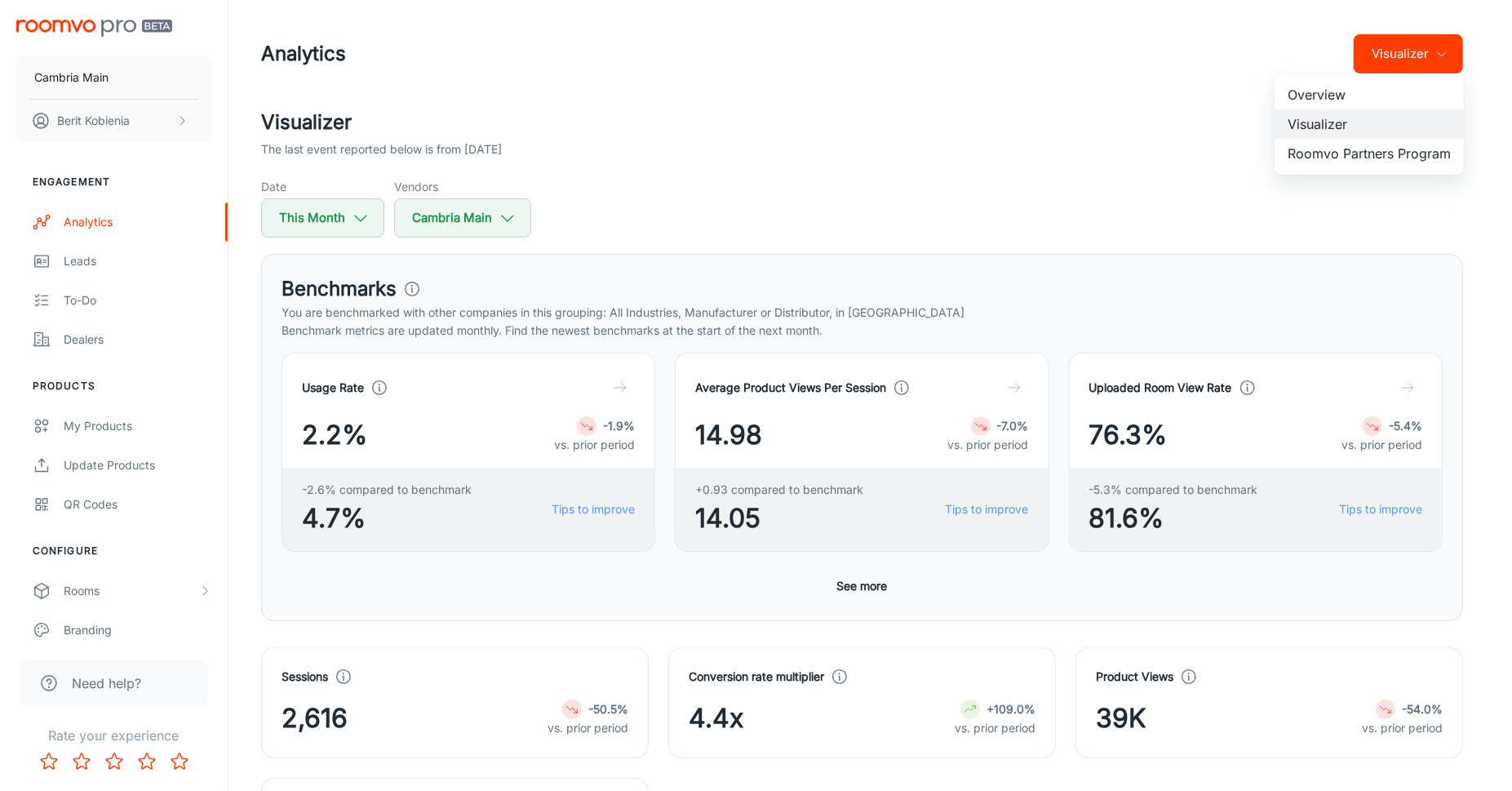
click at [1322, 324] on div at bounding box center [756, 396] width 1512 height 791
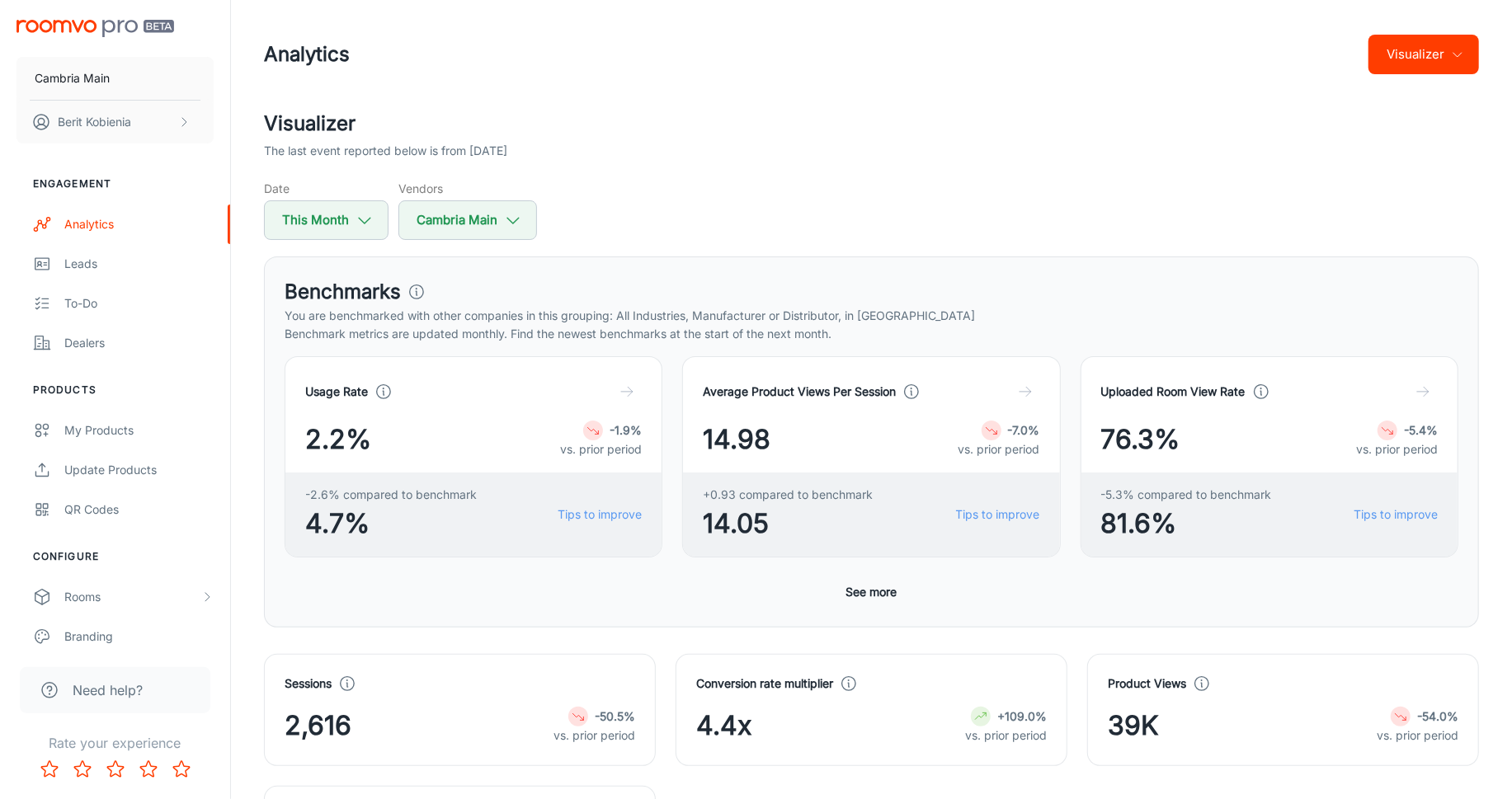
click at [880, 576] on div "Usage Rate 2.2% -1.9% vs. prior period -2.6% compared to benchmark 4.7% Tips to…" at bounding box center [872, 481] width 1174 height 251
click at [881, 588] on button "See more" at bounding box center [871, 592] width 64 height 30
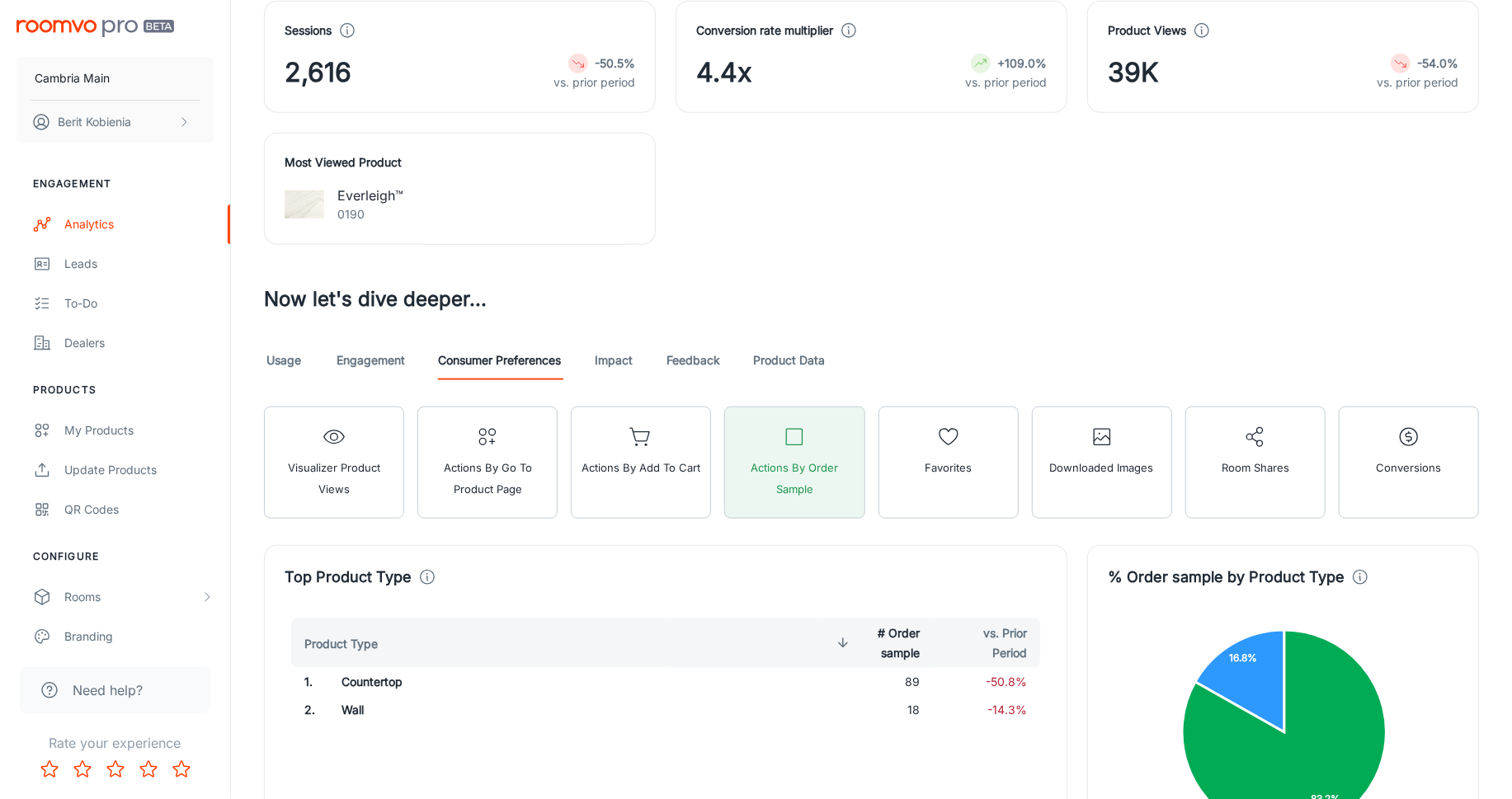
scroll to position [1098, 0]
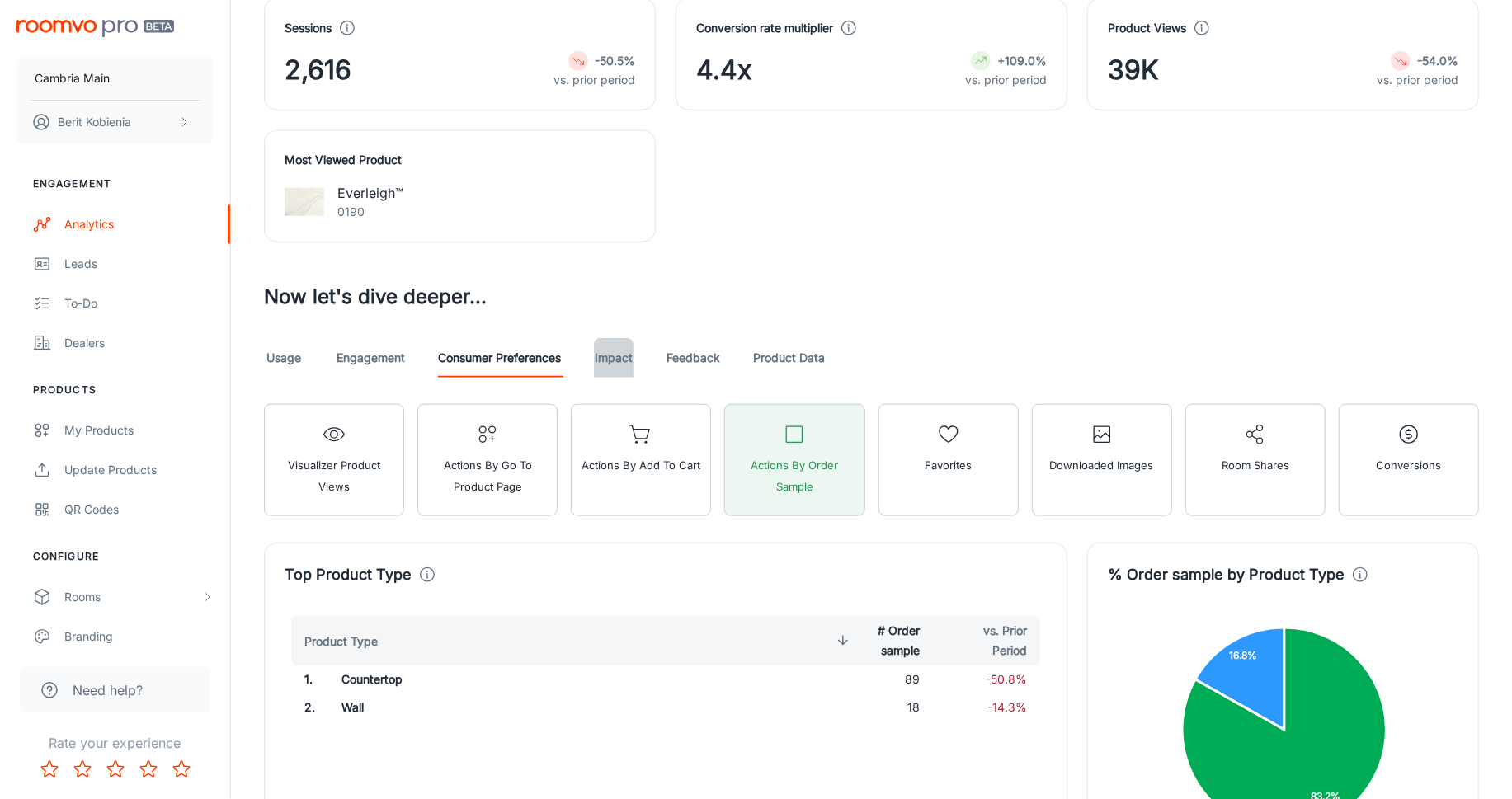
click at [614, 346] on link "Impact" at bounding box center [614, 358] width 39 height 39
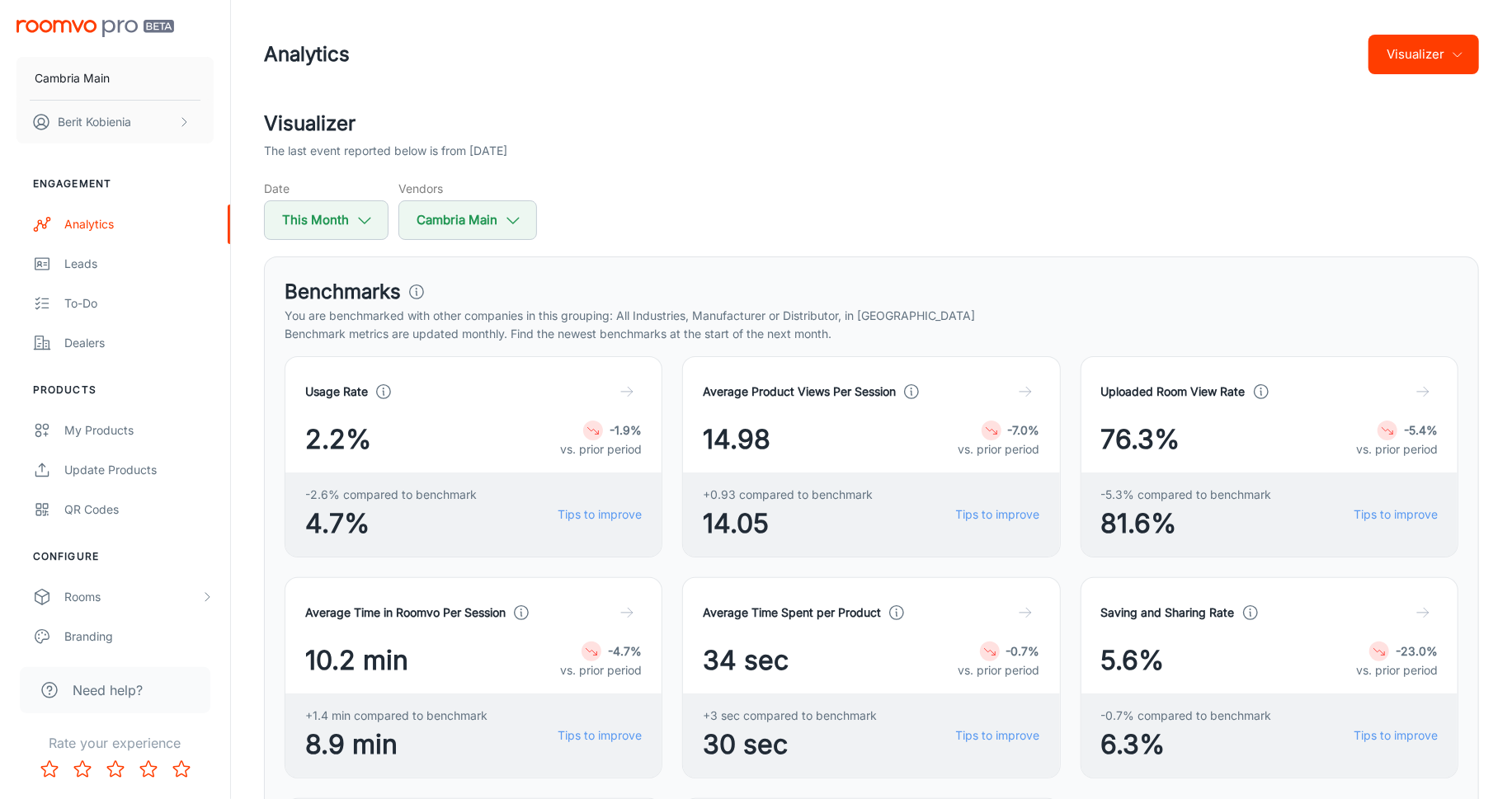
click at [1005, 67] on div "Analytics Visualizer" at bounding box center [871, 55] width 1215 height 43
click at [1336, 56] on button "Visualizer" at bounding box center [1423, 54] width 110 height 39
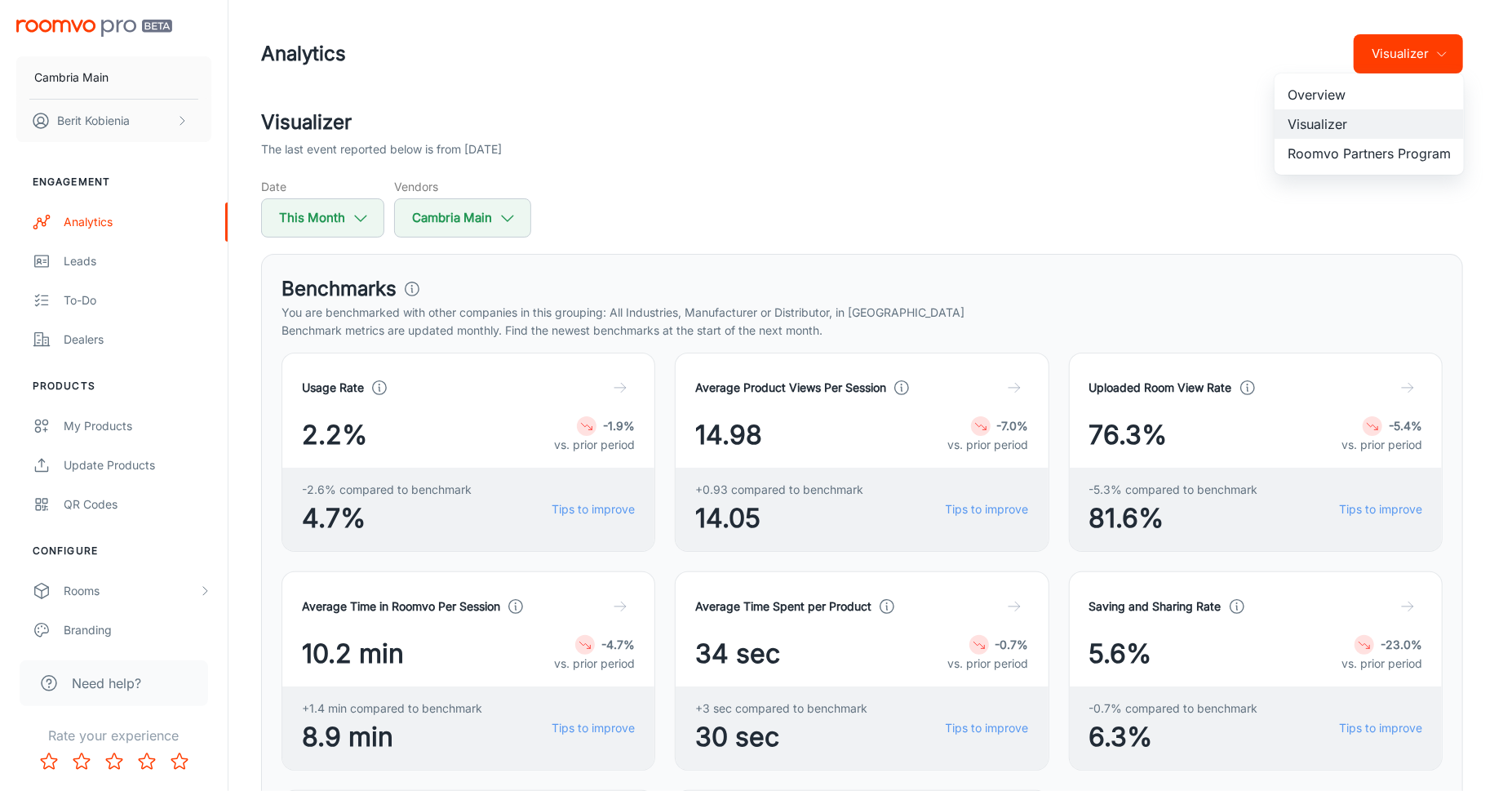
click at [1322, 166] on li "Roomvo Partners Program" at bounding box center [1370, 153] width 190 height 30
